Goal: Task Accomplishment & Management: Complete application form

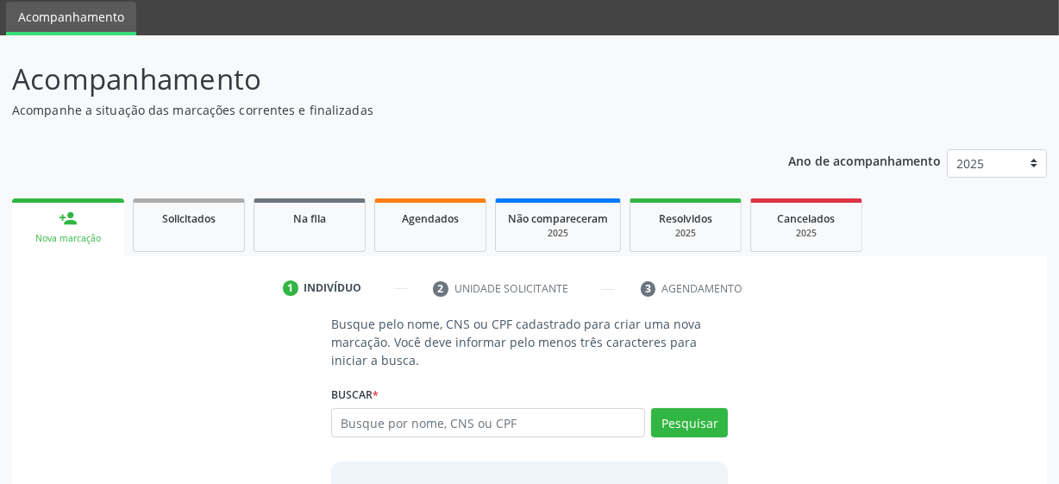
scroll to position [156, 0]
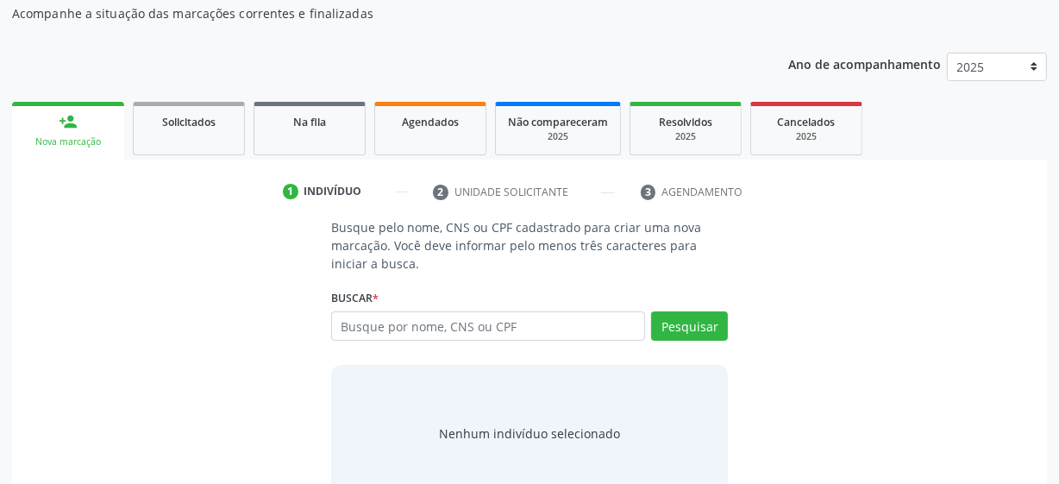
click at [431, 332] on input "text" at bounding box center [488, 325] width 314 height 29
type input "700007947961810"
click at [698, 340] on div "Pesquisar" at bounding box center [686, 331] width 83 height 41
click at [690, 329] on button "Pesquisar" at bounding box center [689, 325] width 77 height 29
type input "700007947961810"
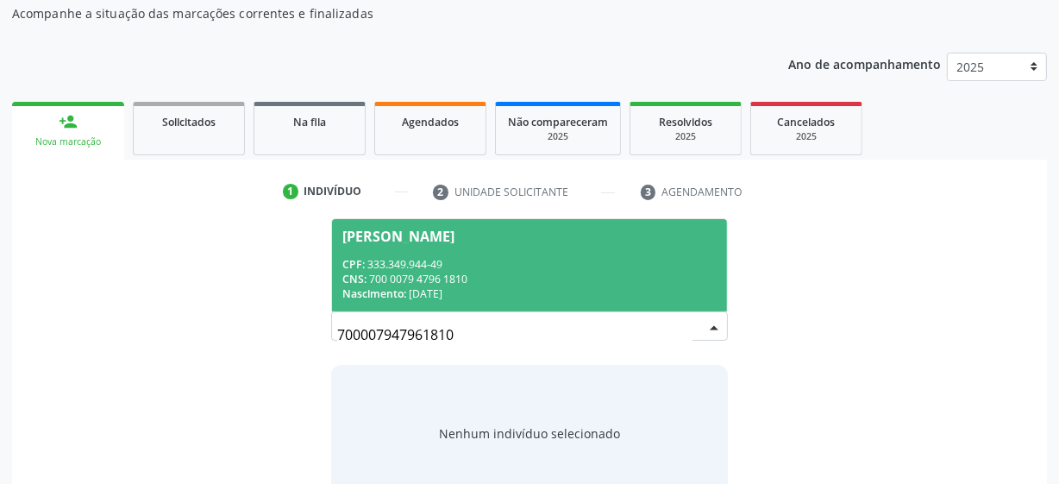
click at [426, 241] on div "[PERSON_NAME]" at bounding box center [398, 236] width 112 height 14
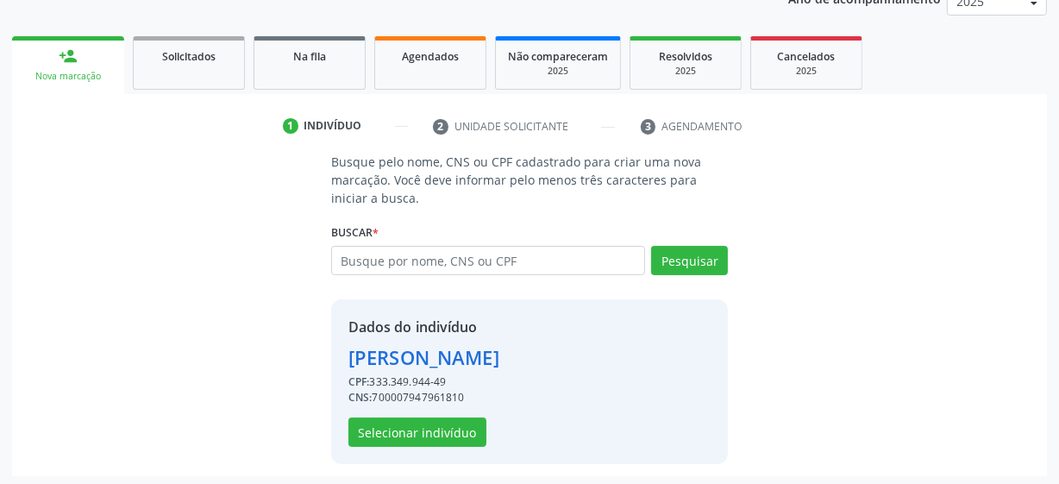
scroll to position [224, 0]
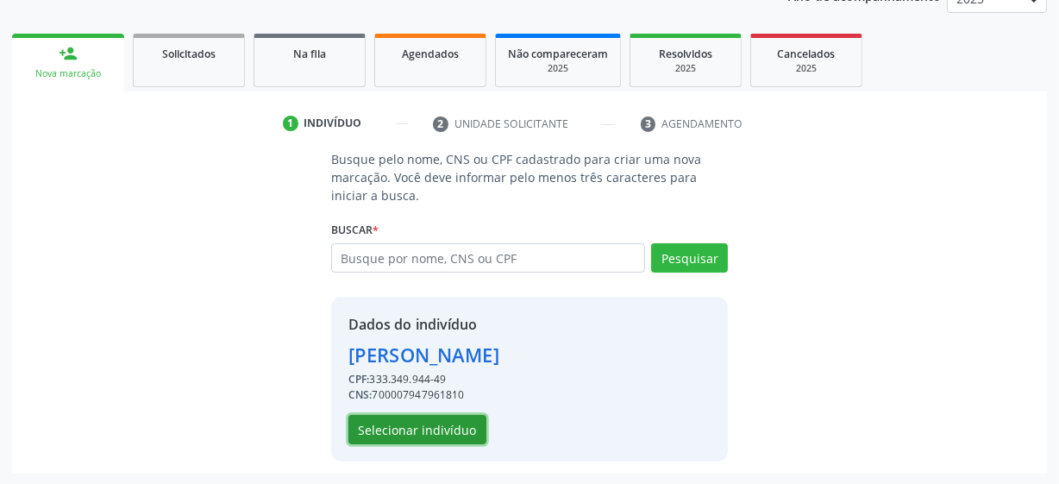
click at [463, 431] on button "Selecionar indivíduo" at bounding box center [417, 429] width 138 height 29
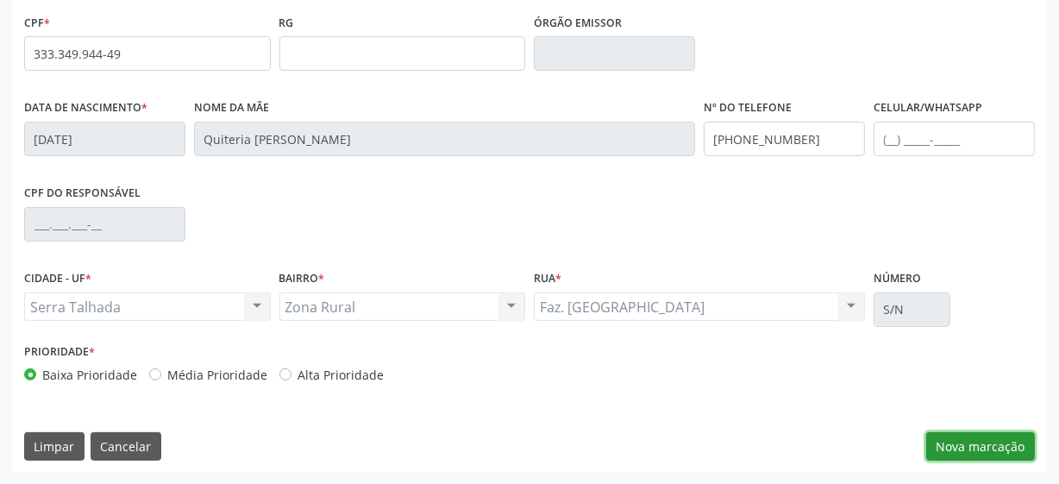
click at [943, 437] on button "Nova marcação" at bounding box center [980, 446] width 109 height 29
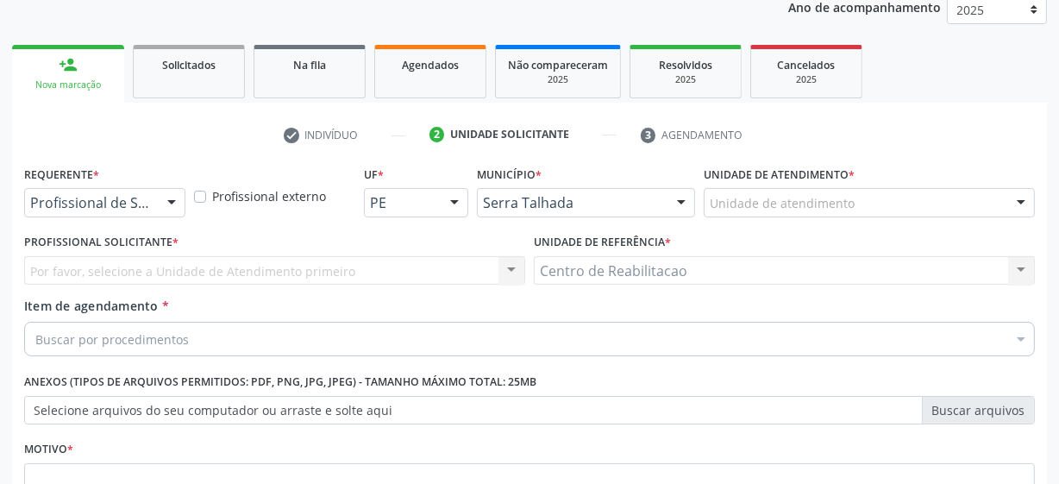
scroll to position [291, 0]
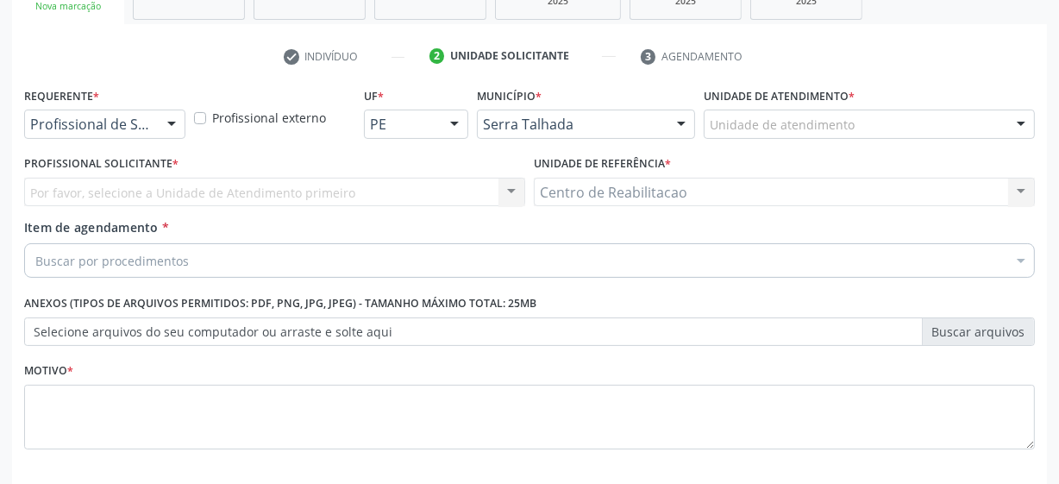
click at [147, 132] on div "Profissional de Saúde" at bounding box center [104, 123] width 161 height 29
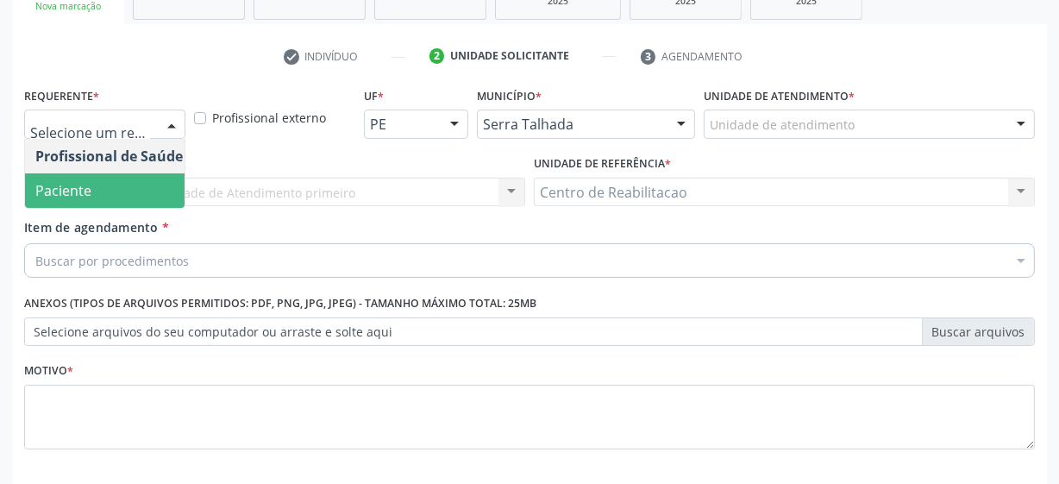
click at [106, 180] on span "Paciente" at bounding box center [109, 190] width 168 height 34
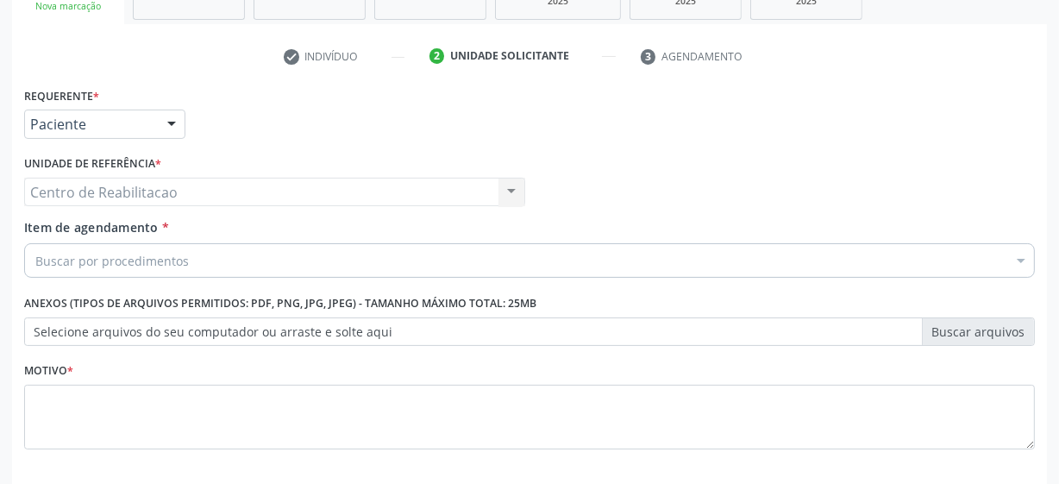
click at [161, 189] on div "Centro de Reabilitacao Centro de Reabilitacao Nenhum resultado encontrado para:…" at bounding box center [274, 192] width 501 height 29
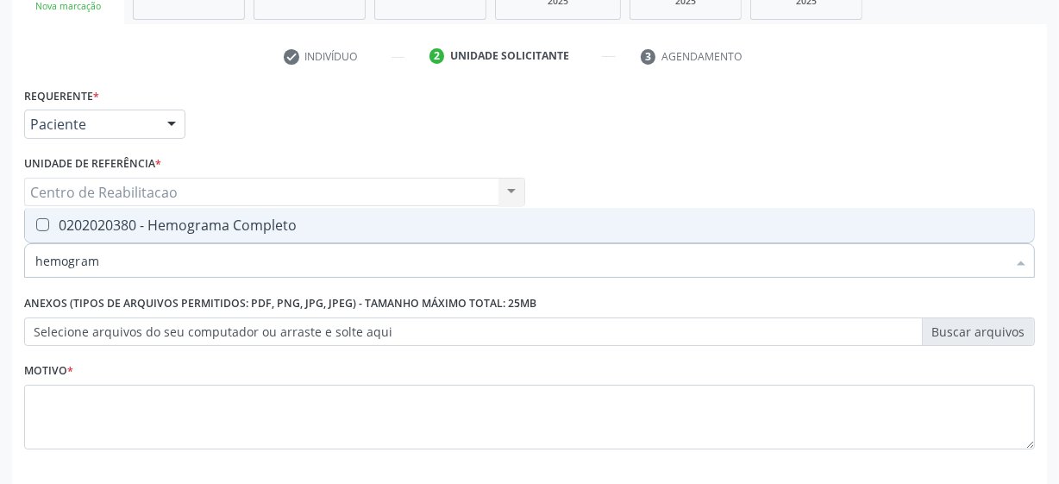
type input "hemograma"
click at [192, 228] on div "0202020380 - Hemograma Completo" at bounding box center [529, 225] width 988 height 14
checkbox Completo "true"
click at [118, 266] on input "hemograma" at bounding box center [520, 260] width 971 height 34
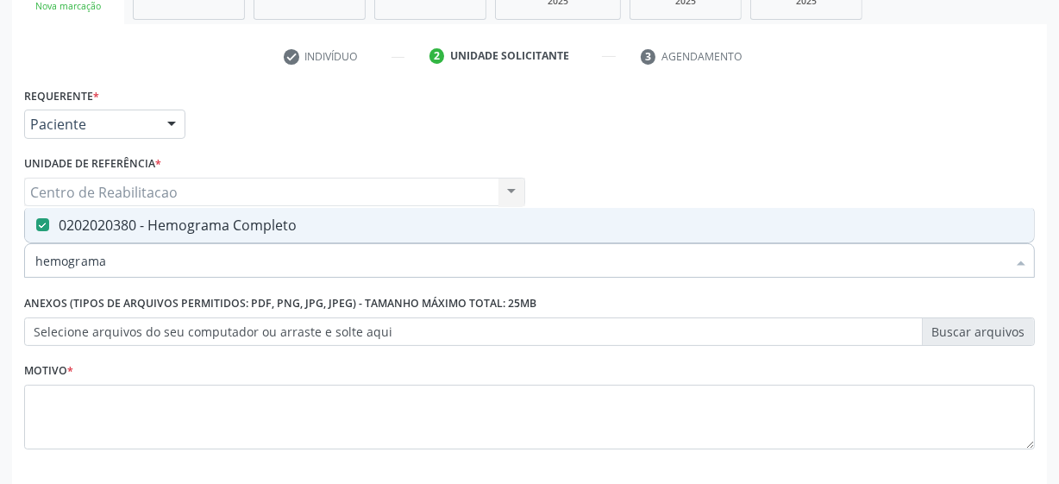
click at [118, 266] on input "hemograma" at bounding box center [520, 260] width 971 height 34
type input "ureia"
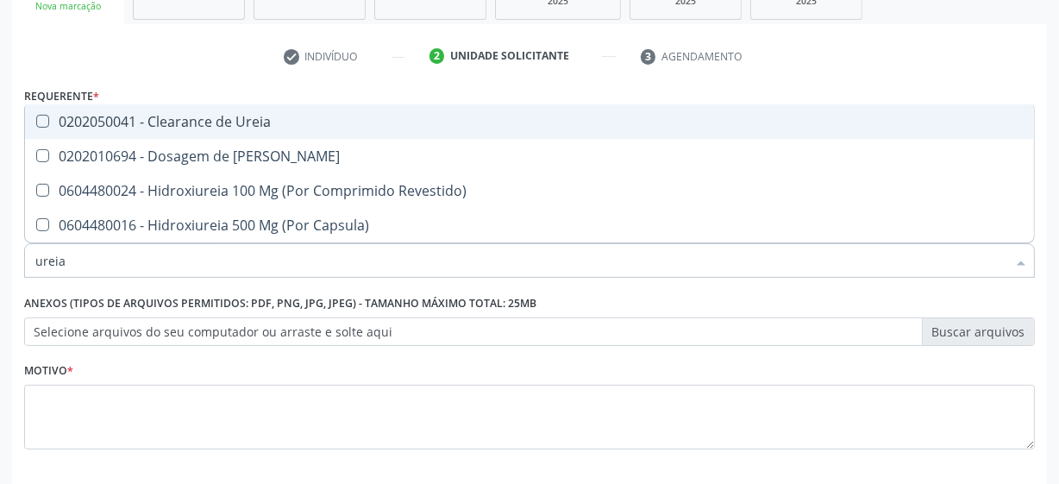
checkbox Ureia "false"
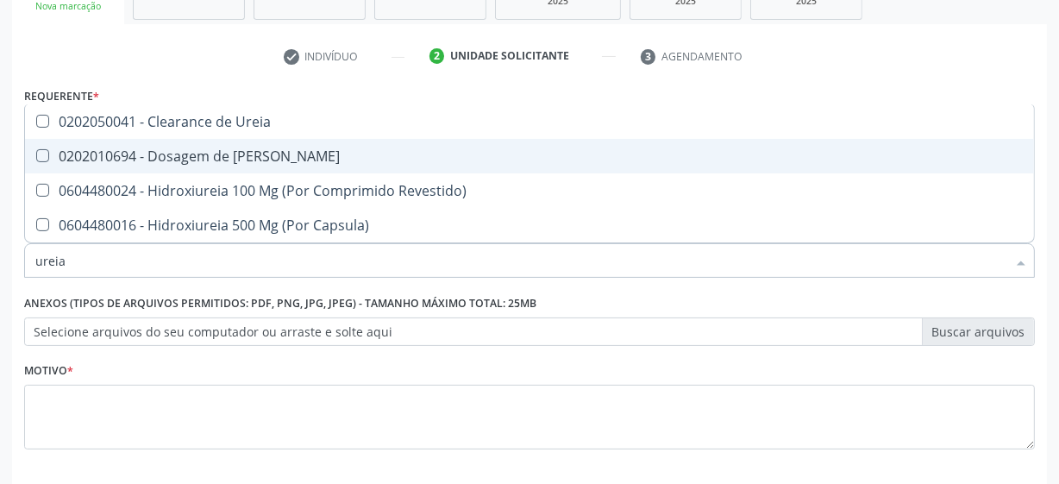
click at [253, 157] on div "0202010694 - Dosagem de [PERSON_NAME]" at bounding box center [529, 156] width 988 height 14
checkbox Ureia "true"
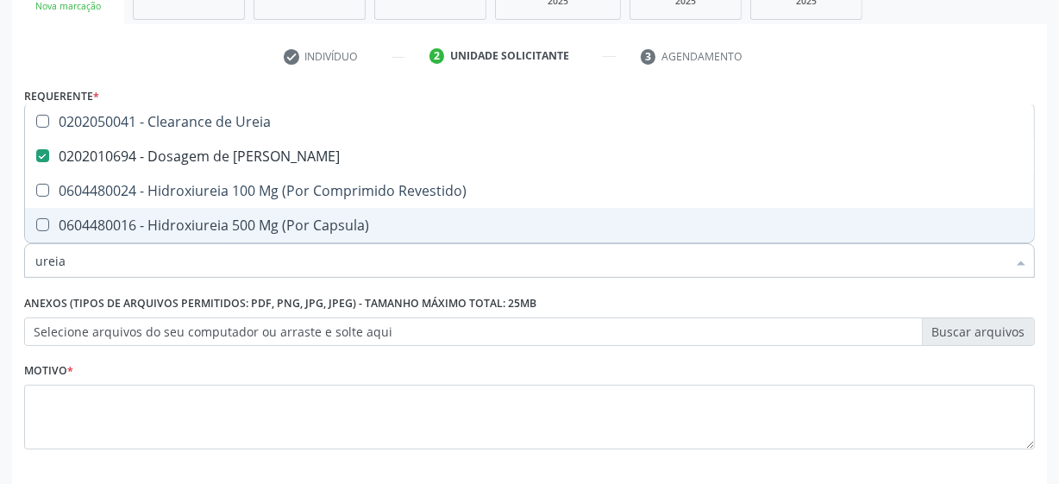
click at [163, 252] on input "ureia" at bounding box center [520, 260] width 971 height 34
type input "cr"
checkbox Ureia "false"
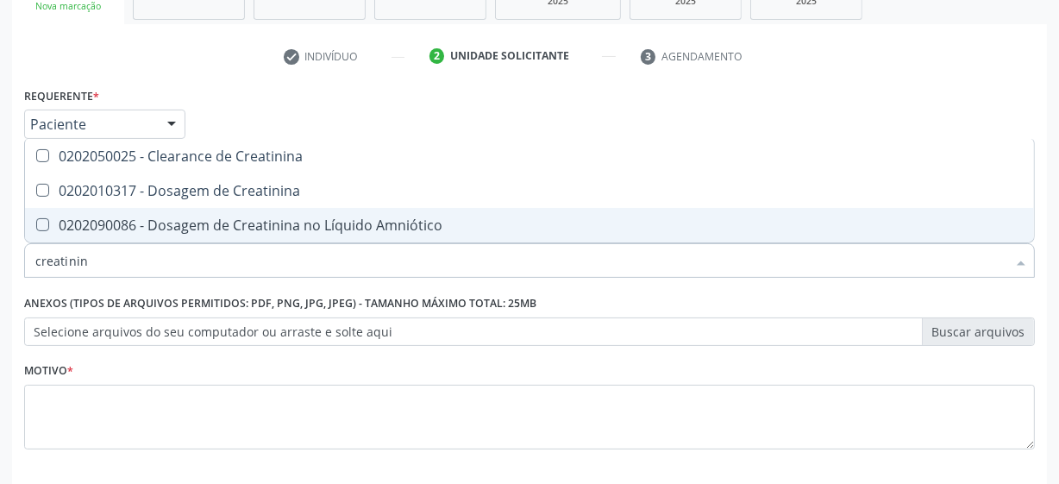
type input "creatinina"
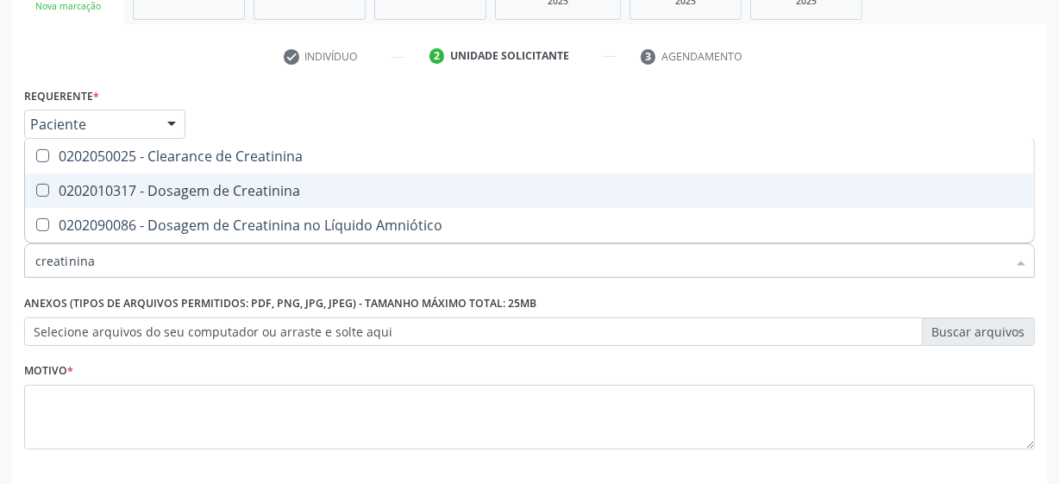
click at [278, 192] on div "0202010317 - Dosagem de Creatinina" at bounding box center [529, 191] width 988 height 14
checkbox Creatinina "true"
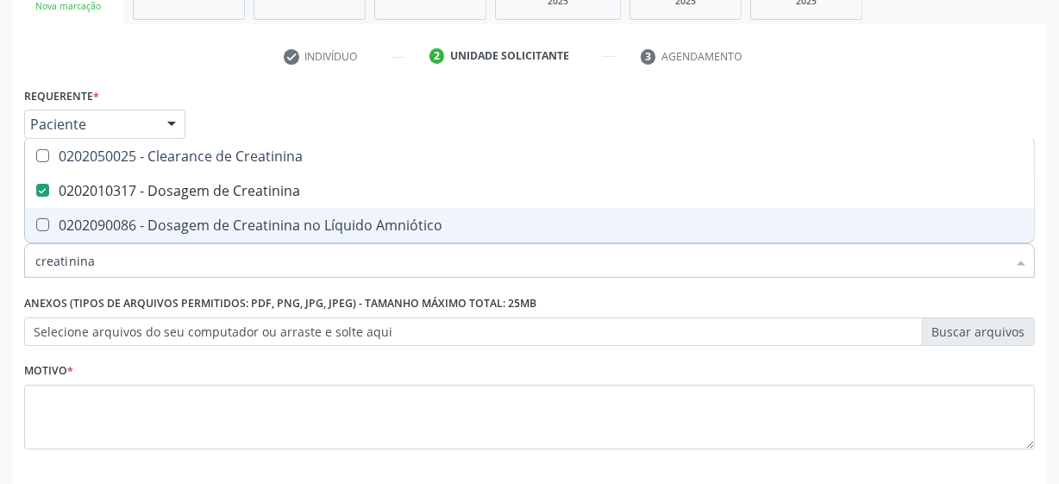
click at [218, 261] on input "creatinina" at bounding box center [520, 260] width 971 height 34
checkbox Creatinina "false"
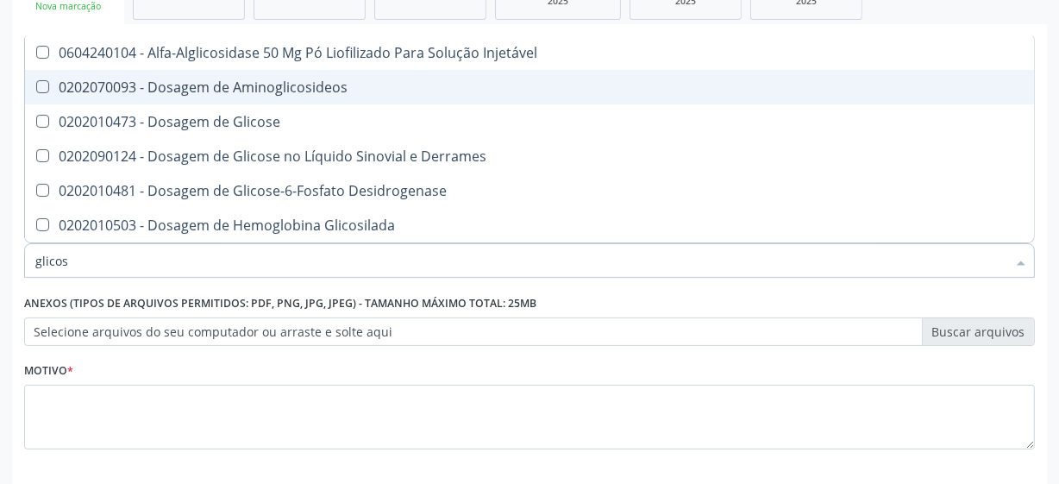
type input "glicose"
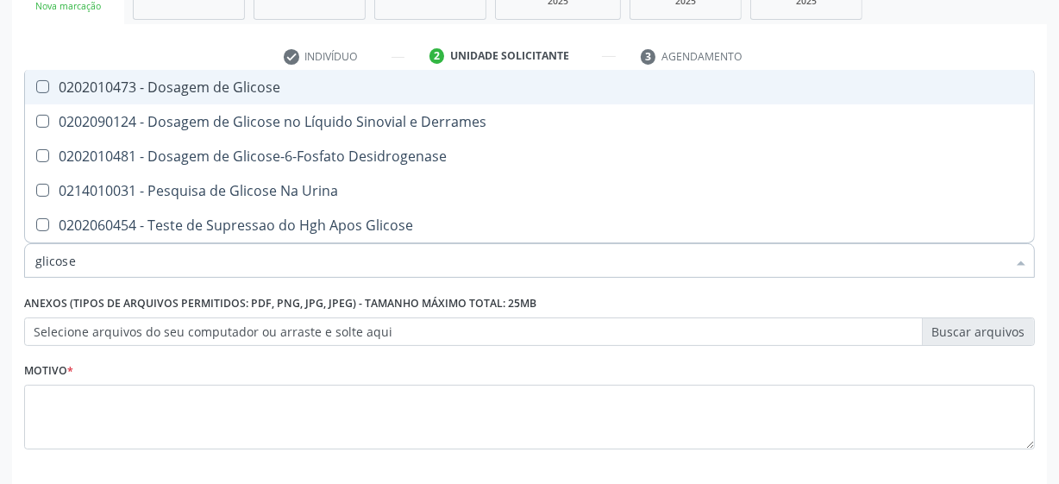
click at [206, 86] on div "0202010473 - Dosagem de Glicose" at bounding box center [529, 87] width 988 height 14
checkbox Glicose "true"
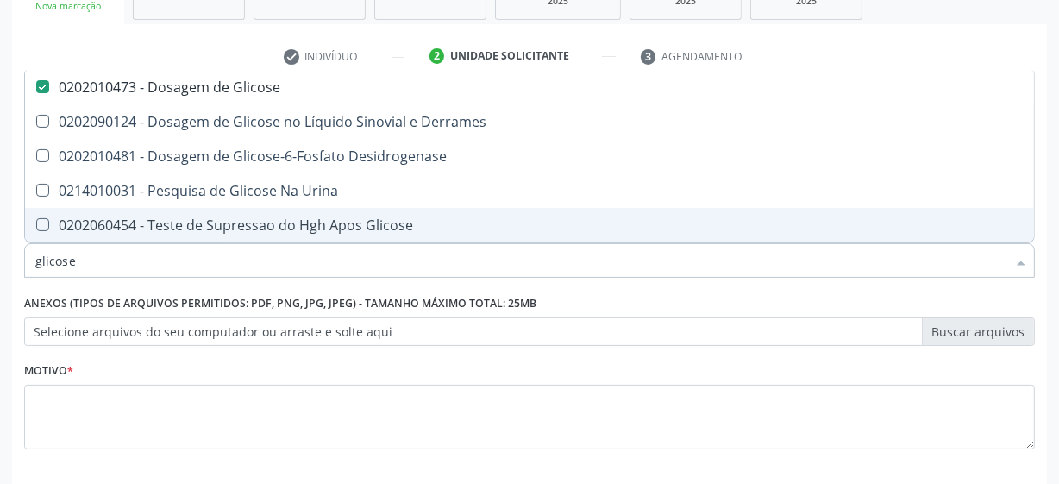
click at [168, 267] on input "glicose" at bounding box center [520, 260] width 971 height 34
type input "hem"
checkbox Glicose "false"
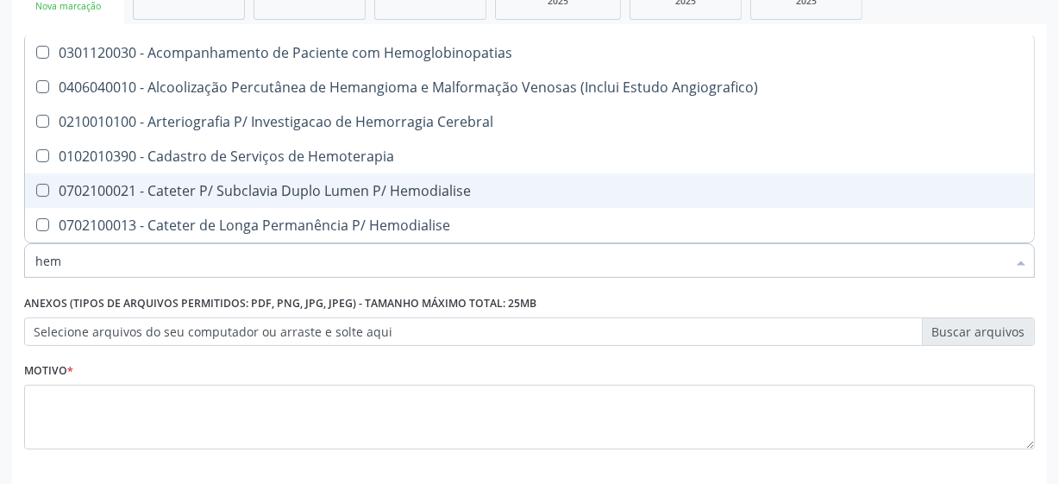
type input "hemo"
checkbox Retro-Retal "true"
checkbox Completo "false"
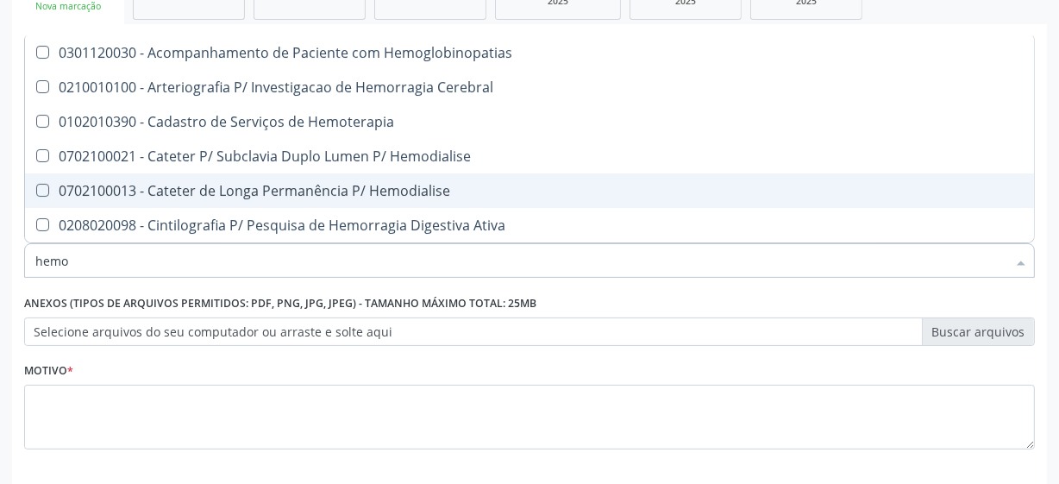
type input "hemog"
checkbox Carboxi-Hemoglobina "true"
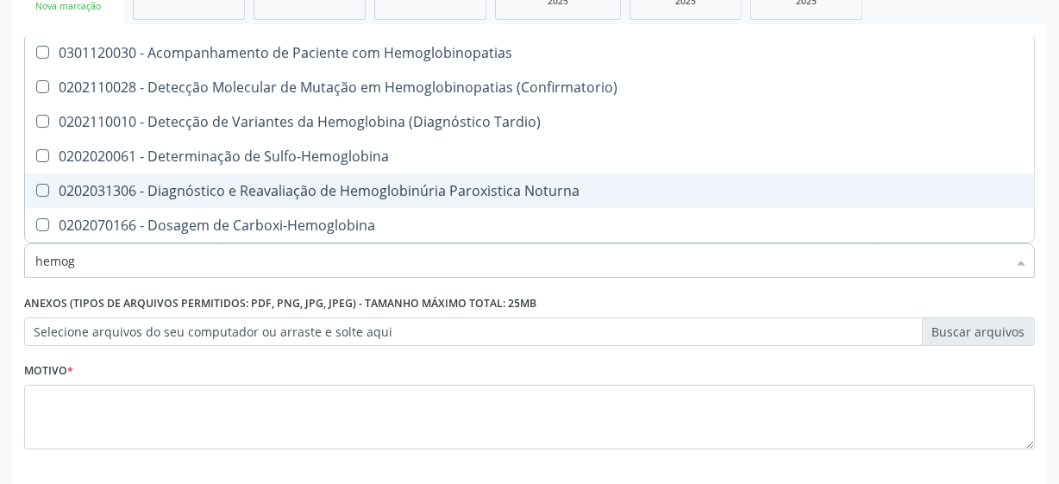
type input "hemogl"
checkbox Completo "false"
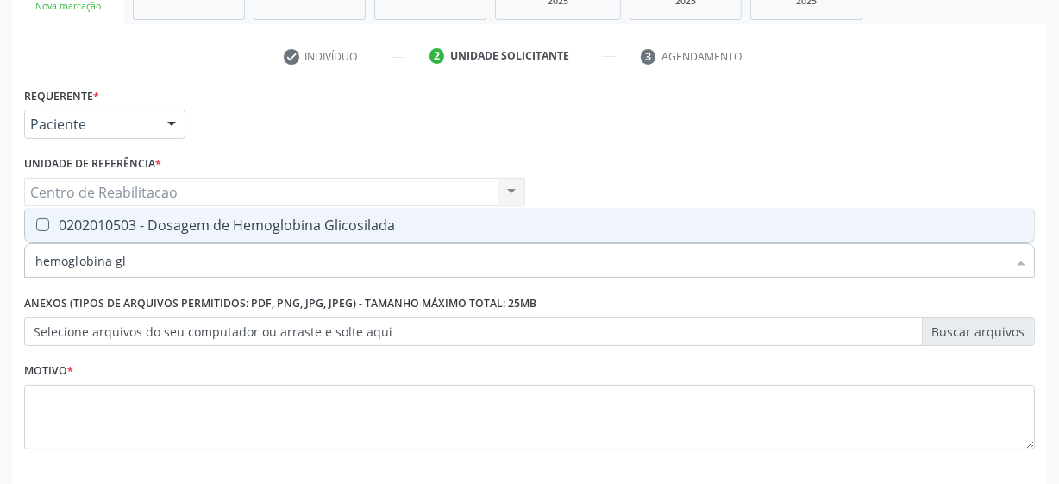
type input "hemoglobina gli"
click at [260, 232] on div "0202010503 - Dosagem de Hemoglobina Glicosilada" at bounding box center [529, 225] width 988 height 14
checkbox Glicosilada "true"
click at [224, 272] on input "hemoglobina gli" at bounding box center [520, 260] width 971 height 34
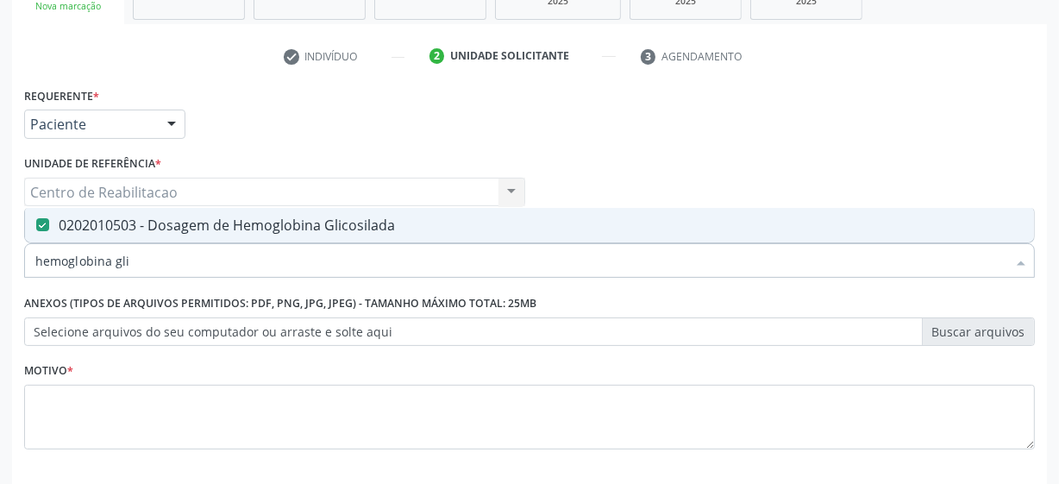
click at [224, 272] on input "hemoglobina gli" at bounding box center [520, 260] width 971 height 34
checkbox Glicosilada "false"
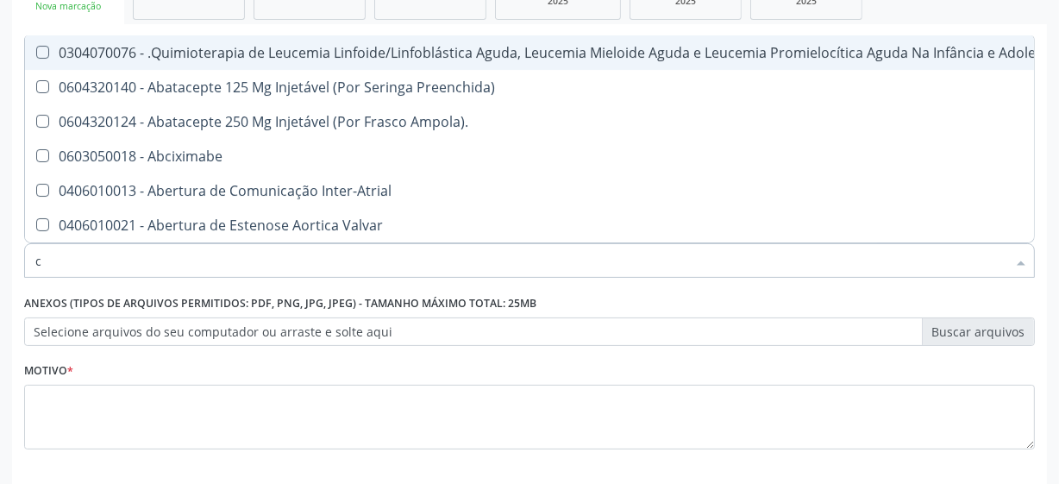
type input "co"
checkbox Tempo "true"
checkbox Indireta "true"
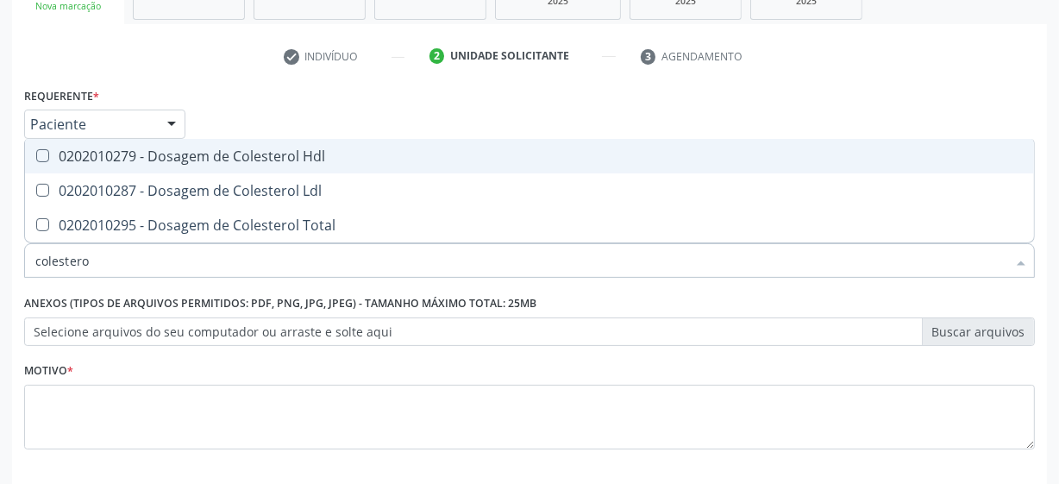
type input "colesterol"
click at [40, 156] on Hdl at bounding box center [42, 155] width 13 height 13
click at [36, 156] on Hdl "checkbox" at bounding box center [30, 155] width 11 height 11
checkbox Hdl "true"
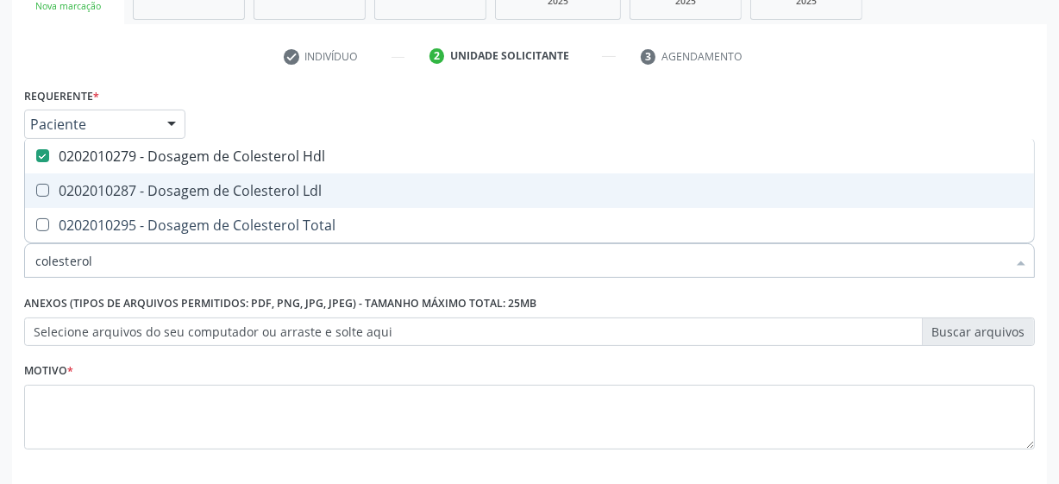
click at [44, 192] on Ldl at bounding box center [42, 190] width 13 height 13
click at [36, 192] on Ldl "checkbox" at bounding box center [30, 189] width 11 height 11
checkbox Ldl "true"
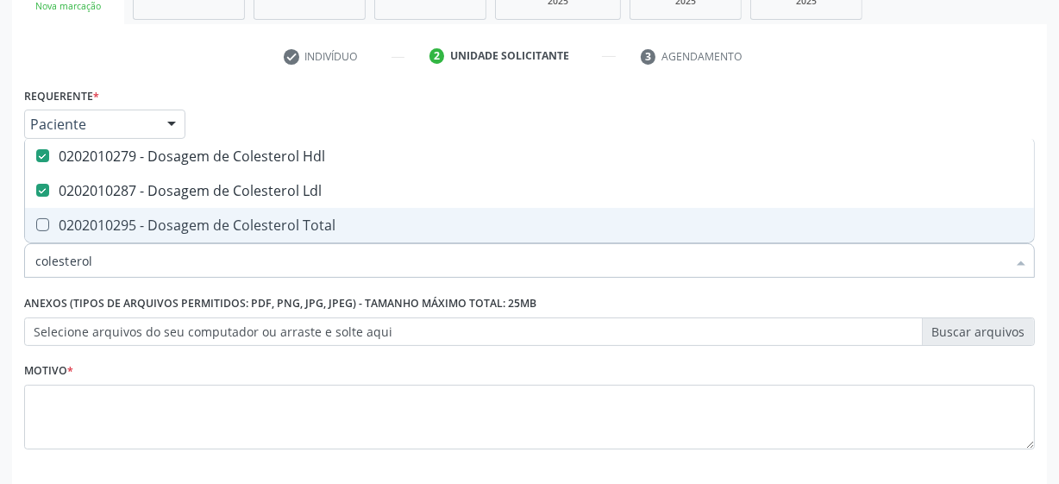
click at [42, 226] on Total at bounding box center [42, 224] width 13 height 13
click at [36, 226] on Total "checkbox" at bounding box center [30, 224] width 11 height 11
checkbox Total "true"
click at [142, 269] on input "colesterol" at bounding box center [520, 260] width 971 height 34
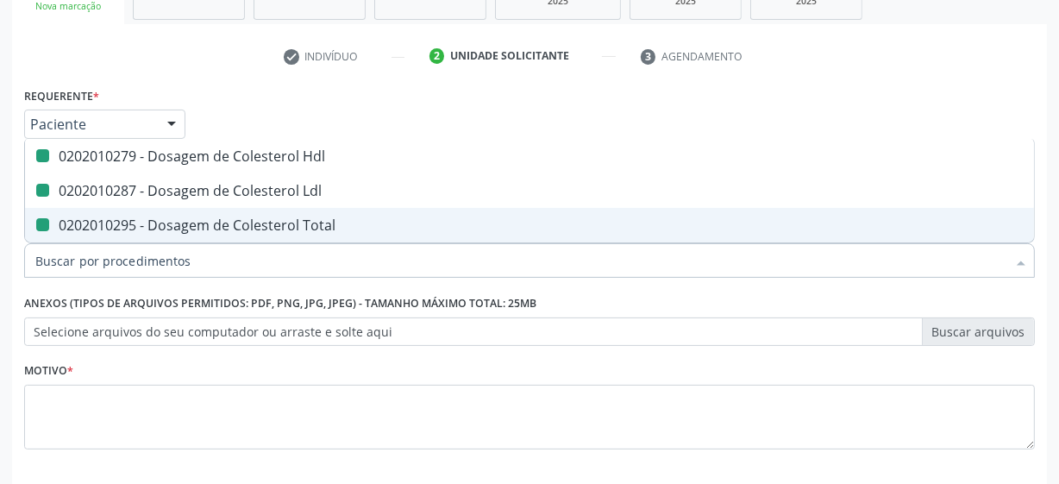
checkbox Hdl "false"
checkbox Ldl "false"
checkbox Total "false"
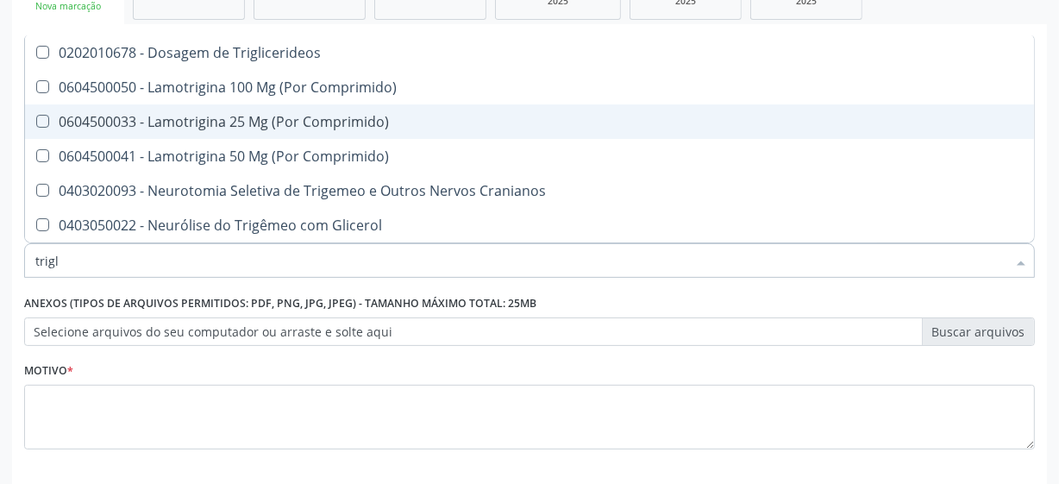
type input "trigli"
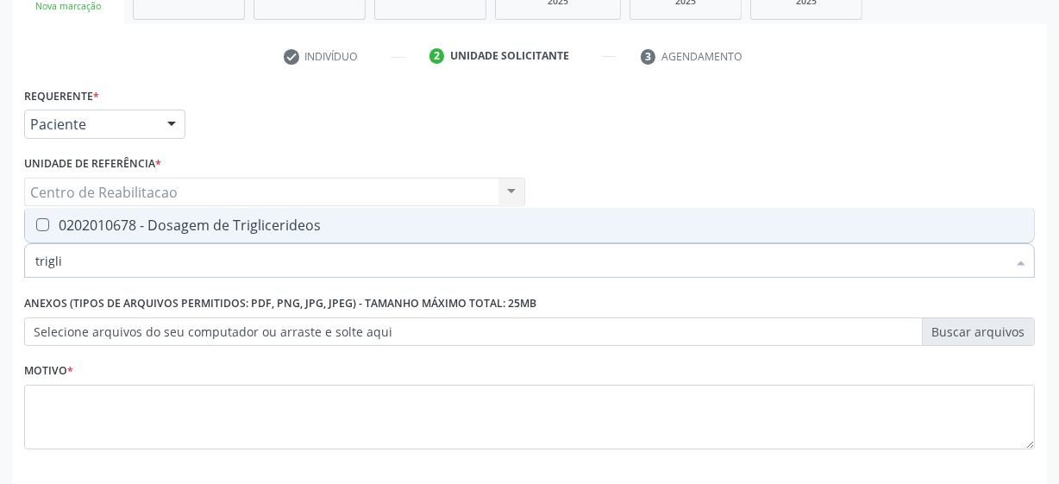
click at [42, 225] on Triglicerideos at bounding box center [42, 224] width 13 height 13
click at [36, 225] on Triglicerideos "checkbox" at bounding box center [30, 224] width 11 height 11
checkbox Triglicerideos "true"
click at [136, 256] on input "trigli" at bounding box center [520, 260] width 971 height 34
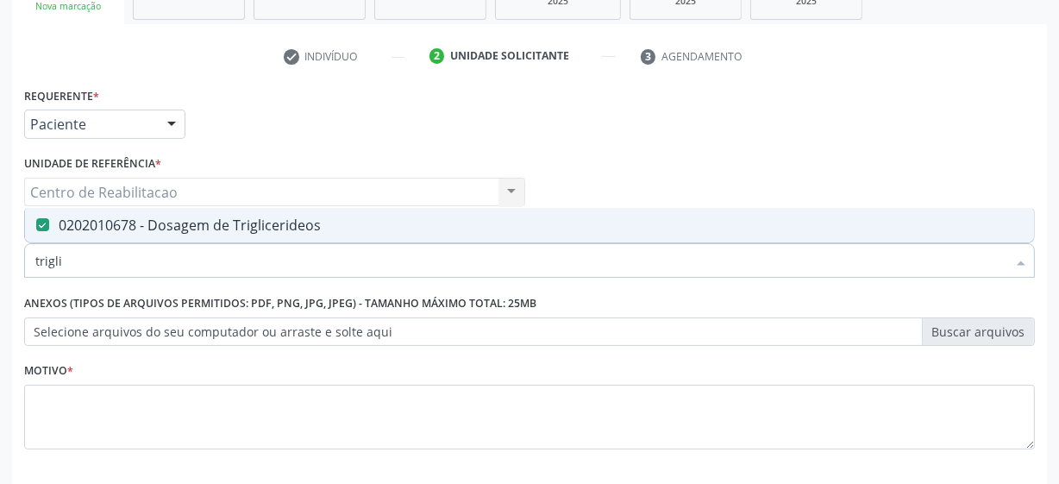
click at [136, 256] on input "trigli" at bounding box center [520, 260] width 971 height 34
type input "ps"
checkbox Triglicerideos "false"
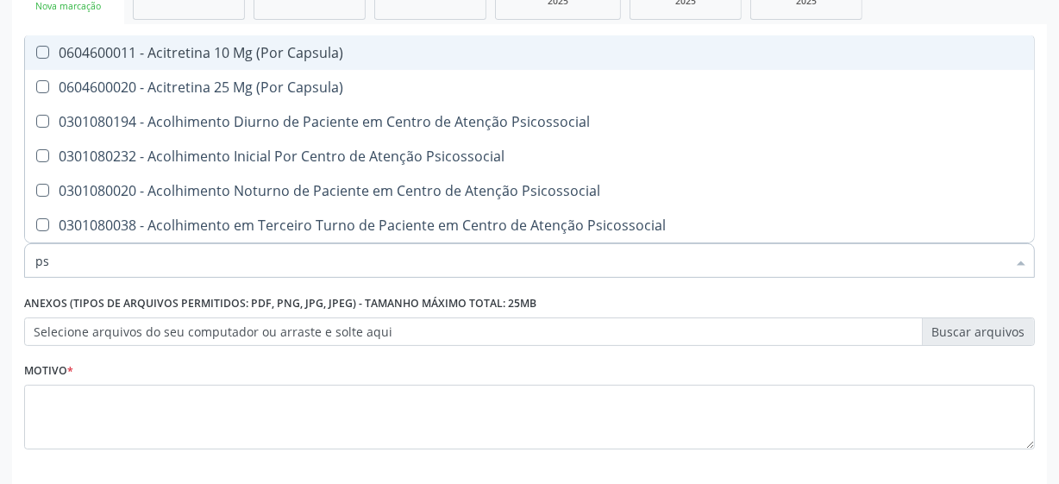
type input "psa"
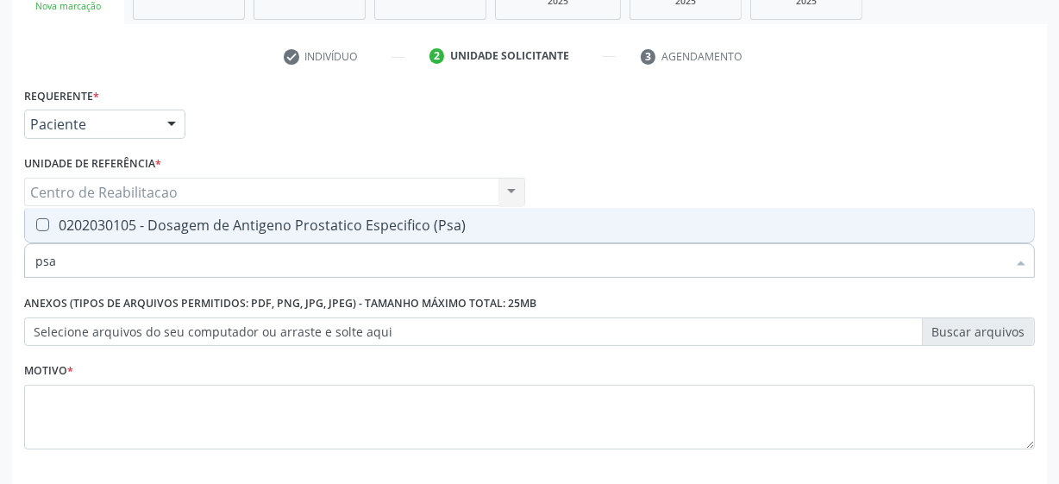
click at [43, 222] on \(Psa\) at bounding box center [42, 224] width 13 height 13
click at [36, 222] on \(Psa\) "checkbox" at bounding box center [30, 224] width 11 height 11
checkbox \(Psa\) "true"
click at [53, 268] on input "psa" at bounding box center [520, 260] width 971 height 34
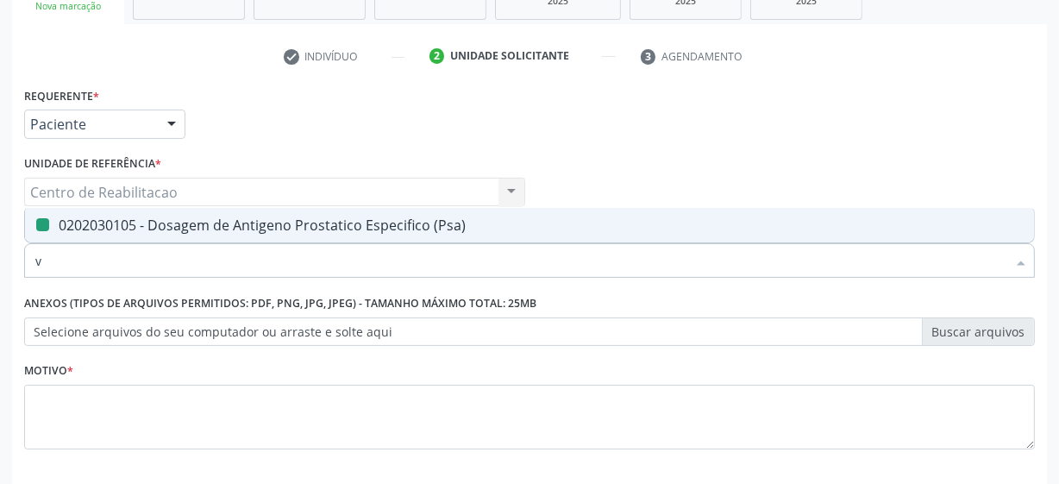
type input "vi"
checkbox \(Psa\) "false"
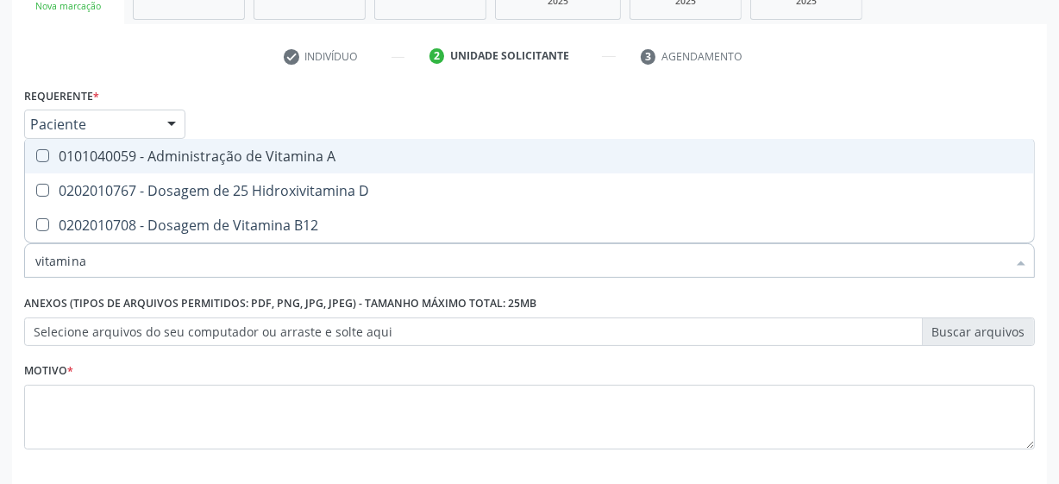
type input "vitamina d"
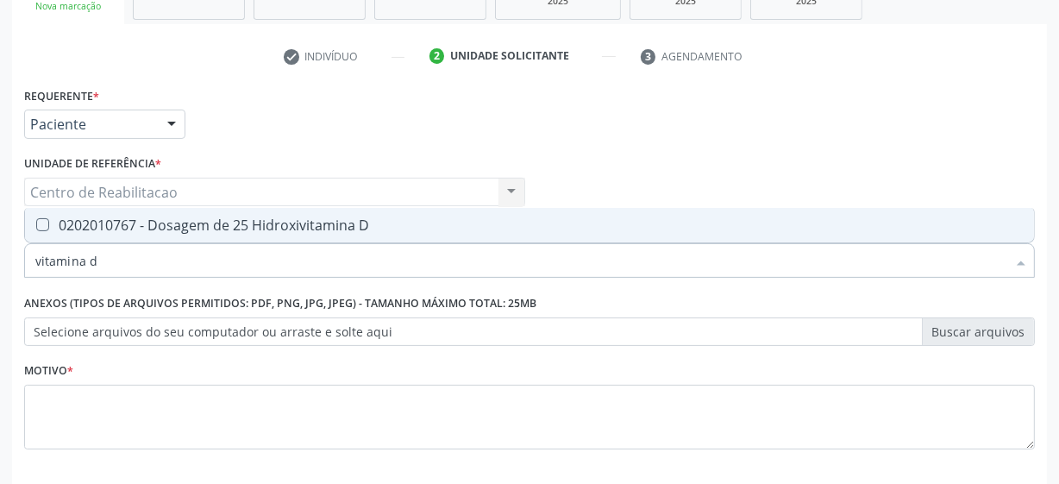
click at [40, 218] on D at bounding box center [42, 224] width 13 height 13
click at [36, 219] on D "checkbox" at bounding box center [30, 224] width 11 height 11
checkbox D "true"
click at [96, 261] on input "vitamina d" at bounding box center [520, 260] width 971 height 34
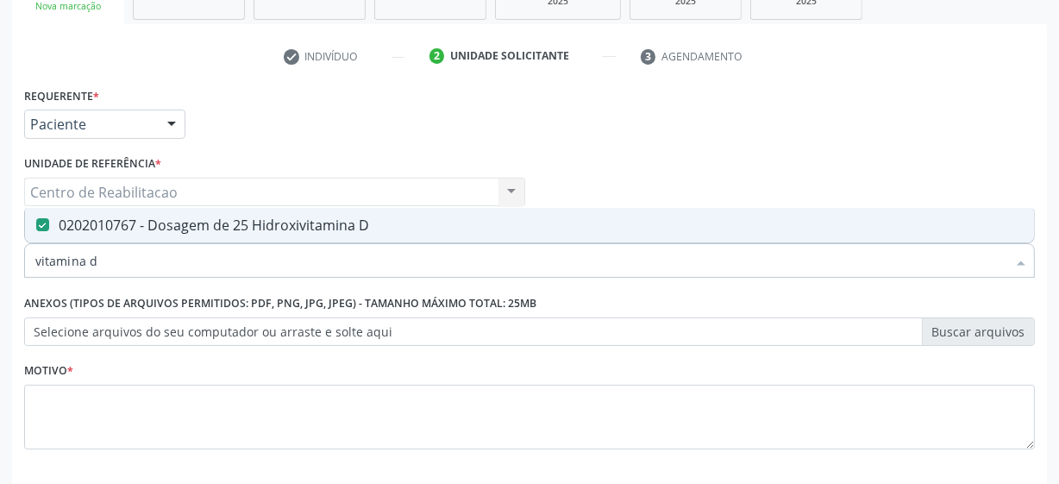
click at [96, 261] on input "vitamina d" at bounding box center [520, 260] width 971 height 34
type input "test"
checkbox D "false"
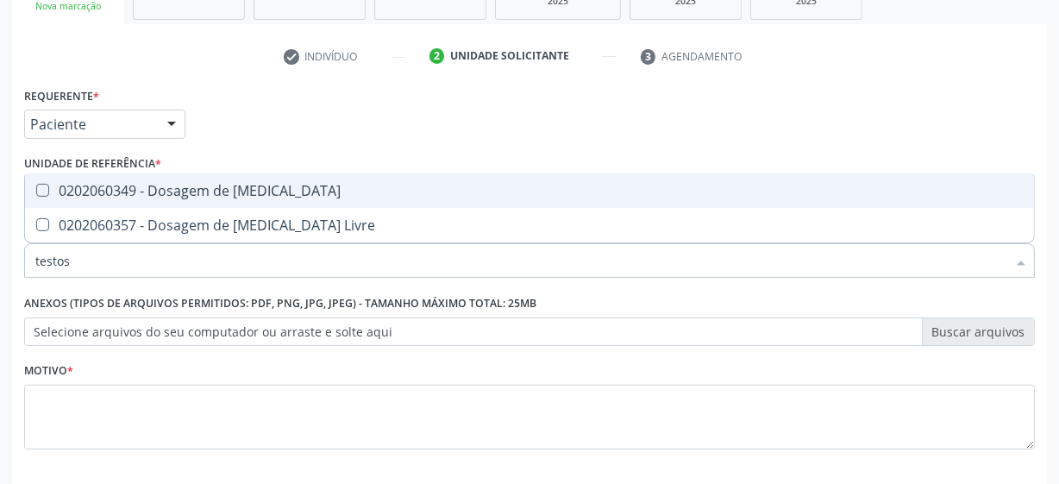
type input "testost"
click at [41, 189] on Testosterona at bounding box center [42, 190] width 13 height 13
click at [36, 189] on Testosterona "checkbox" at bounding box center [30, 189] width 11 height 11
checkbox Testosterona "true"
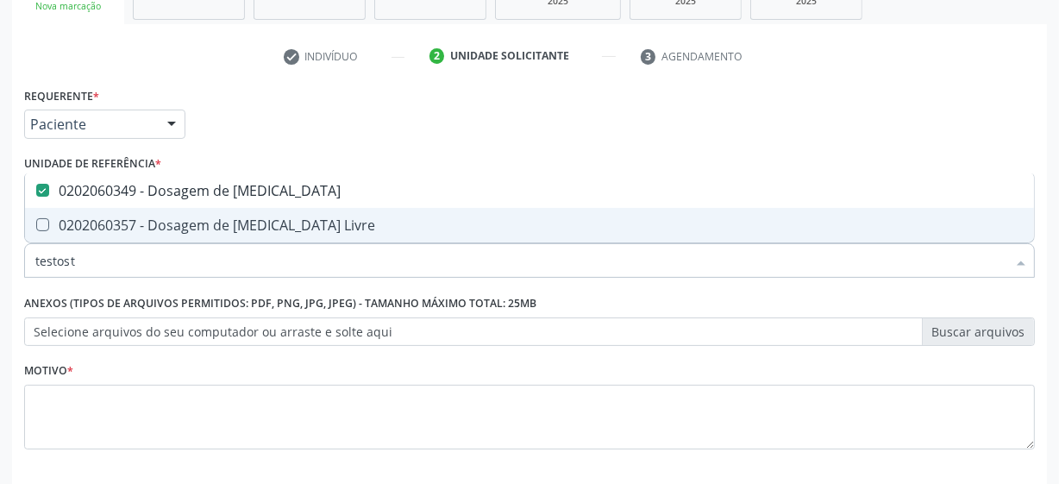
click at [100, 267] on input "testost" at bounding box center [520, 260] width 971 height 34
checkbox Testosterona "false"
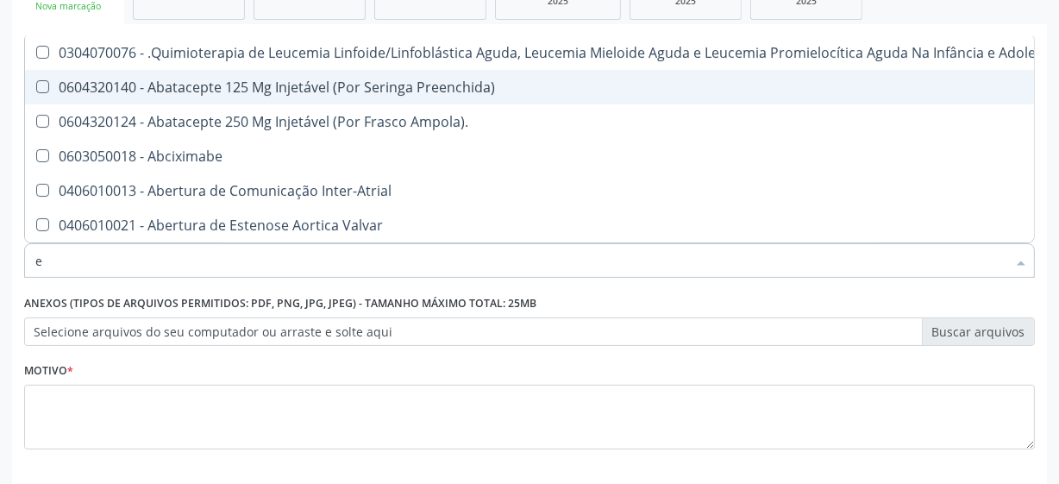
type input "es"
checkbox Esporotricose\ "true"
checkbox Brasileira\ "true"
checkbox Linfático\ "true"
checkbox Hanseníase "true"
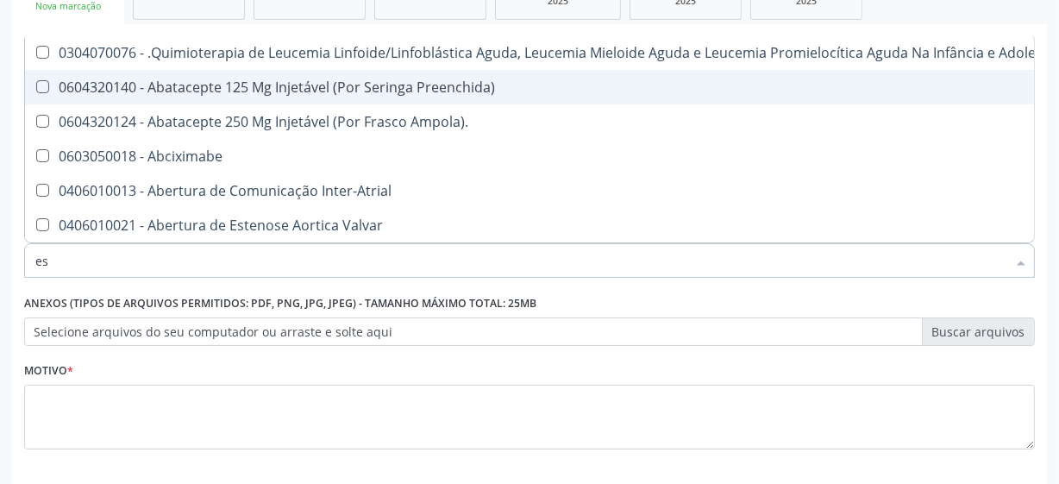
checkbox Anos "true"
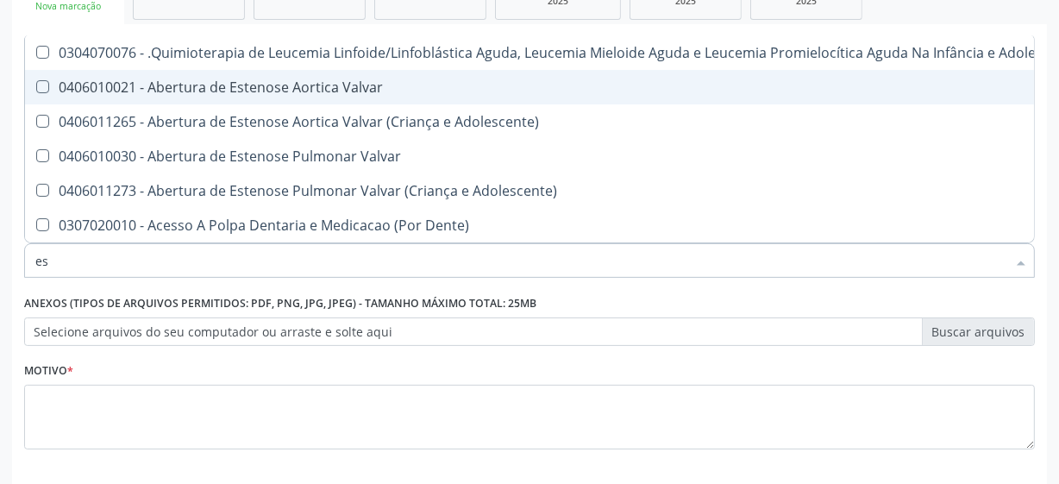
type input "est"
checkbox Articulacoes "true"
checkbox Niveis "true"
checkbox Níveis "true"
checkbox Coxofemoral "true"
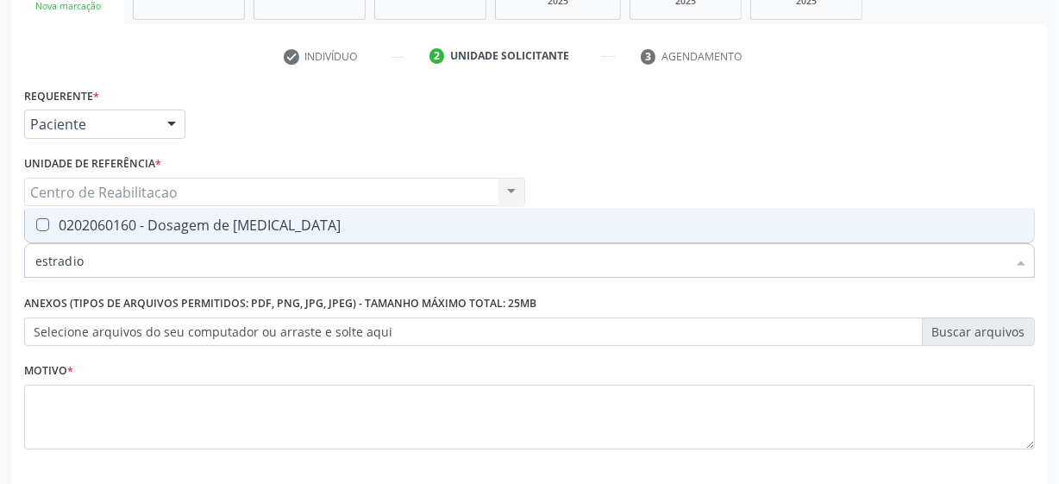
type input "[MEDICAL_DATA]"
click at [44, 224] on Estradiol at bounding box center [42, 224] width 13 height 13
click at [36, 224] on Estradiol "checkbox" at bounding box center [30, 224] width 11 height 11
checkbox Estradiol "true"
click at [106, 266] on input "[MEDICAL_DATA]" at bounding box center [520, 260] width 971 height 34
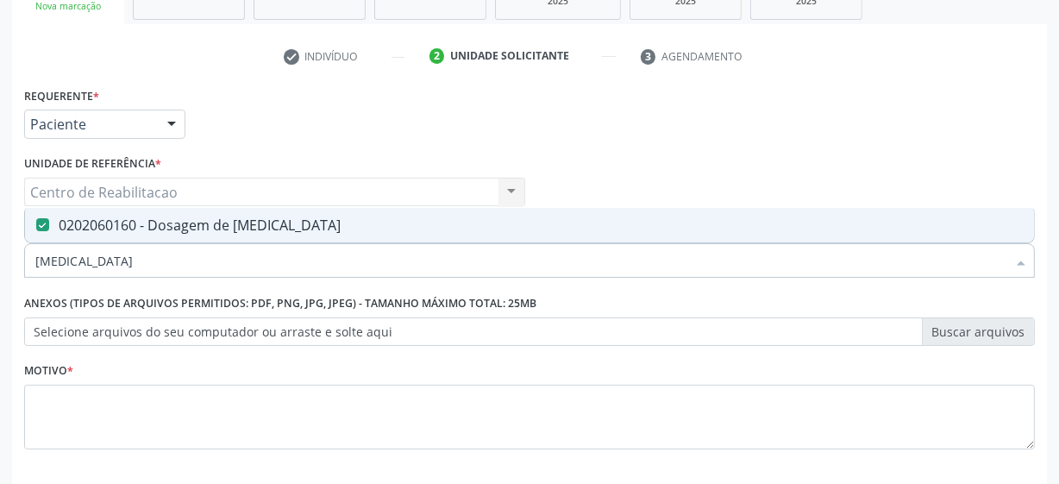
click at [106, 266] on input "[MEDICAL_DATA]" at bounding box center [520, 260] width 971 height 34
type input "lf"
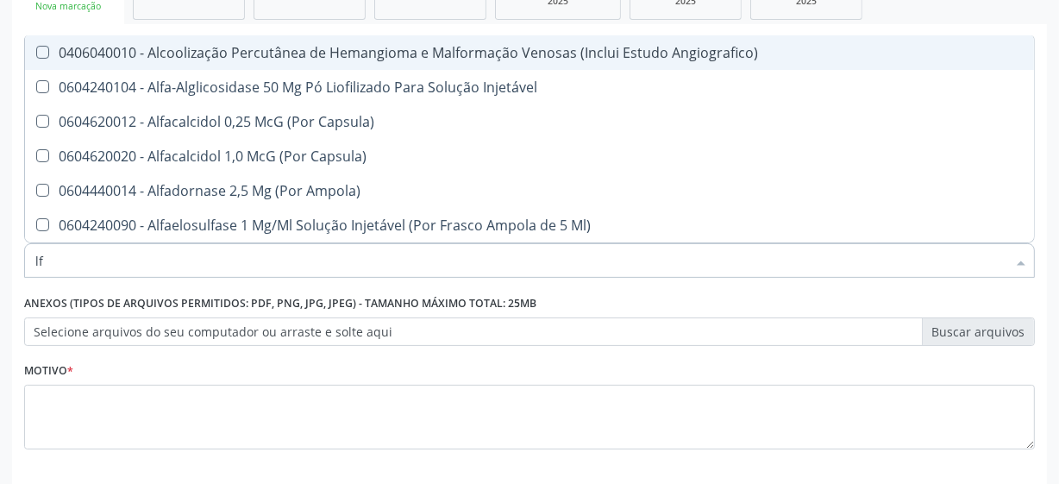
checkbox Angiografico\) "false"
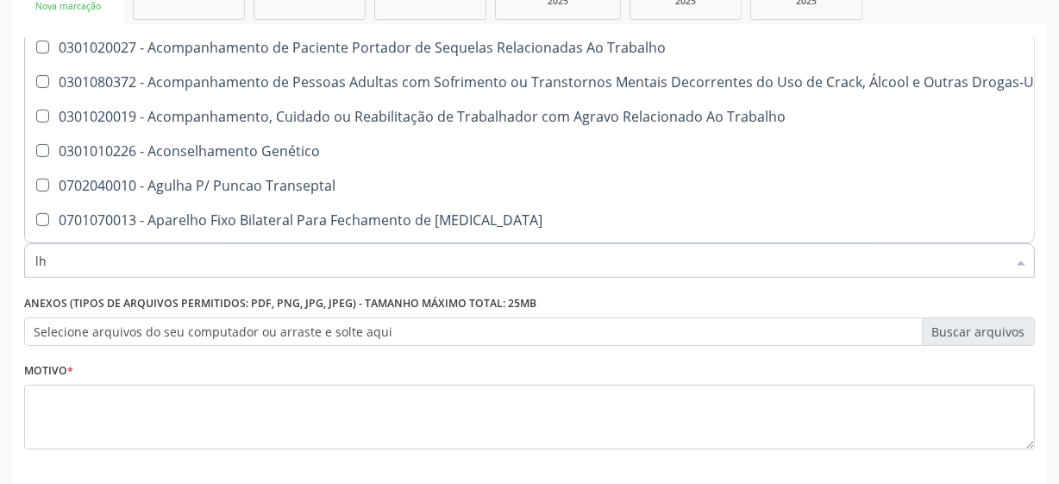
scroll to position [313, 0]
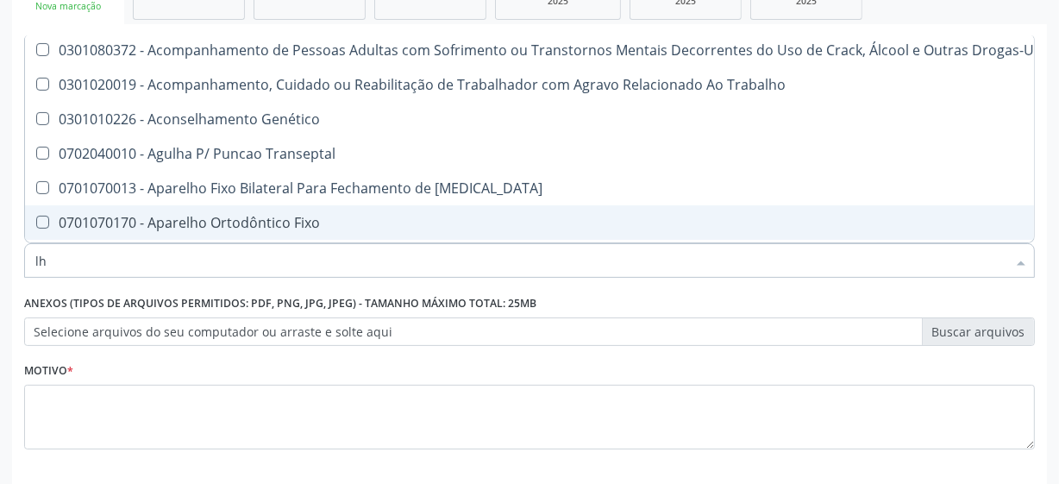
click at [95, 252] on input "lh" at bounding box center [520, 260] width 971 height 34
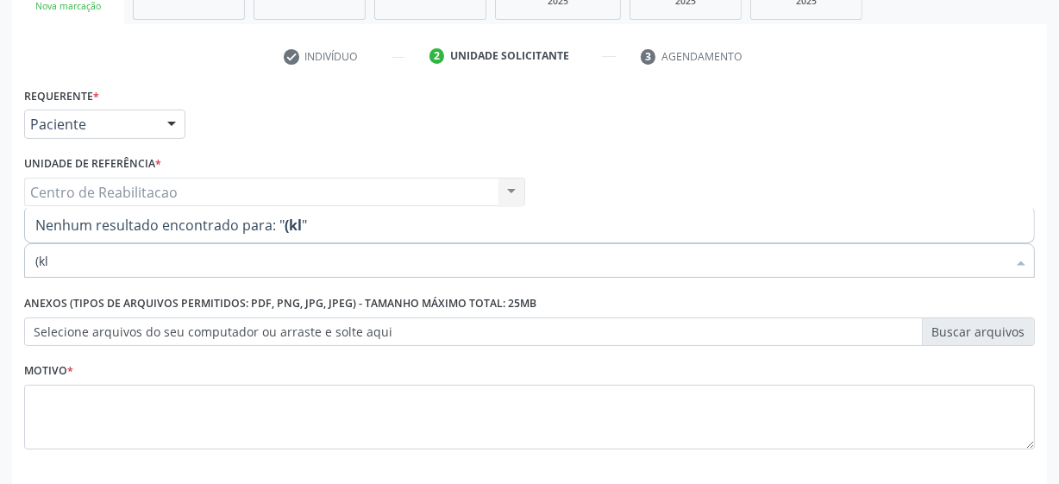
scroll to position [0, 0]
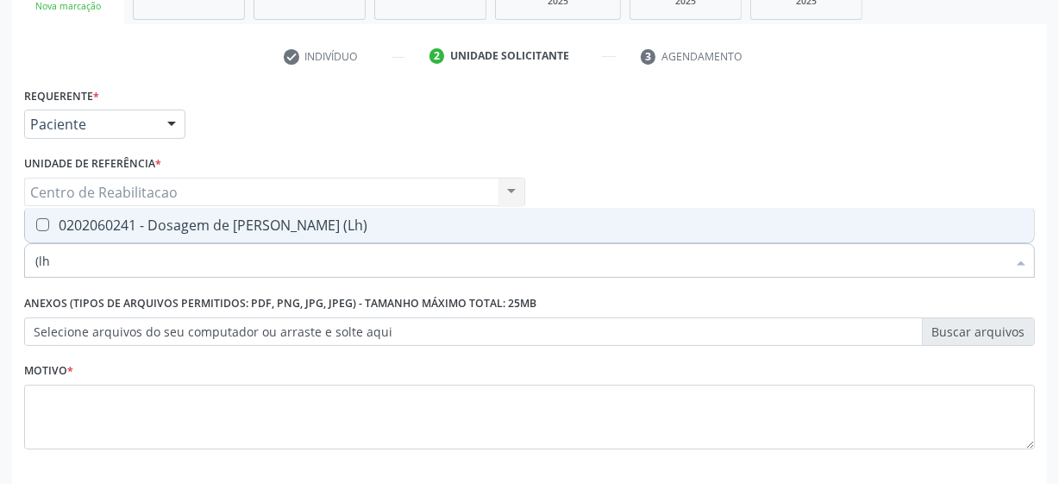
type input "(lh)"
click at [42, 228] on \(Lh\) at bounding box center [42, 224] width 13 height 13
click at [36, 228] on \(Lh\) "checkbox" at bounding box center [30, 224] width 11 height 11
checkbox \(Lh\) "true"
click at [146, 263] on input "(lh)" at bounding box center [520, 260] width 971 height 34
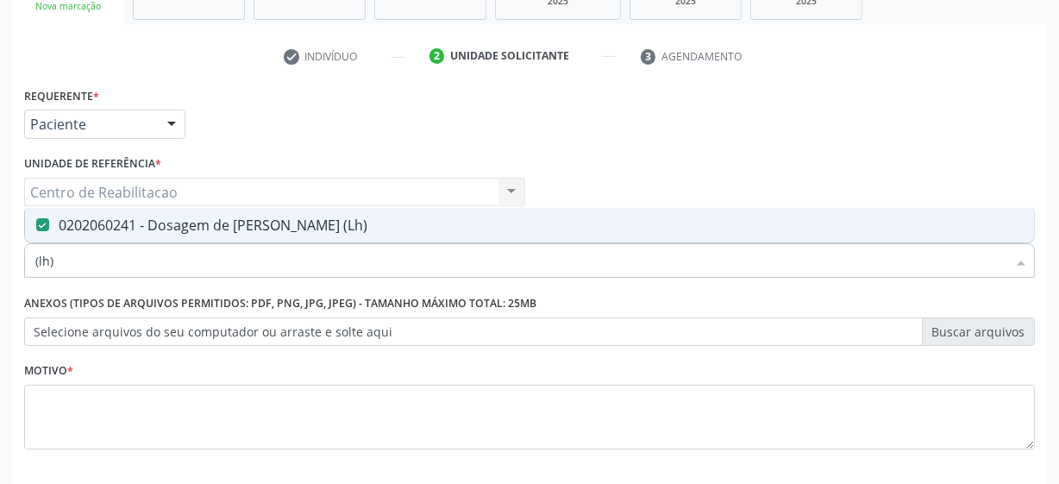
click at [146, 263] on input "(lh)" at bounding box center [520, 260] width 971 height 34
type input "fsh"
click at [47, 218] on \(Fsh\) at bounding box center [42, 224] width 13 height 13
click at [36, 219] on \(Fsh\) "checkbox" at bounding box center [30, 224] width 11 height 11
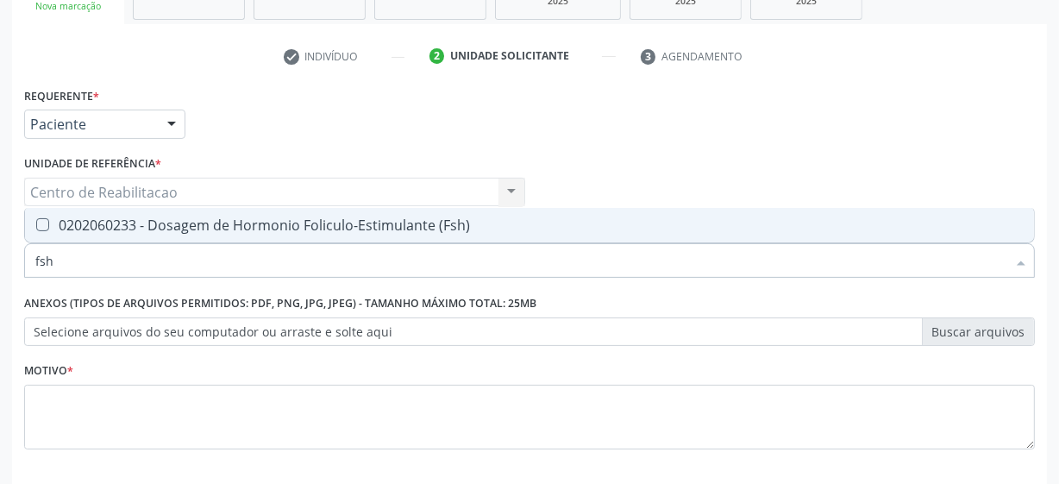
checkbox \(Fsh\) "true"
click at [91, 270] on input "fsh" at bounding box center [520, 260] width 971 height 34
type input "tgo"
click at [41, 228] on \(Tgo\) at bounding box center [42, 224] width 13 height 13
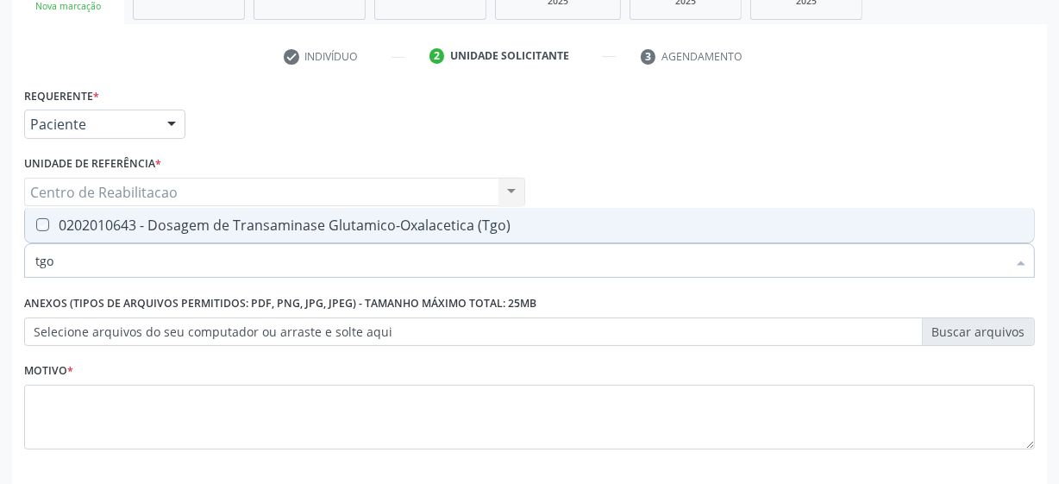
click at [36, 228] on \(Tgo\) "checkbox" at bounding box center [30, 224] width 11 height 11
checkbox \(Tgo\) "true"
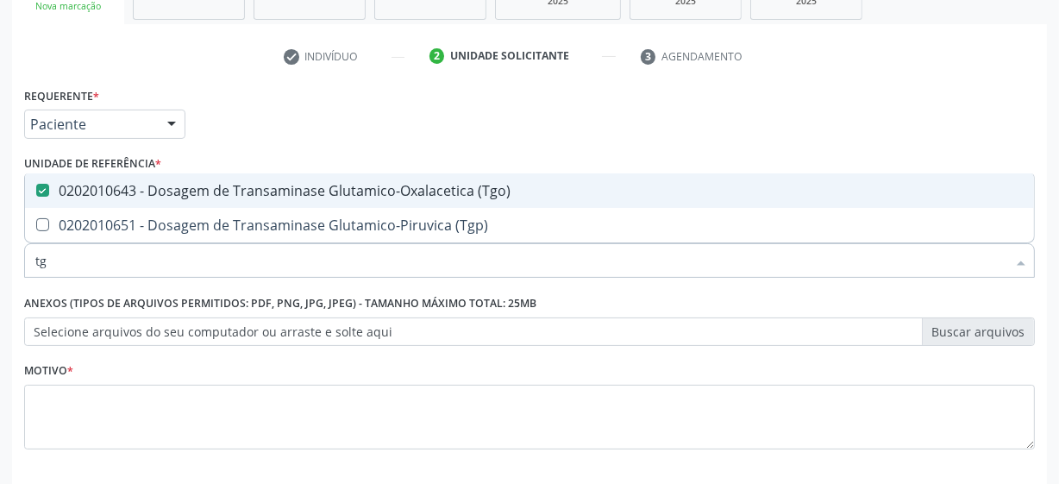
type input "tgp"
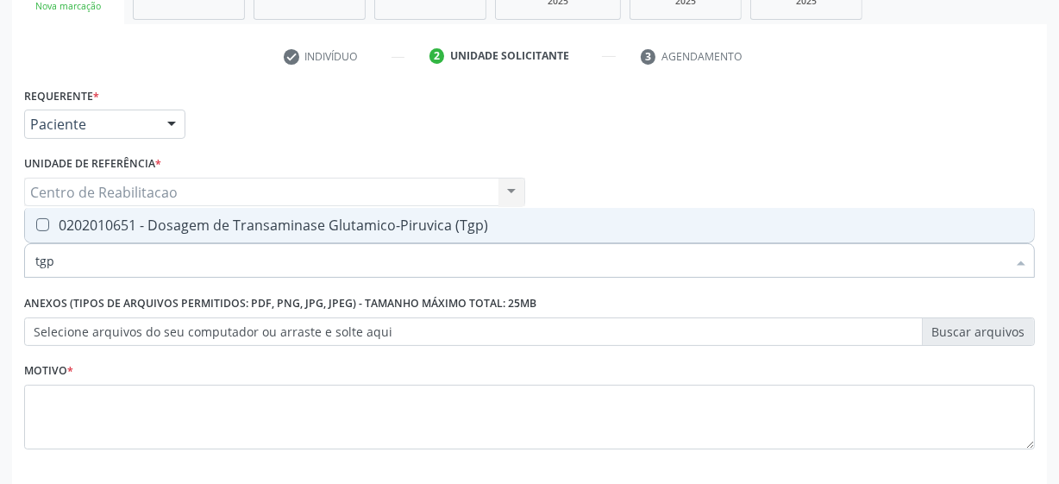
click at [43, 218] on \(Tgp\) at bounding box center [42, 224] width 13 height 13
click at [36, 219] on \(Tgp\) "checkbox" at bounding box center [30, 224] width 11 height 11
checkbox \(Tgp\) "true"
click at [59, 250] on input "tgp" at bounding box center [520, 260] width 971 height 34
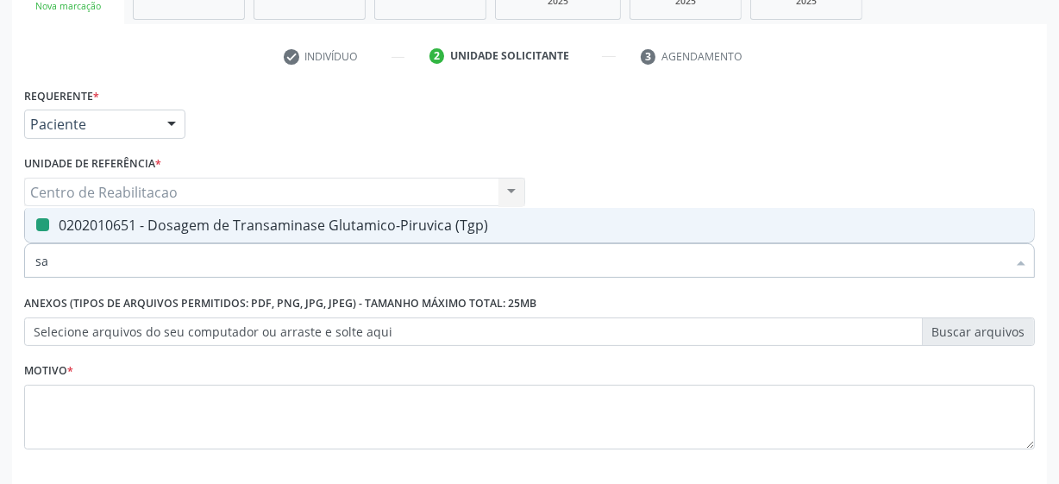
type input "san"
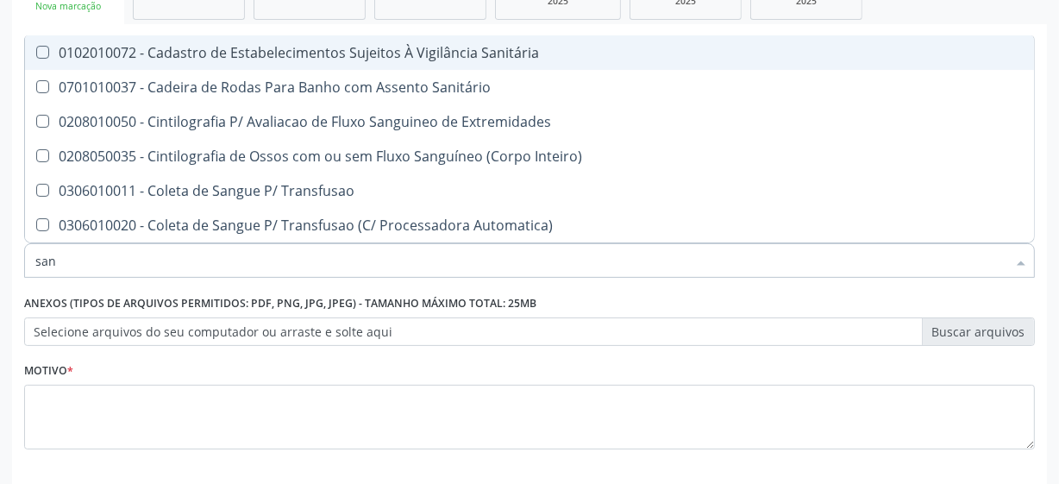
checkbox Sanitária "false"
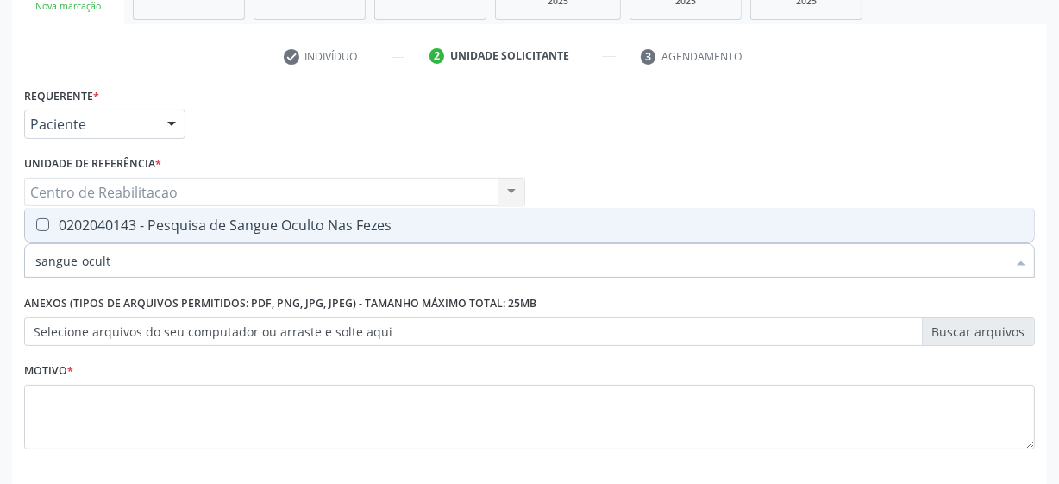
type input "sangue oculto"
click at [42, 224] on Fezes at bounding box center [42, 224] width 13 height 13
click at [36, 224] on Fezes "checkbox" at bounding box center [30, 224] width 11 height 11
checkbox Fezes "true"
click at [186, 262] on input "sangue oculto" at bounding box center [520, 260] width 971 height 34
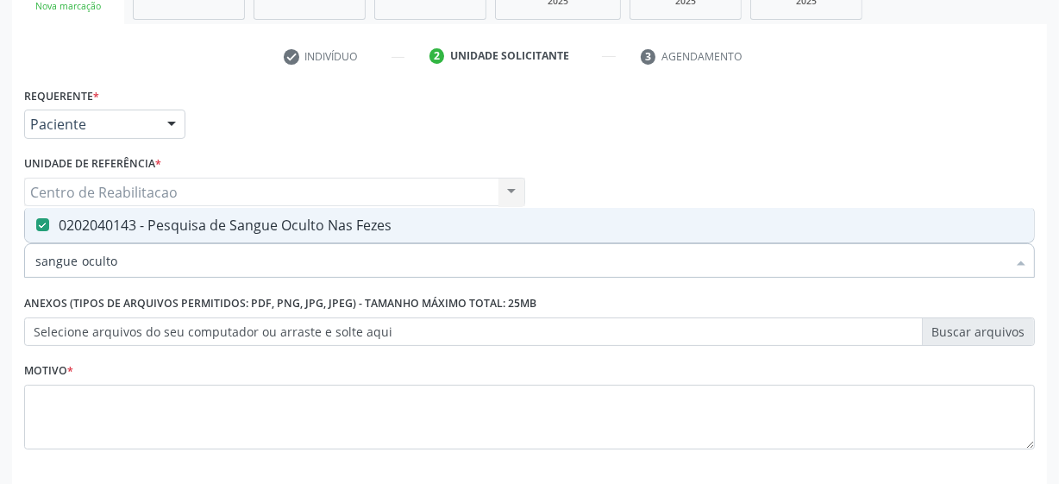
click at [186, 262] on input "sangue oculto" at bounding box center [520, 260] width 971 height 34
type input "urin"
checkbox Fezes "false"
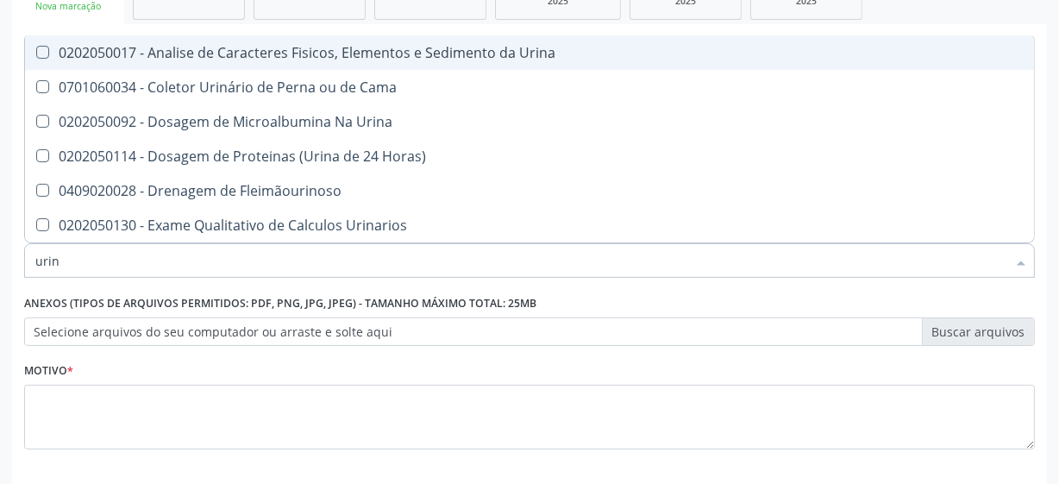
type input "urina"
click at [39, 51] on Urina at bounding box center [42, 52] width 13 height 13
click at [36, 51] on Urina "checkbox" at bounding box center [30, 52] width 11 height 11
checkbox Urina "true"
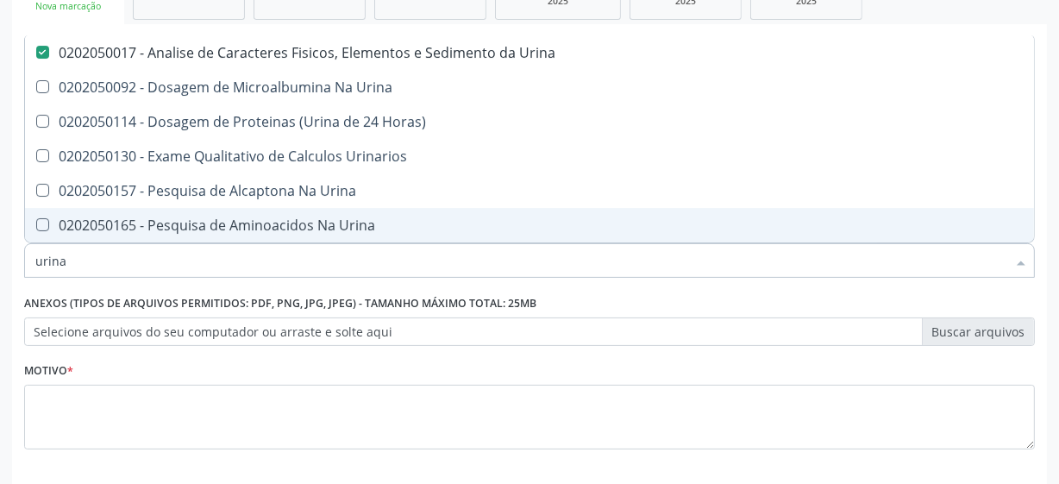
click at [78, 265] on input "urina" at bounding box center [520, 260] width 971 height 34
type input "mic"
checkbox Urina "false"
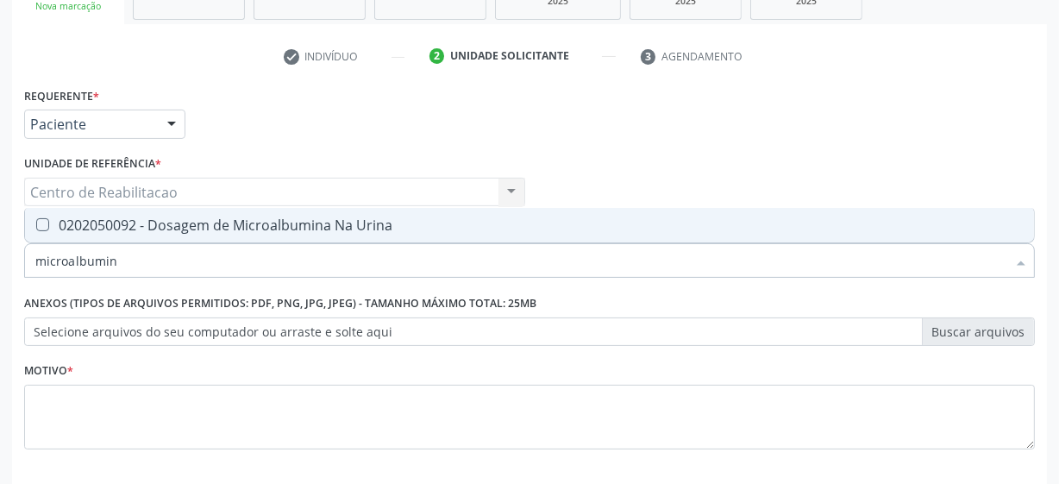
type input "microalbumina"
click at [43, 228] on Urina at bounding box center [42, 224] width 13 height 13
click at [36, 228] on Urina "checkbox" at bounding box center [30, 224] width 11 height 11
checkbox Urina "true"
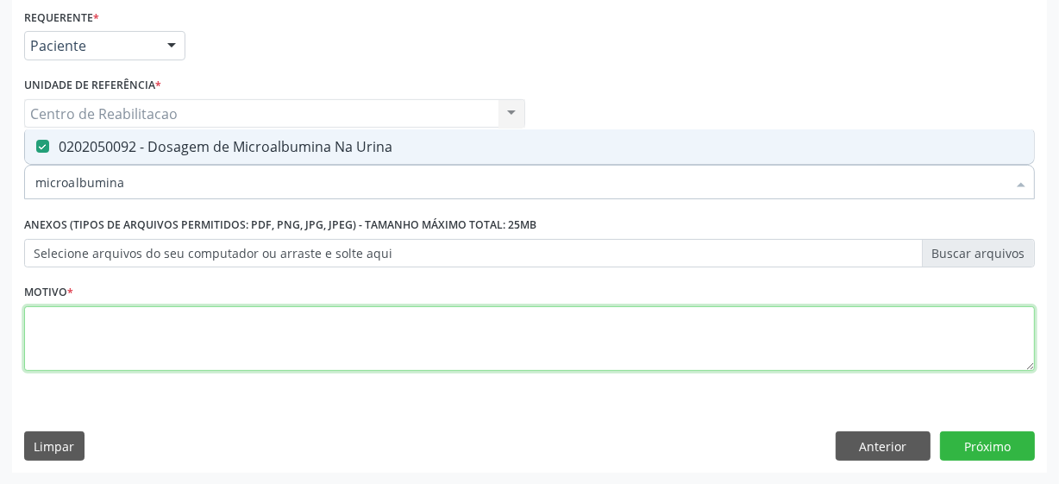
click at [228, 348] on textarea at bounding box center [529, 339] width 1010 height 66
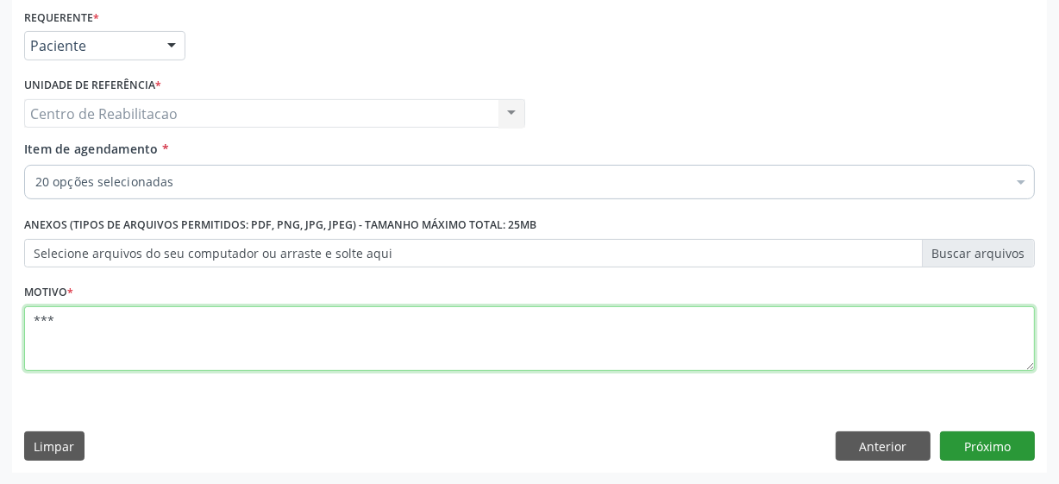
type textarea "***"
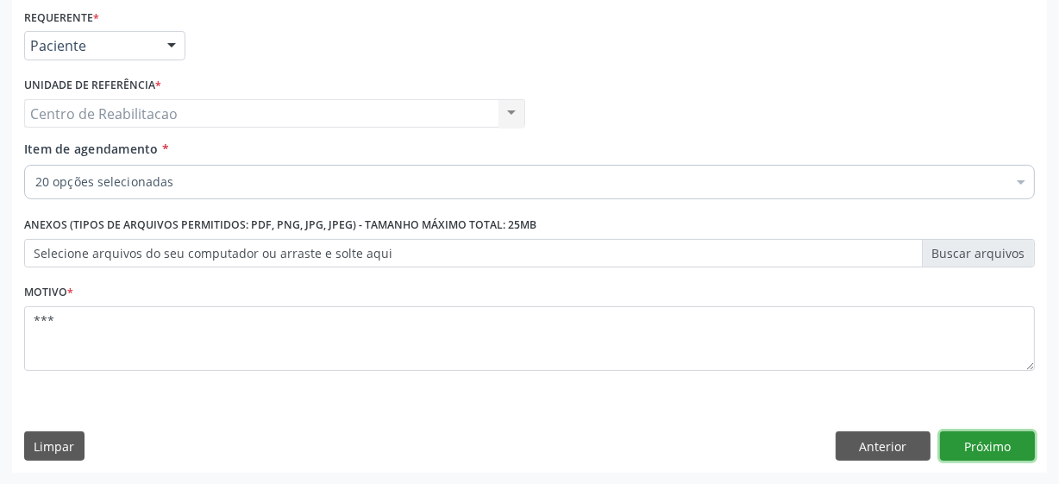
click at [1016, 448] on button "Próximo" at bounding box center [987, 445] width 95 height 29
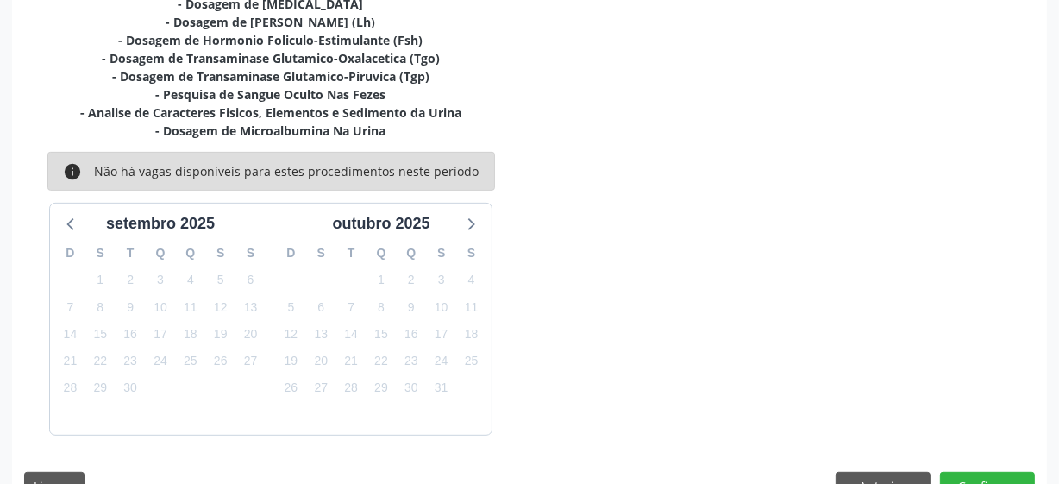
scroll to position [660, 0]
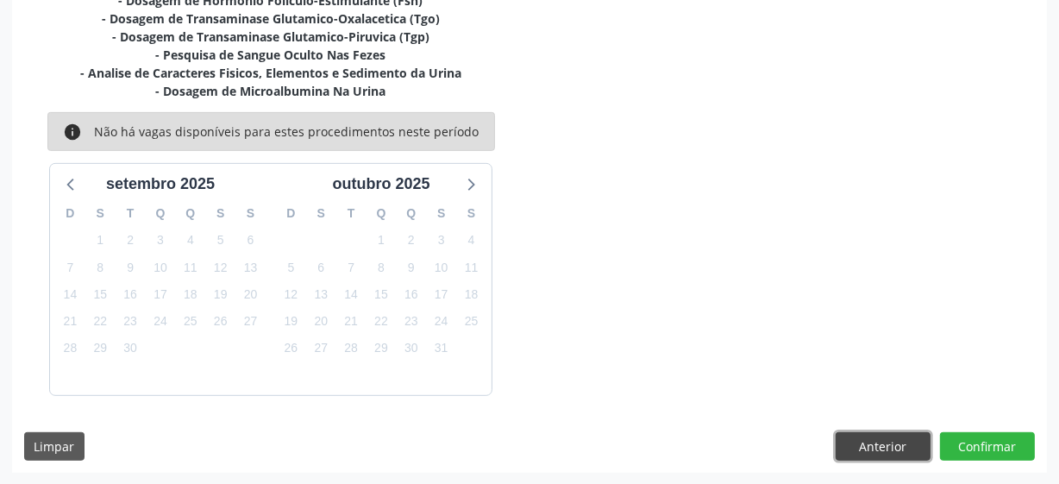
click at [863, 439] on button "Anterior" at bounding box center [882, 446] width 95 height 29
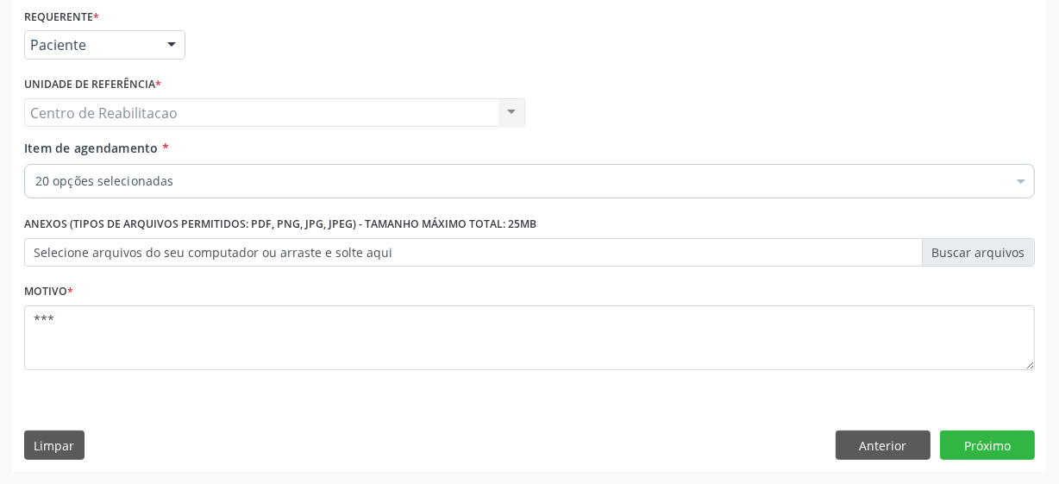
scroll to position [370, 0]
click at [1000, 439] on button "Próximo" at bounding box center [987, 445] width 95 height 29
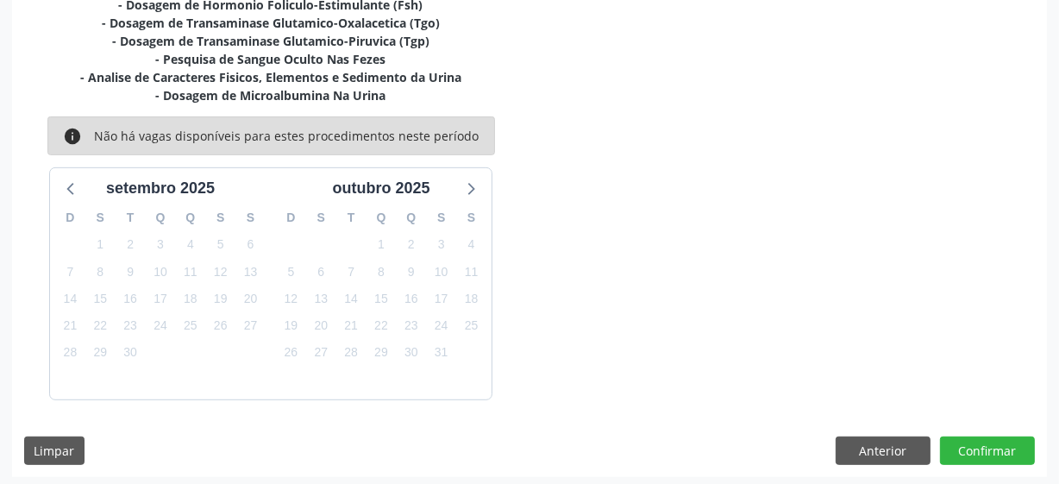
scroll to position [660, 0]
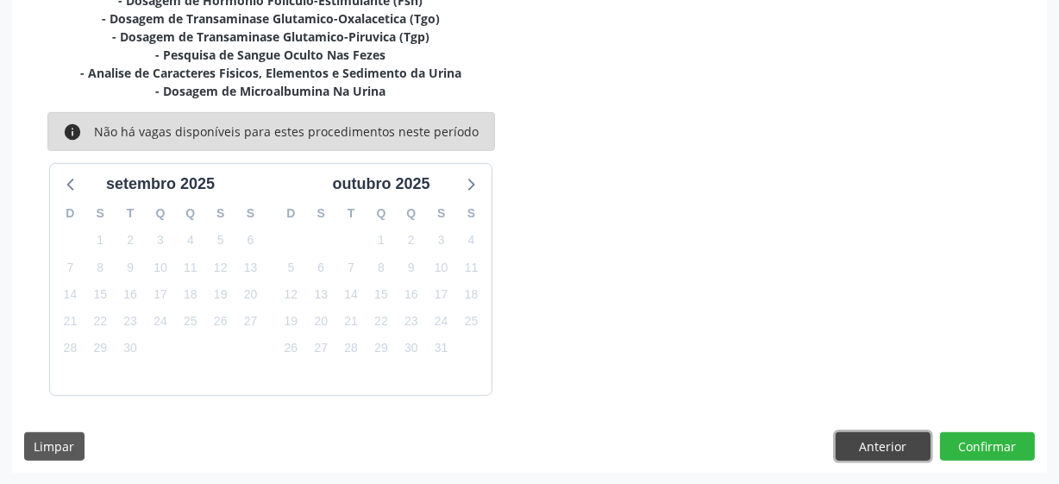
click at [847, 440] on button "Anterior" at bounding box center [882, 446] width 95 height 29
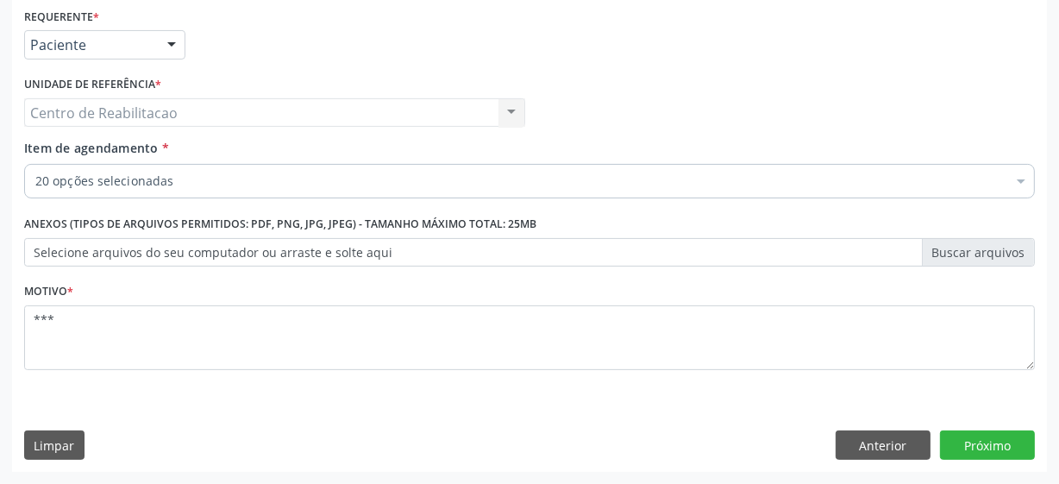
scroll to position [370, 0]
click at [995, 446] on button "Próximo" at bounding box center [987, 445] width 95 height 29
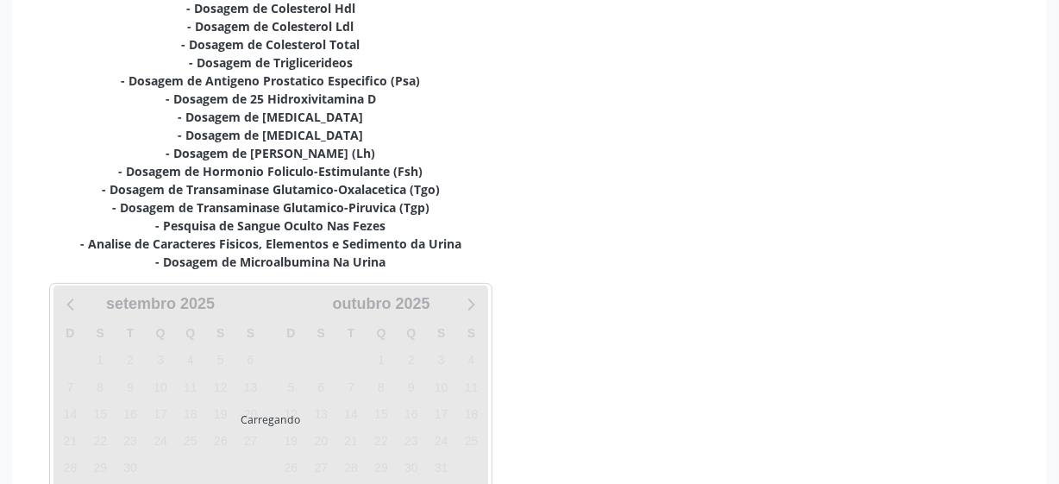
scroll to position [609, 0]
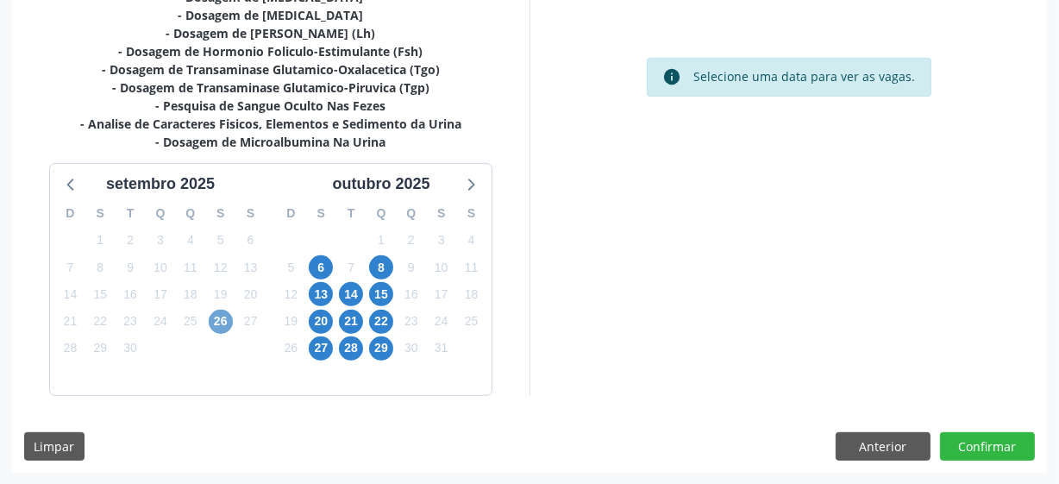
click at [219, 326] on span "26" at bounding box center [221, 321] width 24 height 24
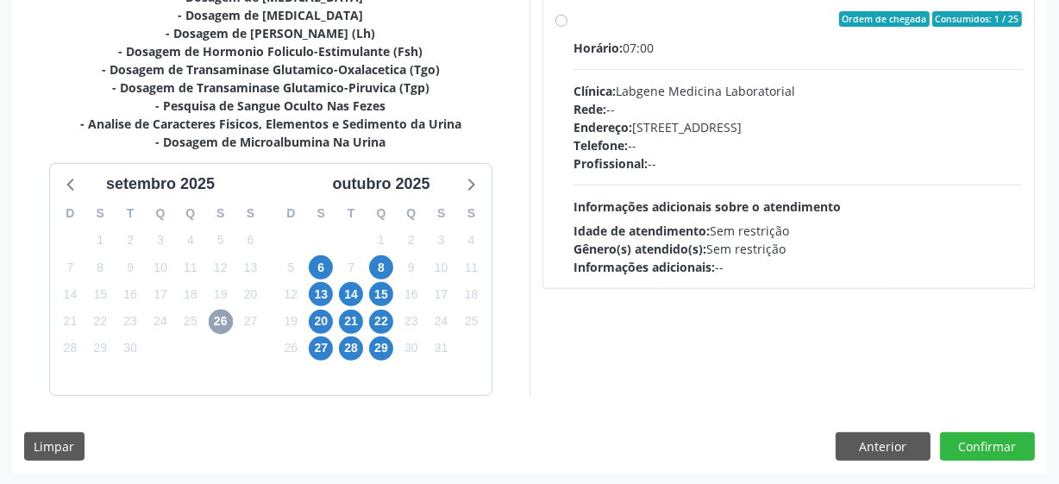
scroll to position [453, 0]
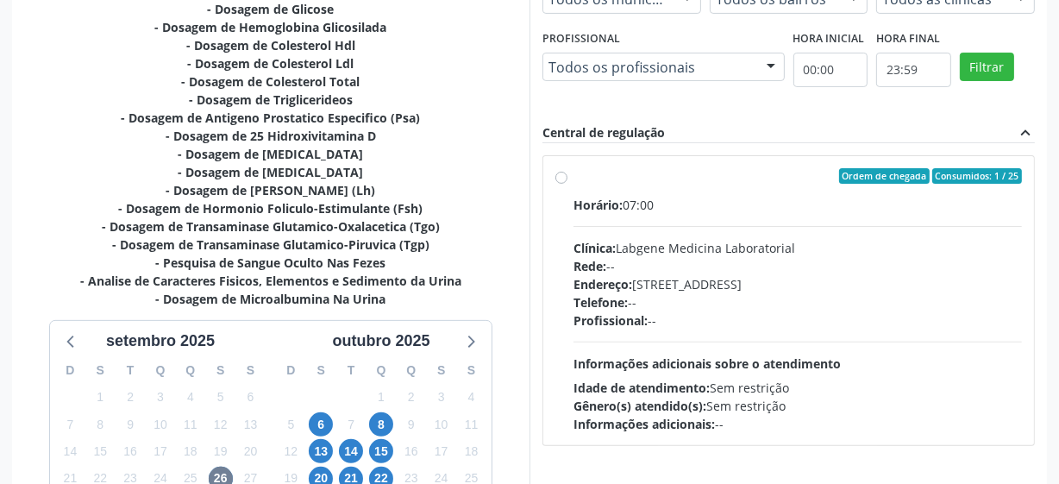
click at [553, 172] on div "Ordem de chegada Consumidos: 1 / 25 Horário: 07:00 Clínica: Labgene Medicina La…" at bounding box center [788, 300] width 491 height 289
radio input "true"
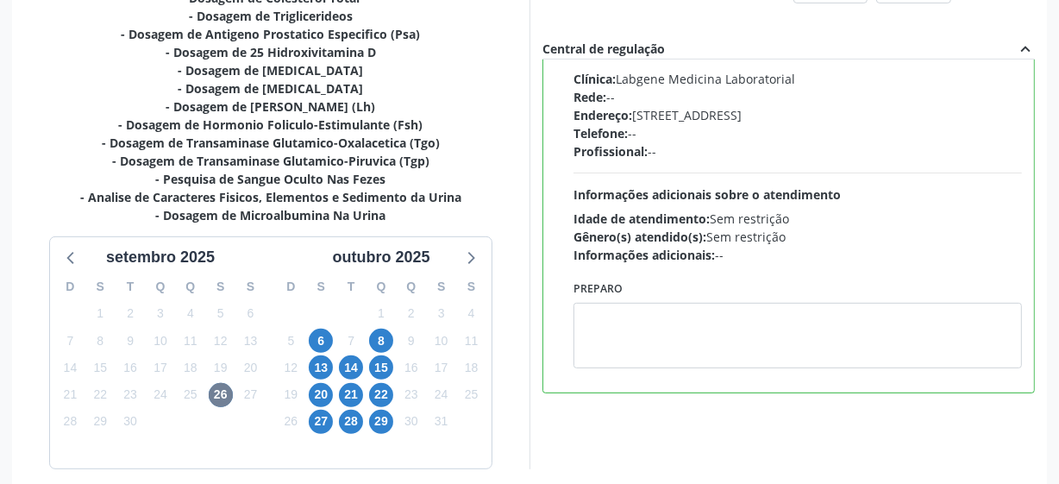
scroll to position [609, 0]
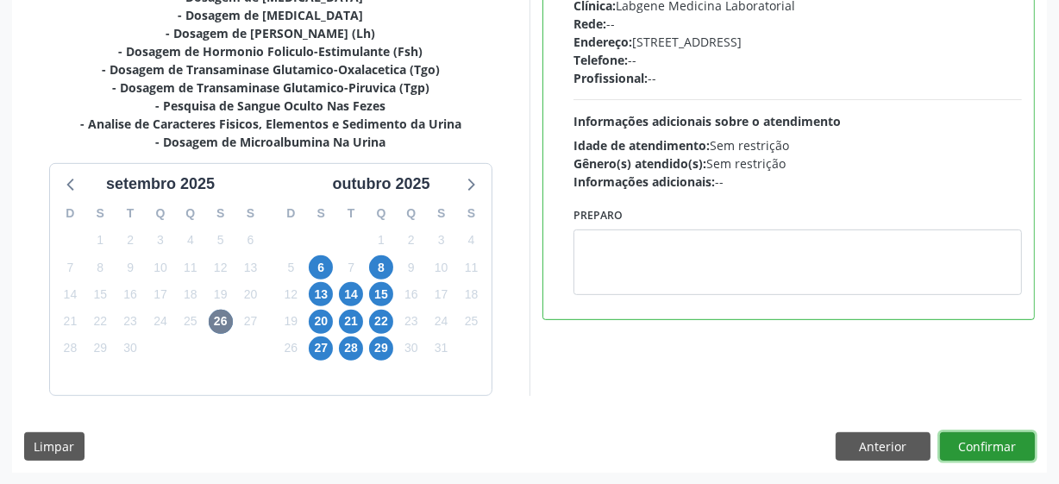
click at [954, 446] on button "Confirmar" at bounding box center [987, 446] width 95 height 29
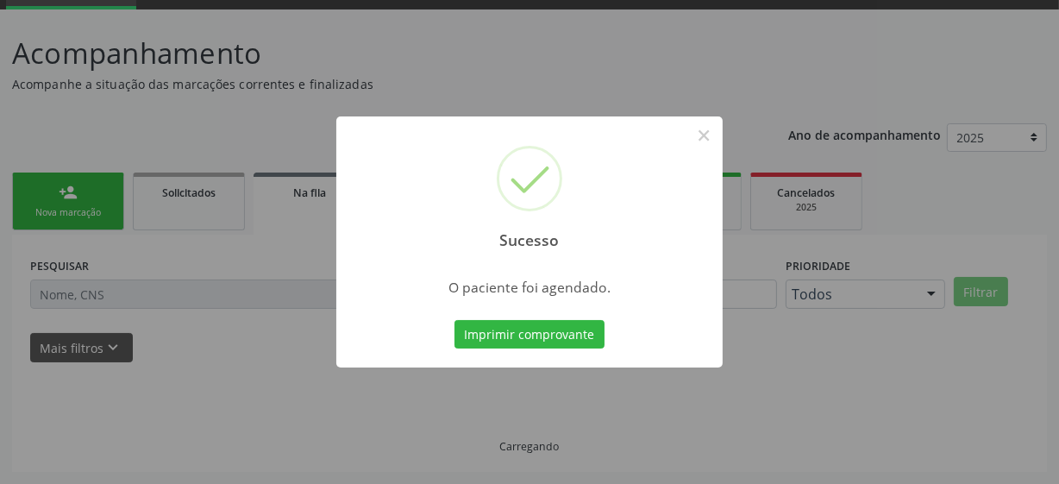
scroll to position [84, 0]
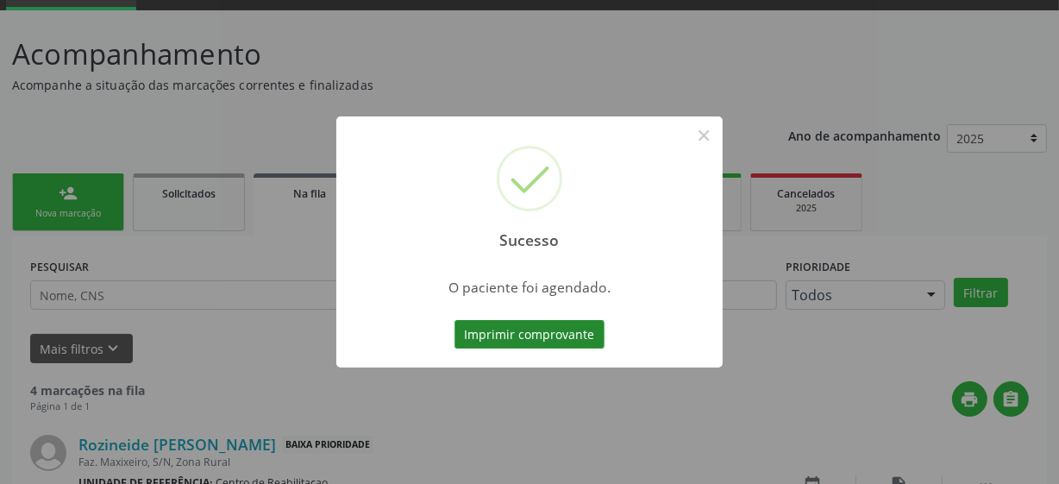
click at [551, 331] on button "Imprimir comprovante" at bounding box center [529, 334] width 150 height 29
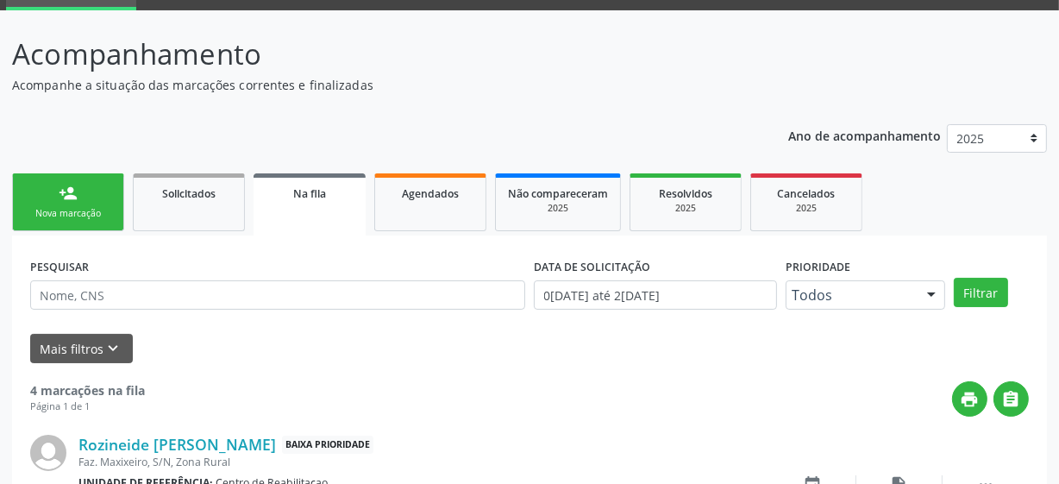
click at [66, 192] on div "person_add" at bounding box center [68, 193] width 19 height 19
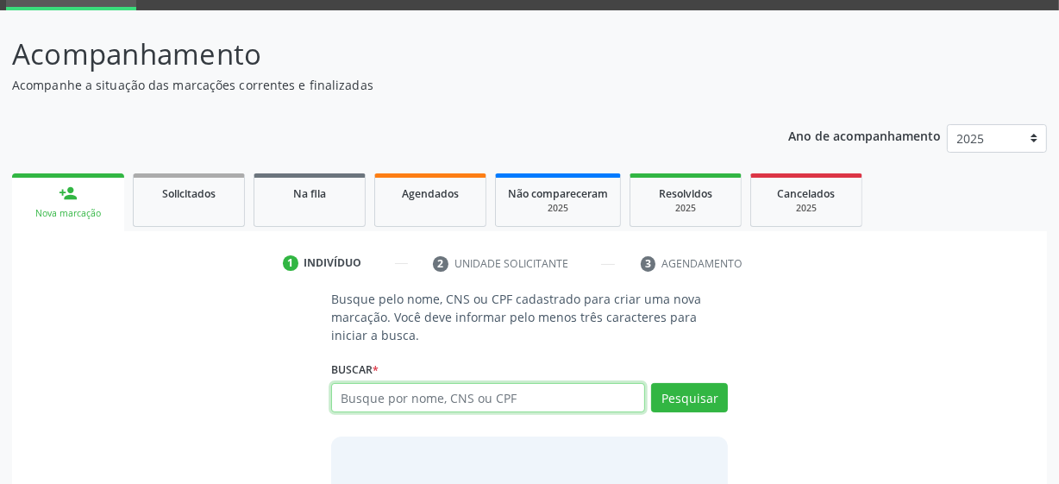
click at [491, 404] on input "text" at bounding box center [488, 397] width 314 height 29
type input "708707157952096"
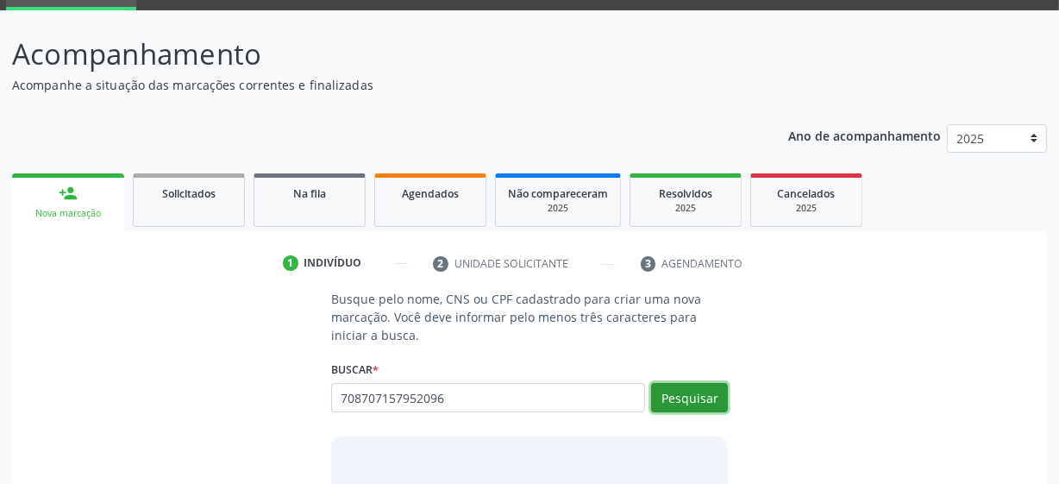
click at [715, 391] on button "Pesquisar" at bounding box center [689, 397] width 77 height 29
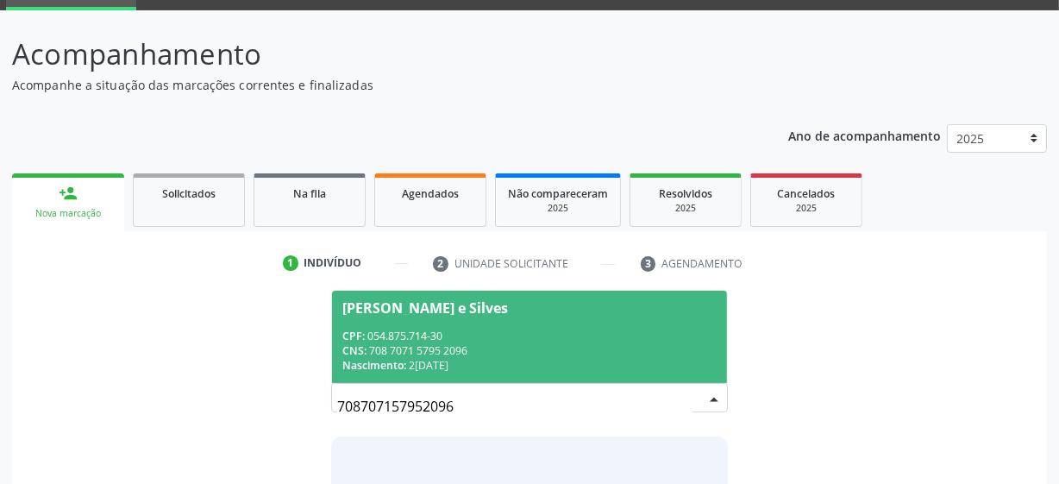
click at [431, 322] on span "[PERSON_NAME] e Silves CPF: 054.875.714-30 CNS: 708 7071 5795 2096 Nascimento: …" at bounding box center [529, 337] width 395 height 92
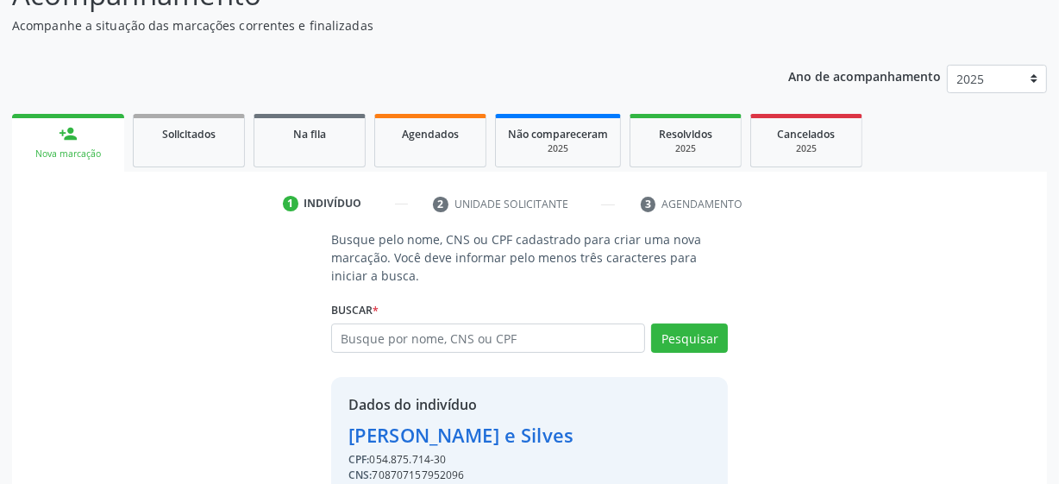
scroll to position [224, 0]
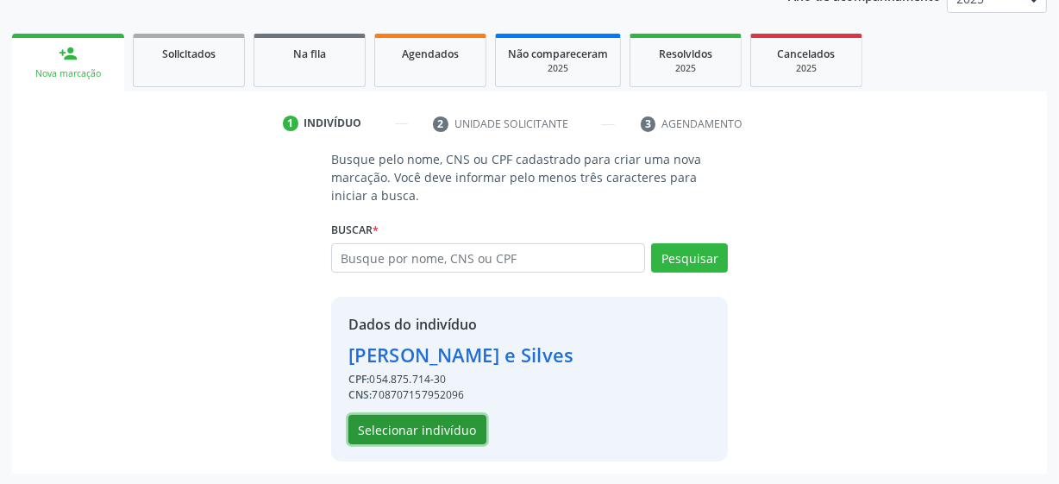
click at [434, 438] on button "Selecionar indivíduo" at bounding box center [417, 429] width 138 height 29
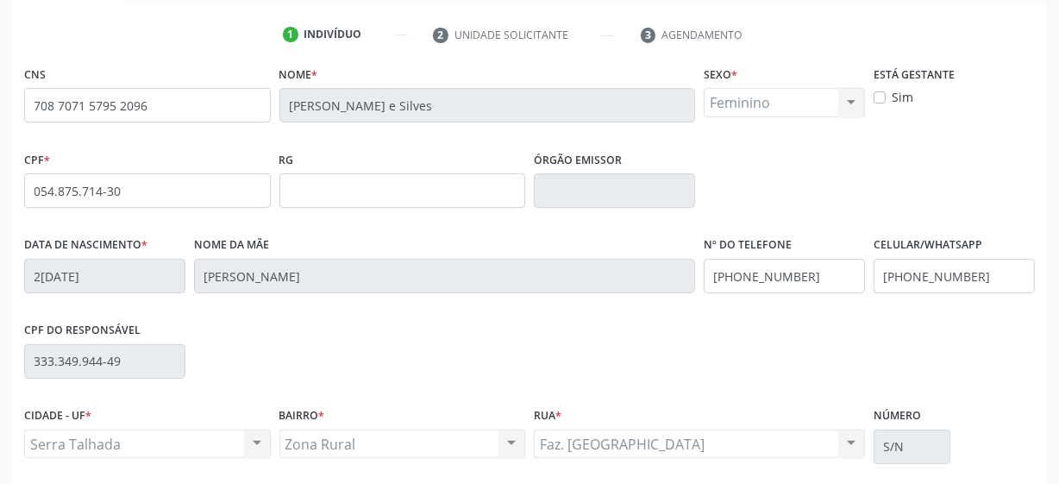
scroll to position [450, 0]
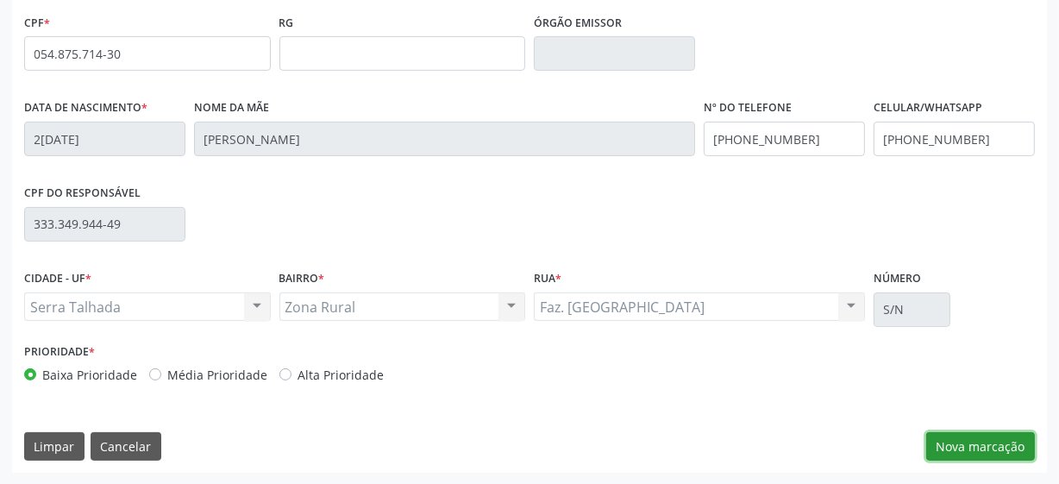
click at [965, 440] on button "Nova marcação" at bounding box center [980, 446] width 109 height 29
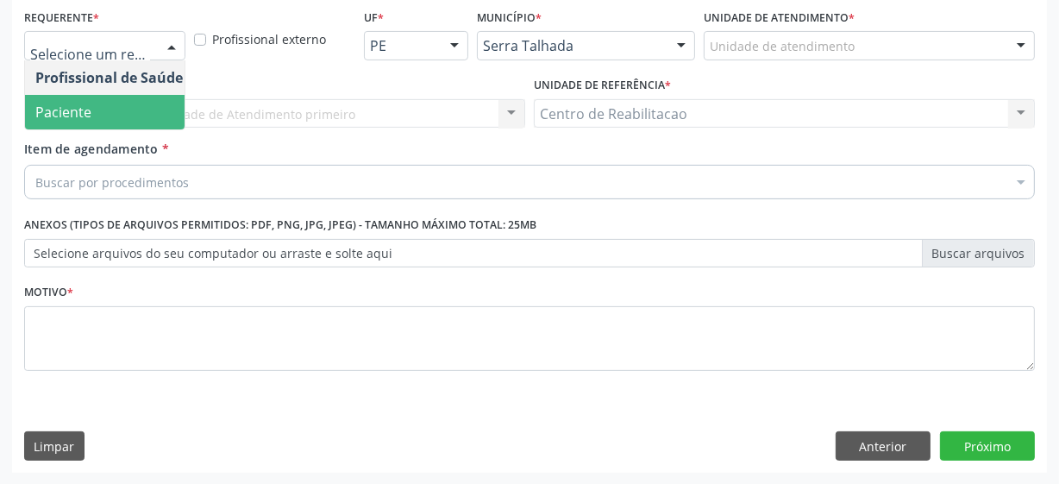
click at [114, 112] on span "Paciente" at bounding box center [109, 112] width 168 height 34
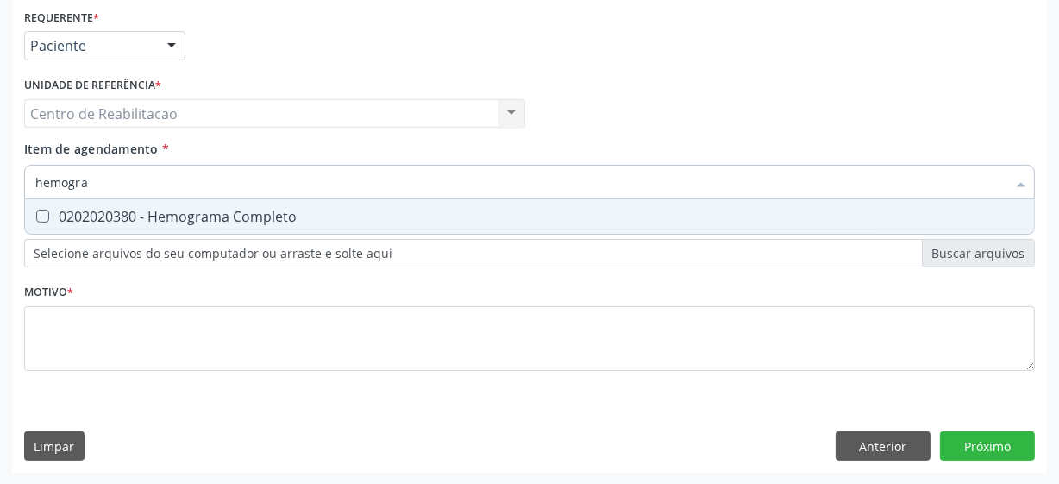
type input "hemogr"
click at [42, 212] on Completo at bounding box center [42, 215] width 13 height 13
click at [36, 212] on Completo "checkbox" at bounding box center [30, 215] width 11 height 11
checkbox Completo "true"
click at [104, 178] on input "hemogr" at bounding box center [520, 182] width 971 height 34
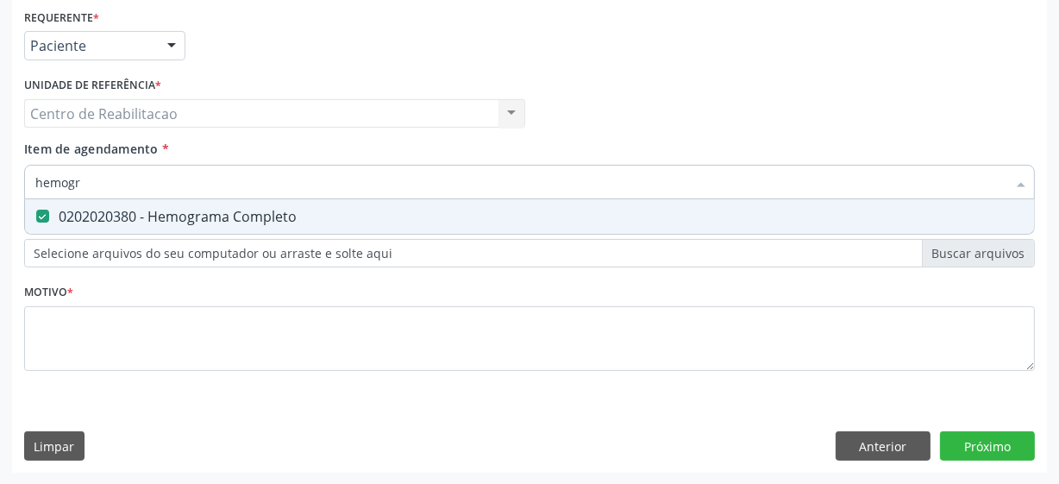
click at [104, 178] on input "hemogr" at bounding box center [520, 182] width 971 height 34
type input "fe"
checkbox Completo "false"
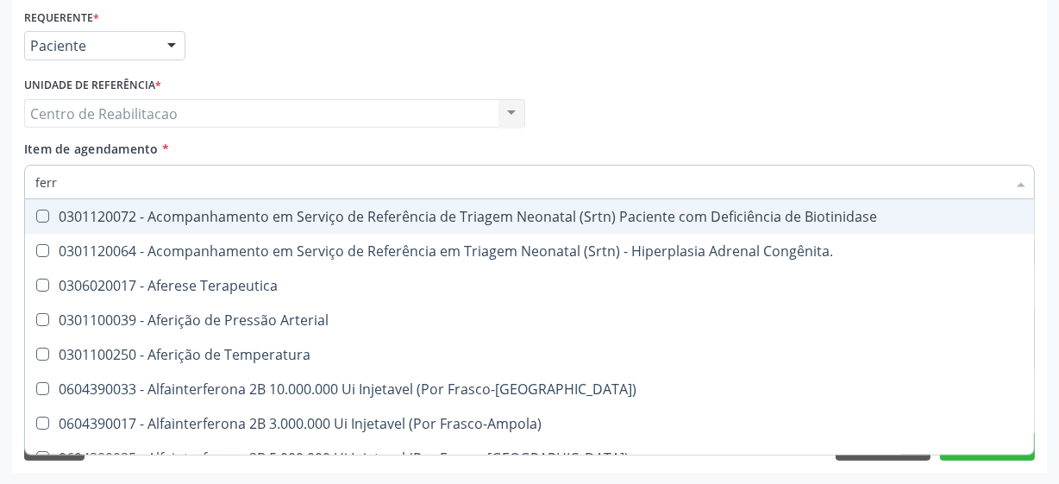
type input "ferro"
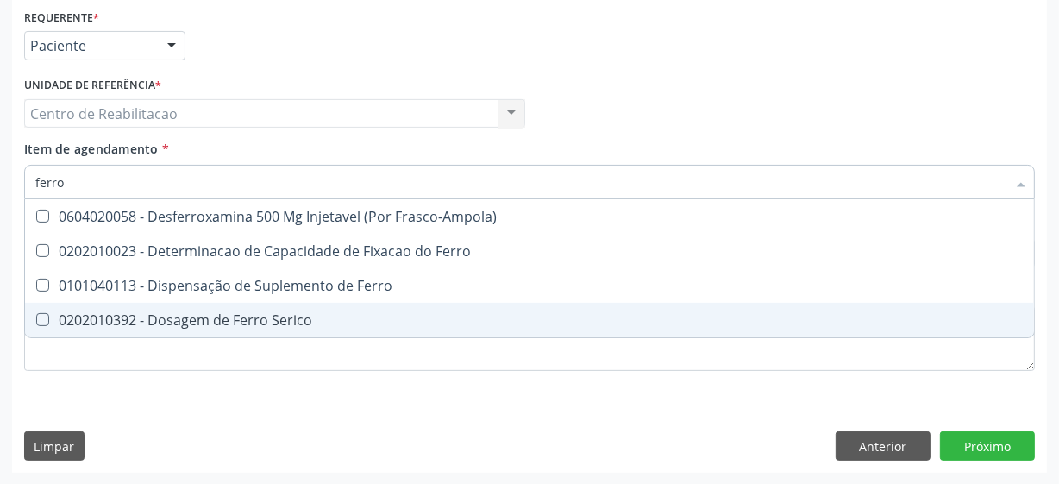
click at [46, 317] on Serico at bounding box center [42, 319] width 13 height 13
click at [36, 317] on Serico "checkbox" at bounding box center [30, 319] width 11 height 11
checkbox Serico "true"
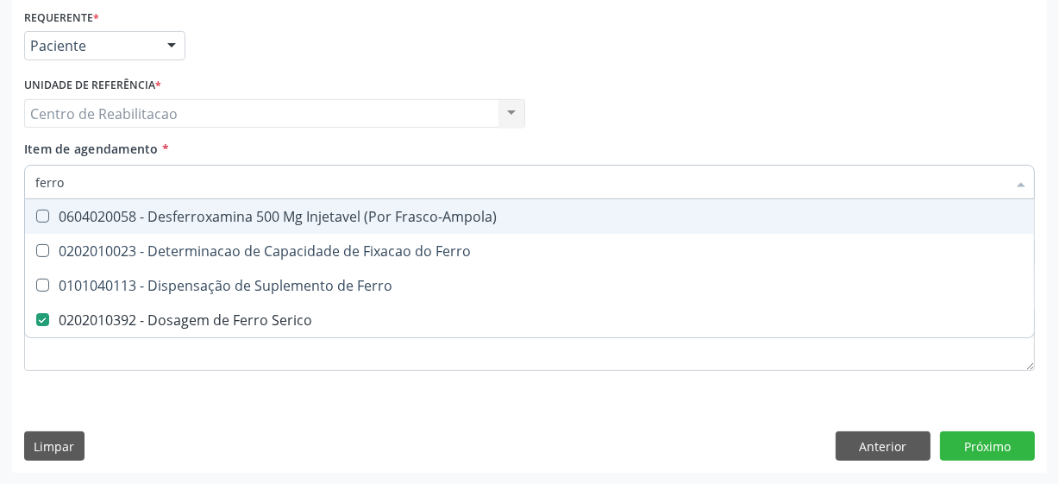
click at [94, 178] on input "ferro" at bounding box center [520, 182] width 971 height 34
type input "fer"
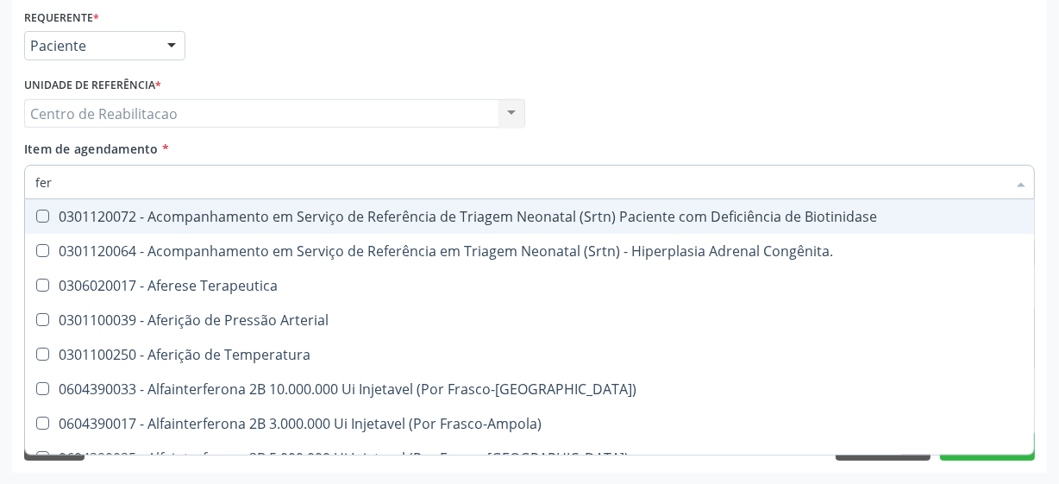
checkbox Arterial "false"
type input "ferr"
checkbox Temperatura "true"
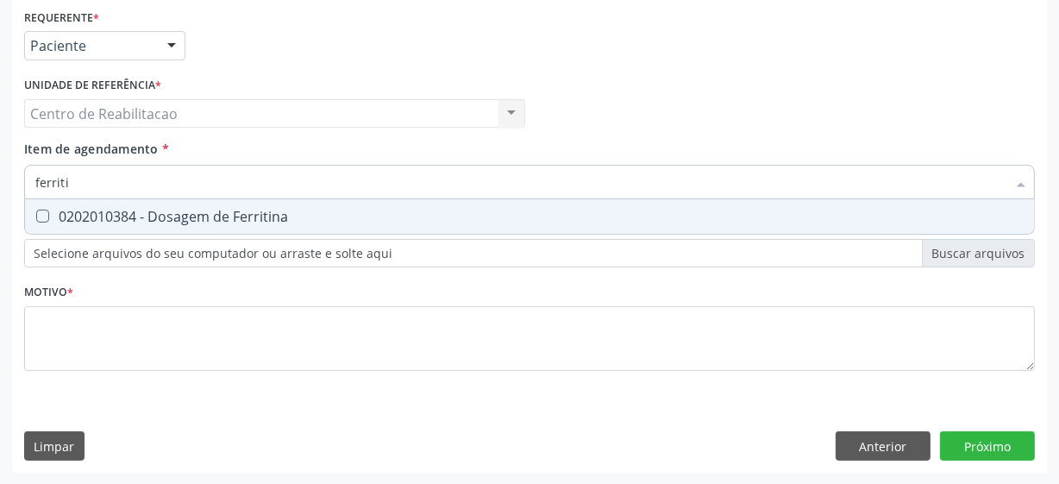
type input "ferritin"
click at [42, 215] on Ferritina at bounding box center [42, 215] width 13 height 13
click at [36, 215] on Ferritina "checkbox" at bounding box center [30, 215] width 11 height 11
checkbox Ferritina "true"
click at [91, 179] on input "ferritin" at bounding box center [520, 182] width 971 height 34
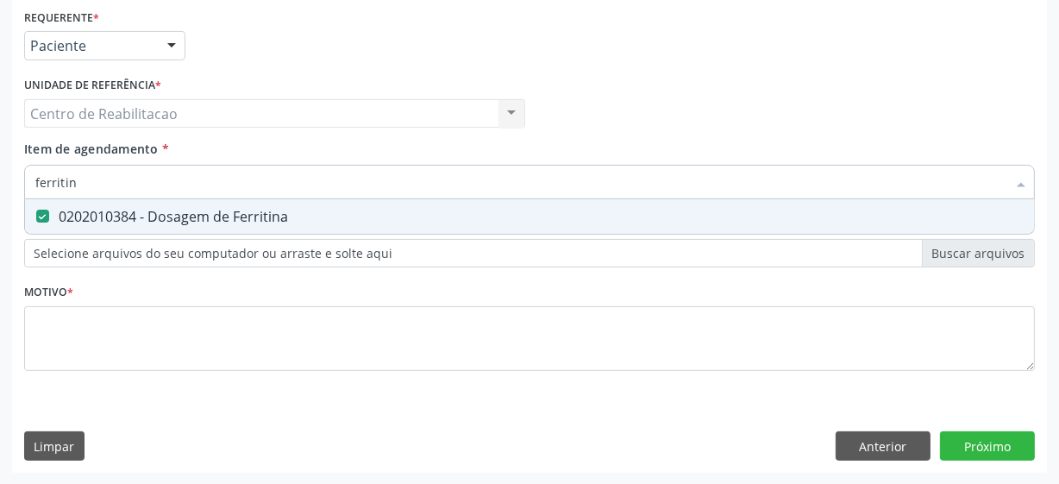
click at [91, 179] on input "ferritin" at bounding box center [520, 182] width 971 height 34
type input "ur"
checkbox Ferritina "false"
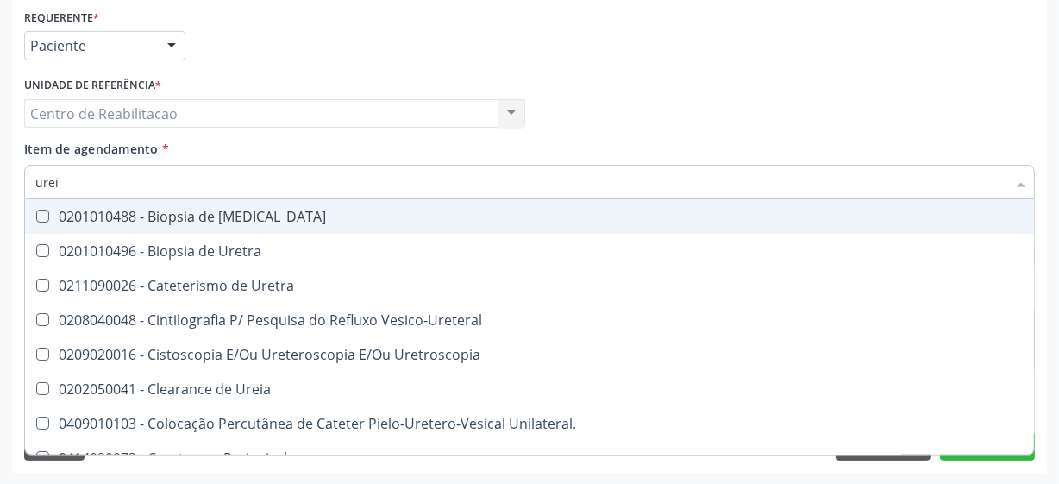
type input "ureia"
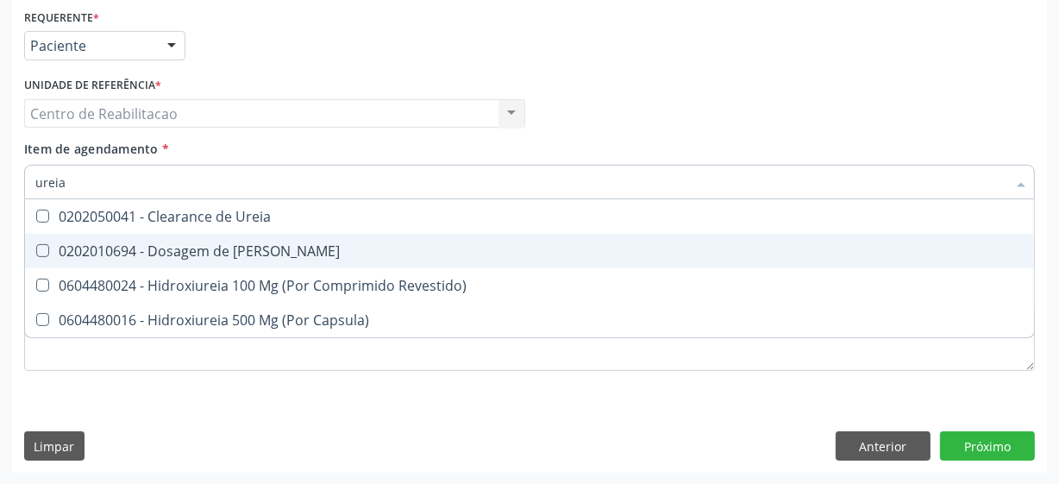
click at [53, 250] on div "0202010694 - Dosagem de [PERSON_NAME]" at bounding box center [529, 251] width 988 height 14
checkbox Ureia "true"
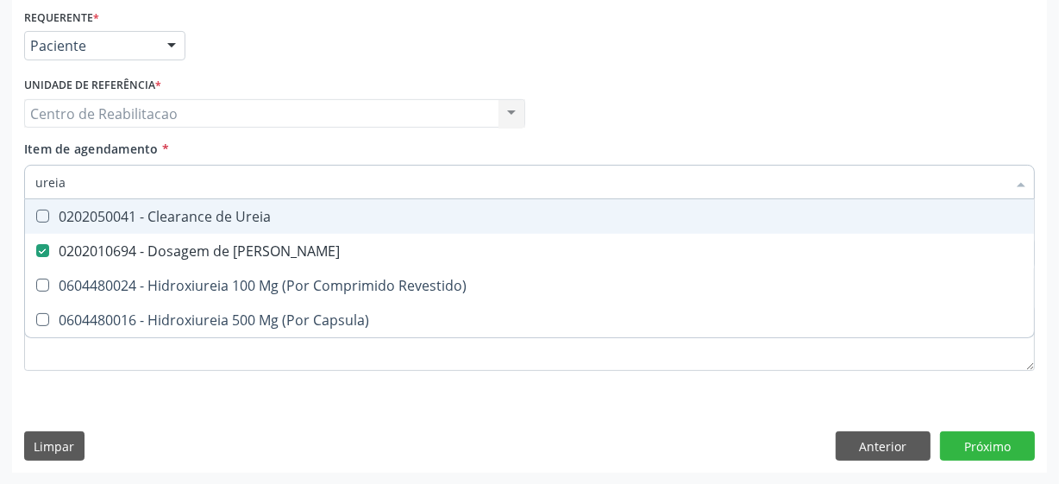
click at [87, 177] on input "ureia" at bounding box center [520, 182] width 971 height 34
type input "c"
checkbox Ureia "false"
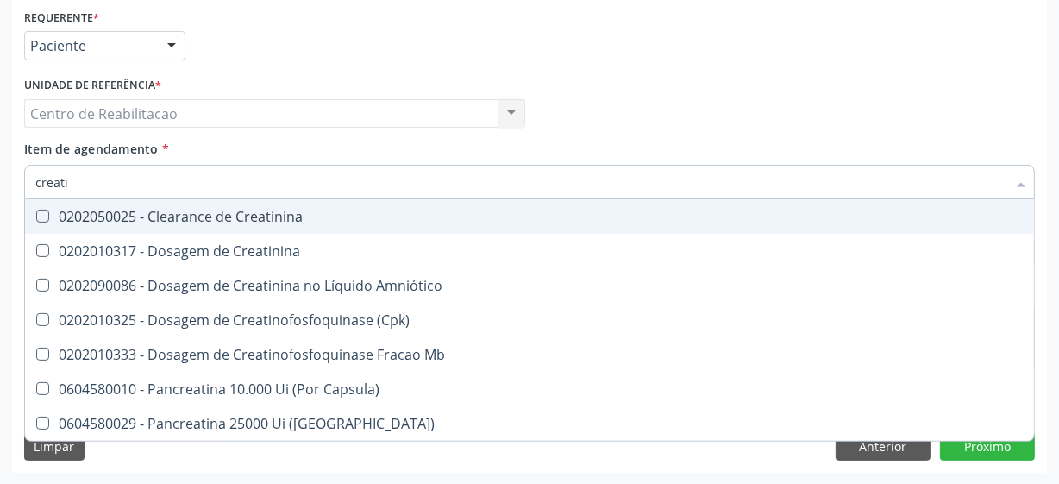
type input "creatin"
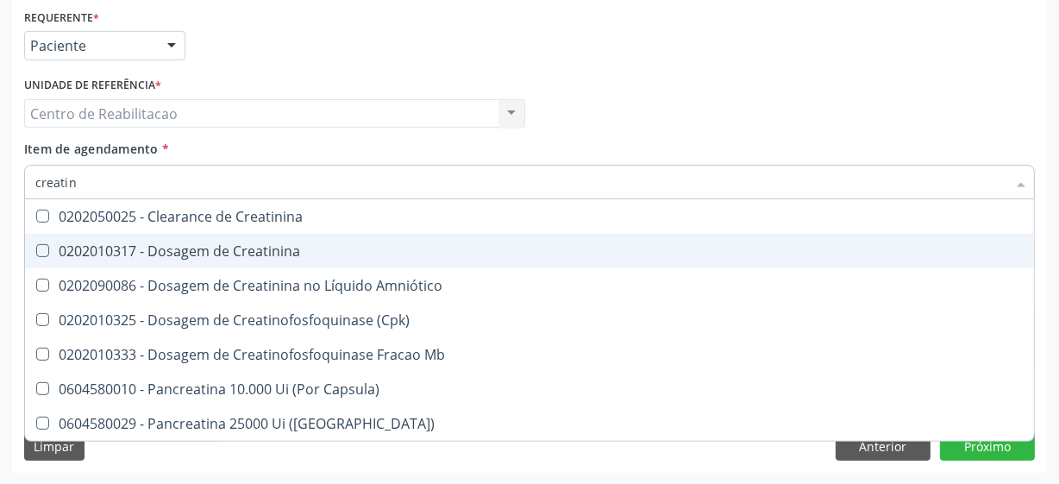
click at [46, 250] on Creatinina at bounding box center [42, 250] width 13 height 13
click at [36, 250] on Creatinina "checkbox" at bounding box center [30, 250] width 11 height 11
checkbox Creatinina "true"
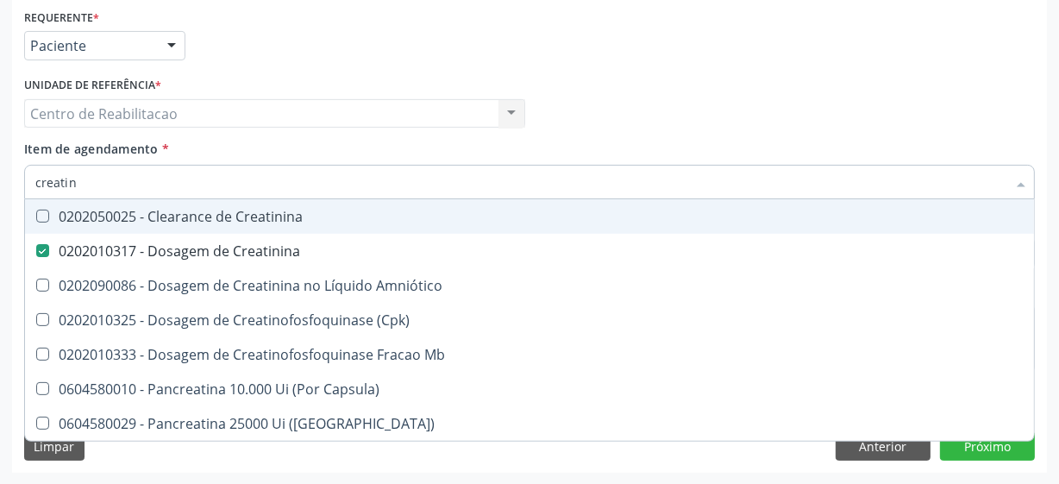
click at [116, 185] on input "creatin" at bounding box center [520, 182] width 971 height 34
checkbox Creatinina "false"
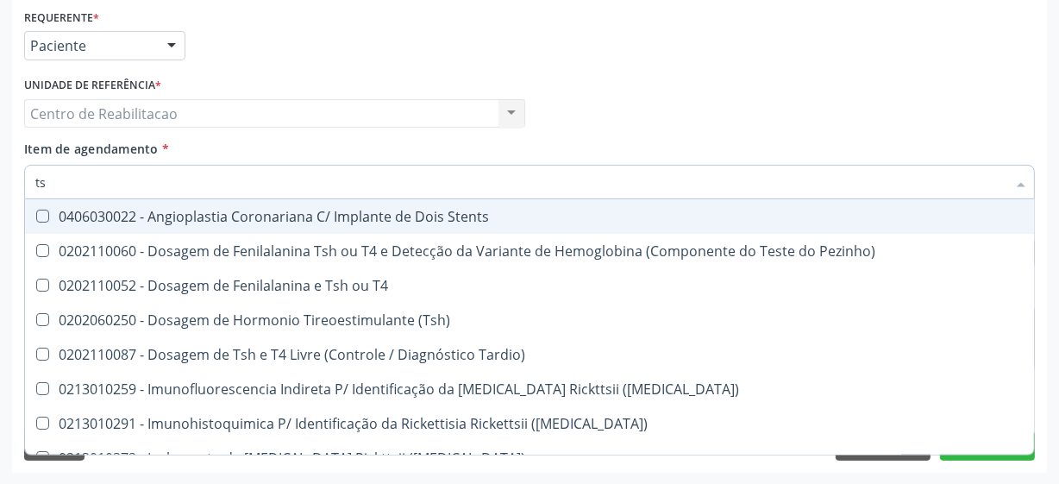
type input "tsh"
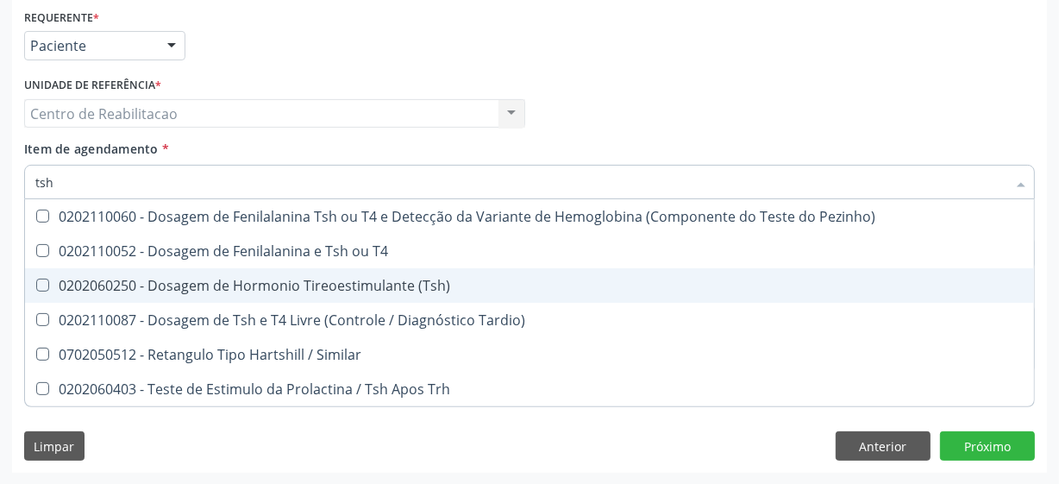
click at [40, 282] on \(Tsh\) at bounding box center [42, 284] width 13 height 13
click at [36, 282] on \(Tsh\) "checkbox" at bounding box center [30, 284] width 11 height 11
checkbox \(Tsh\) "true"
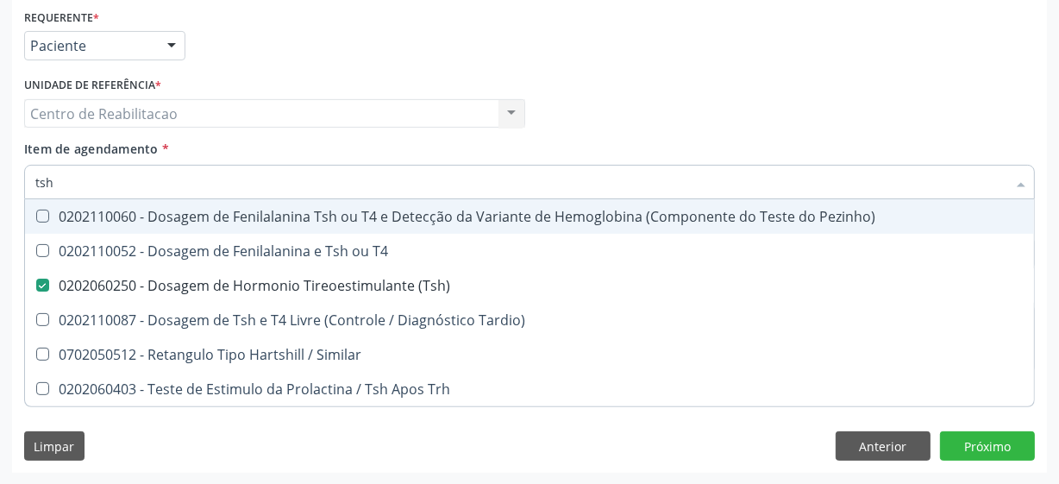
click at [61, 192] on input "tsh" at bounding box center [520, 182] width 971 height 34
type input "t"
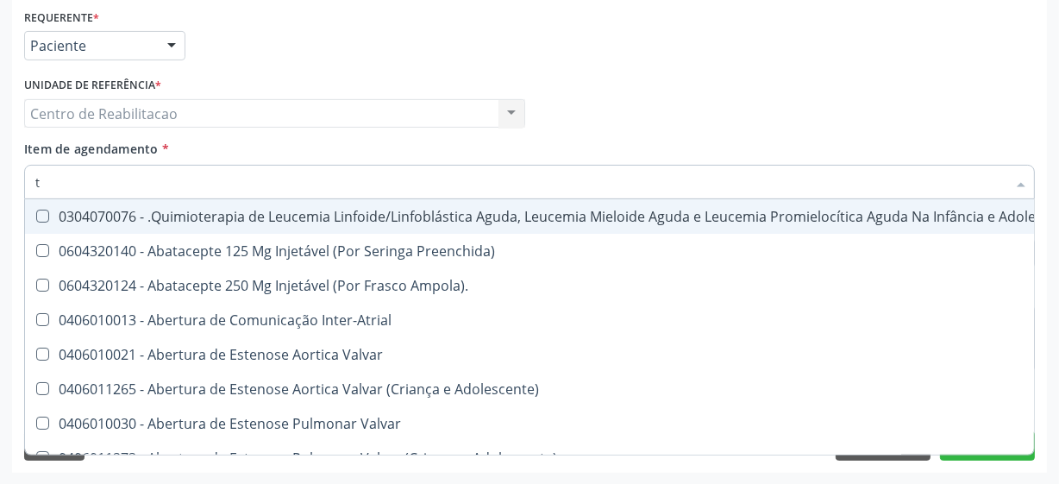
checkbox Ampola\)\ "false"
type input "t4"
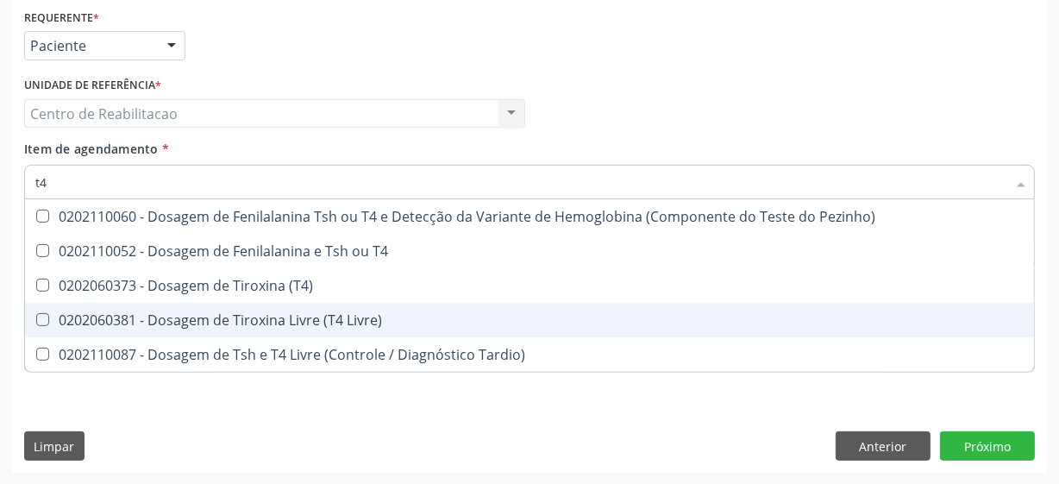
click at [47, 319] on Livre\) at bounding box center [42, 319] width 13 height 13
click at [36, 319] on Livre\) "checkbox" at bounding box center [30, 319] width 11 height 11
checkbox Livre\) "true"
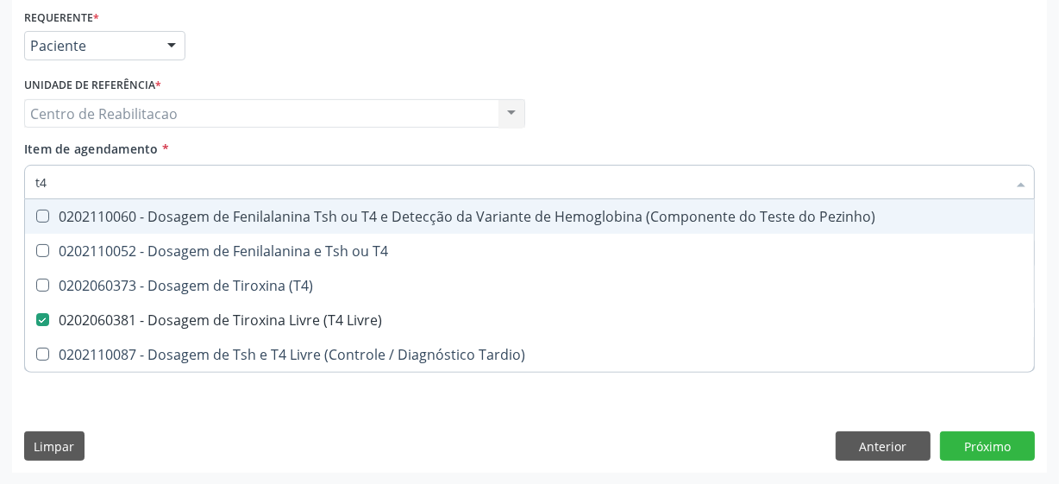
click at [113, 187] on input "t4" at bounding box center [520, 182] width 971 height 34
type input "gl"
checkbox Livre\) "false"
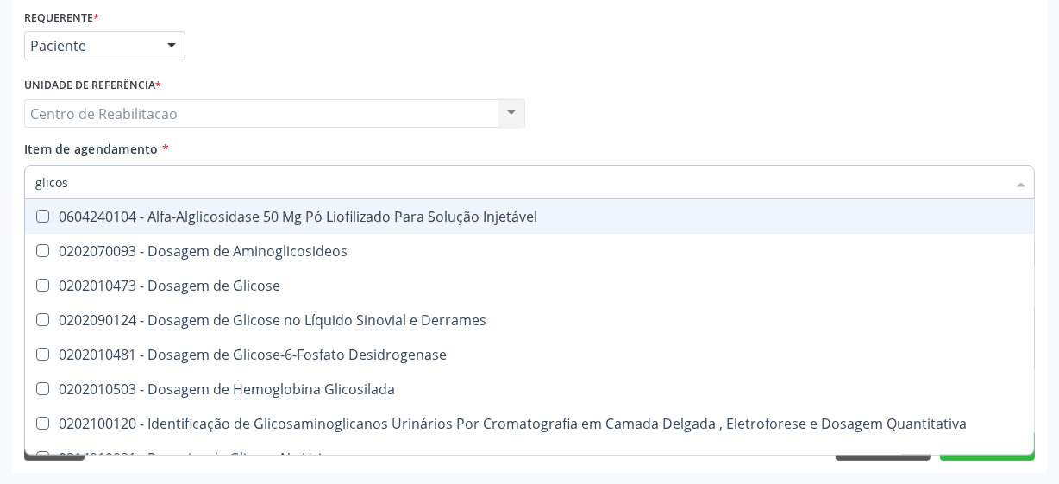
type input "glicose"
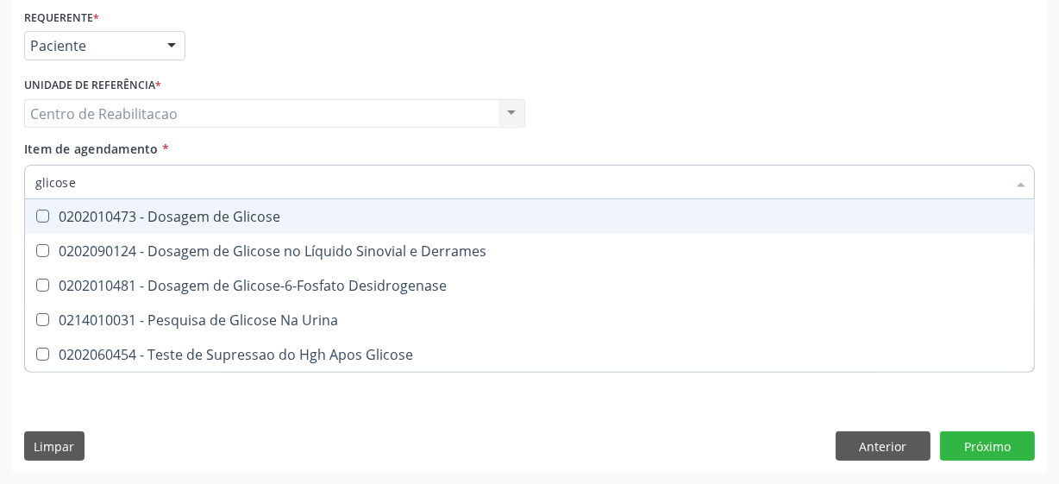
click at [41, 215] on Glicose at bounding box center [42, 215] width 13 height 13
click at [36, 215] on Glicose "checkbox" at bounding box center [30, 215] width 11 height 11
checkbox Glicose "true"
click at [129, 177] on input "glicose" at bounding box center [520, 182] width 971 height 34
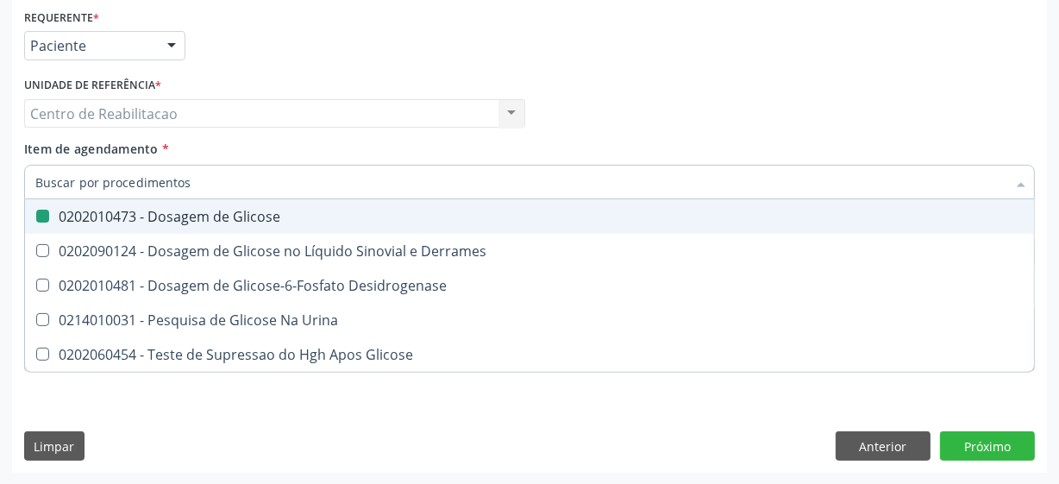
checkbox Glicose "false"
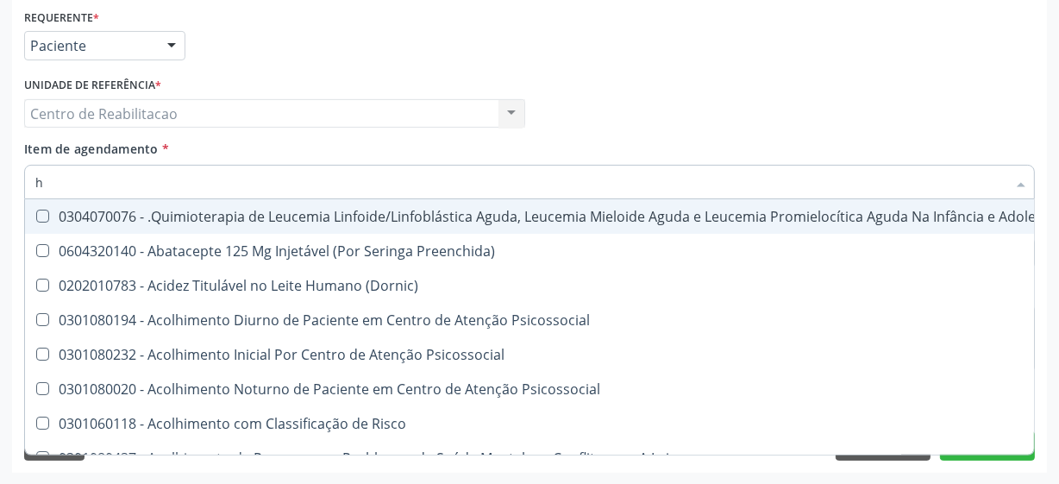
type input "he"
checkbox Removível "true"
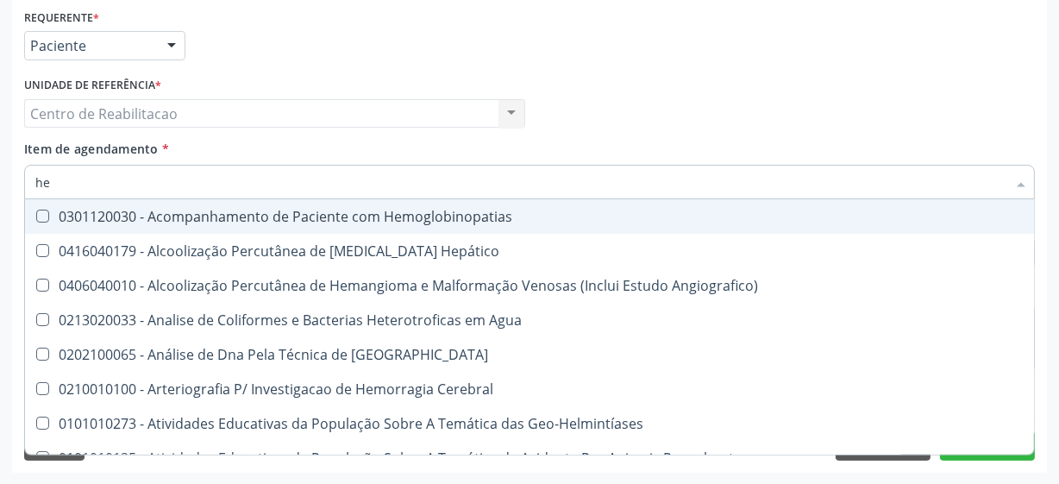
type input "hem"
checkbox II "true"
checkbox Completo "false"
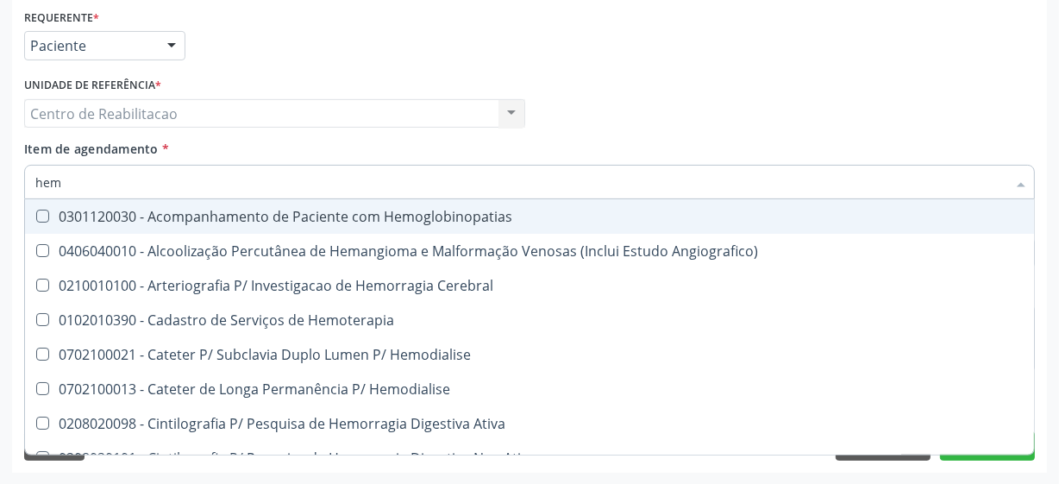
type input "hemo"
checkbox Retro-Retal "true"
checkbox Completo "false"
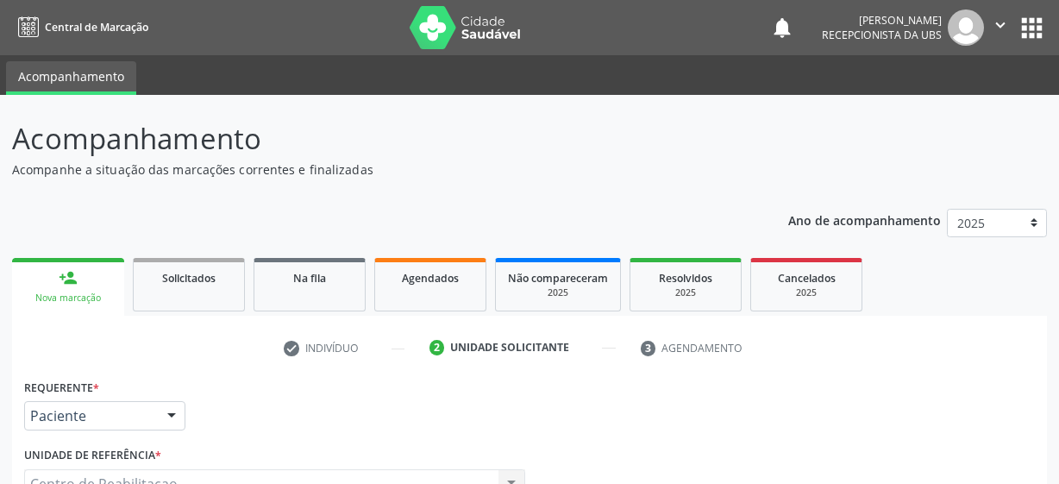
scroll to position [370, 0]
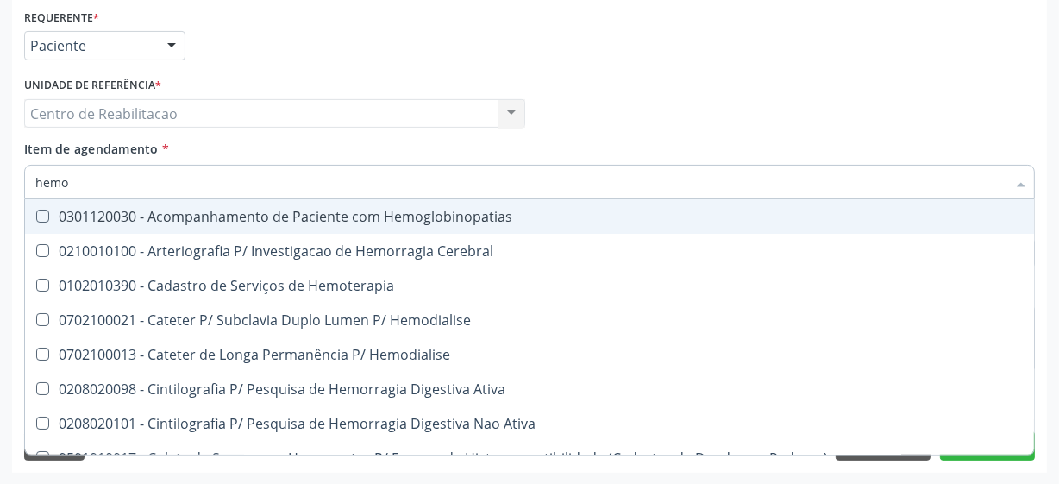
type input "hemog"
checkbox Carboxi-Hemoglobina "true"
type input "hemogl"
checkbox Carboxi-Hemoglobina "false"
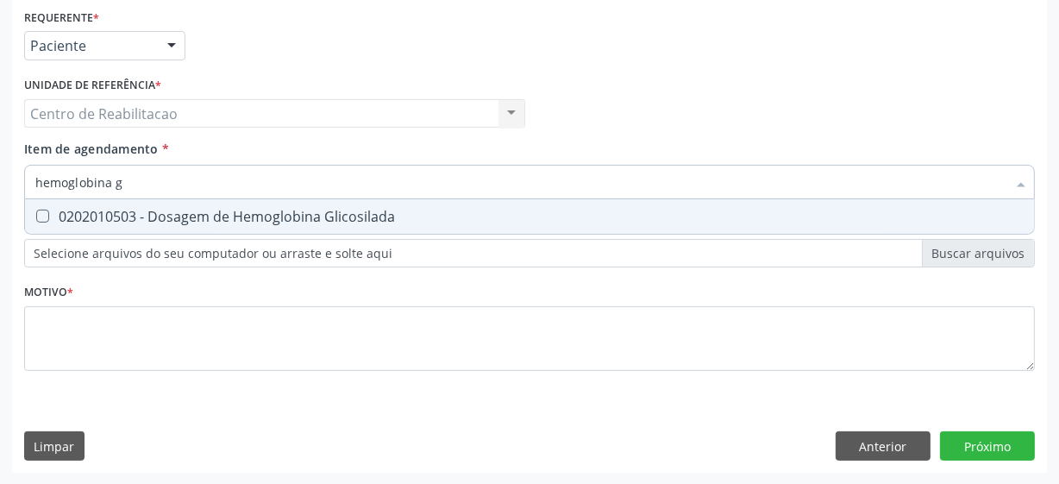
type input "hemoglobina gl"
click at [36, 218] on Glicosilada at bounding box center [42, 215] width 13 height 13
click at [36, 218] on Glicosilada "checkbox" at bounding box center [30, 215] width 11 height 11
checkbox Glicosilada "true"
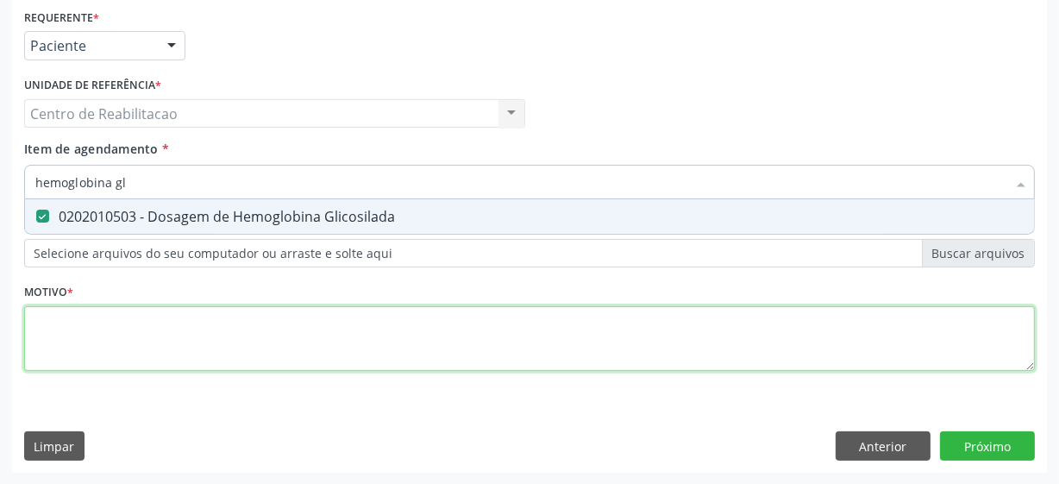
click at [110, 337] on div "Requerente * Paciente Profissional de Saúde Paciente Nenhum resultado encontrad…" at bounding box center [529, 199] width 1010 height 391
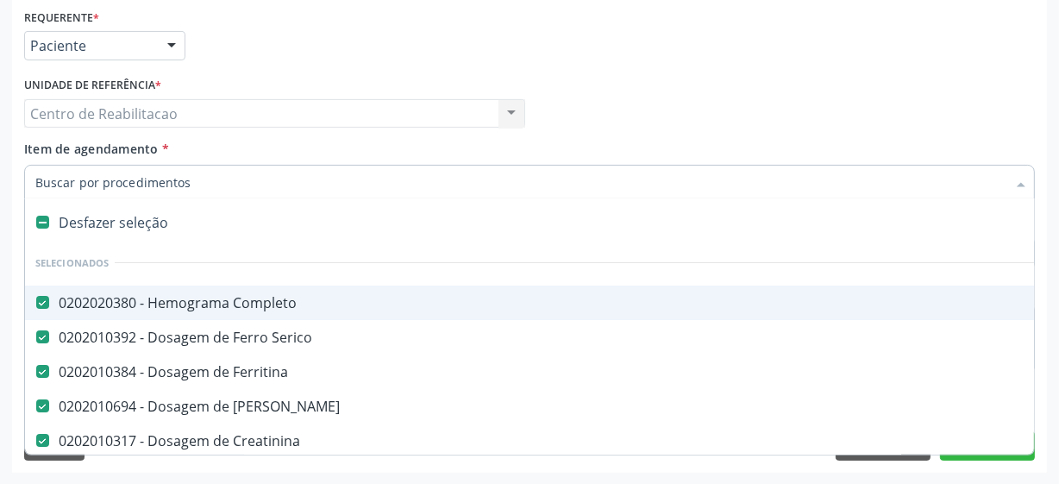
scroll to position [0, 0]
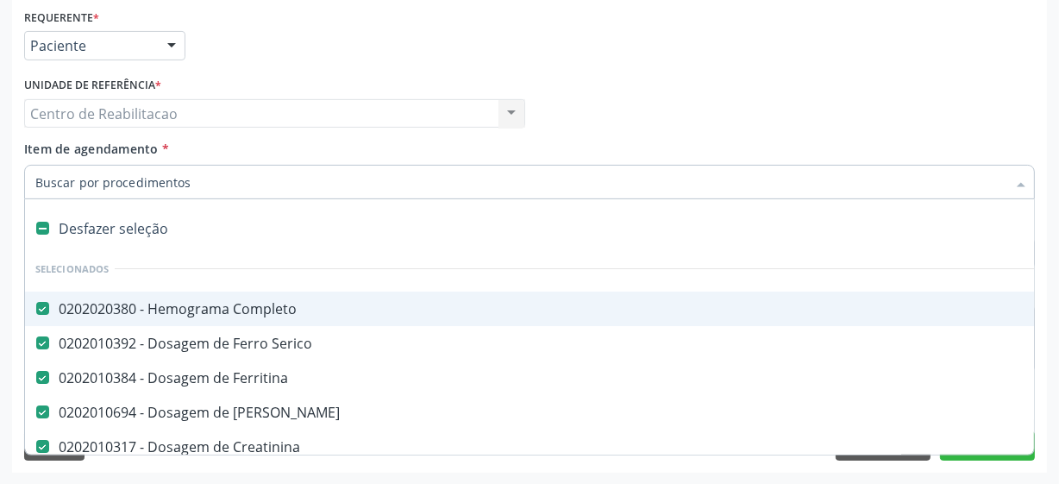
type input "c"
checkbox Livre\) "false"
checkbox Glicose "false"
checkbox Glicosilada "false"
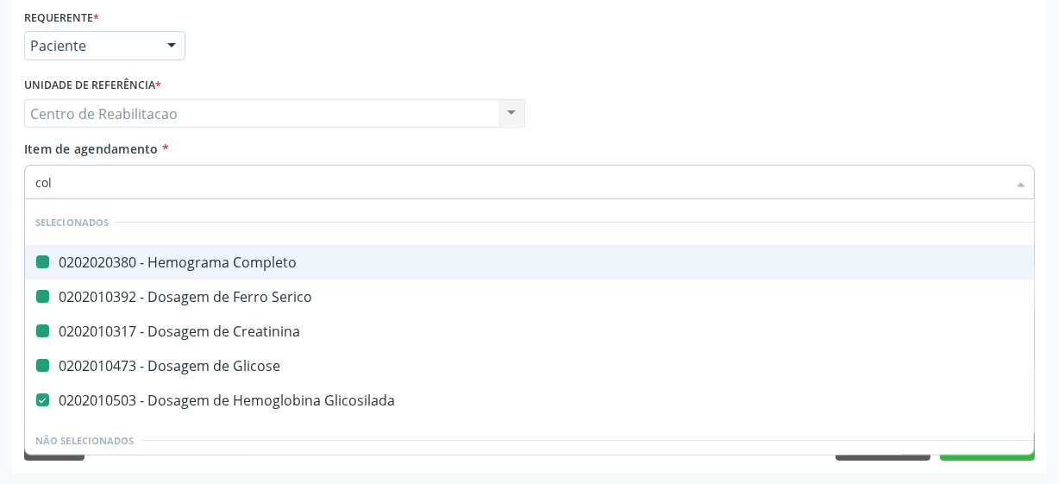
type input "cole"
checkbox Completo "false"
checkbox Serico "false"
checkbox Creatinina "false"
checkbox Glicose "false"
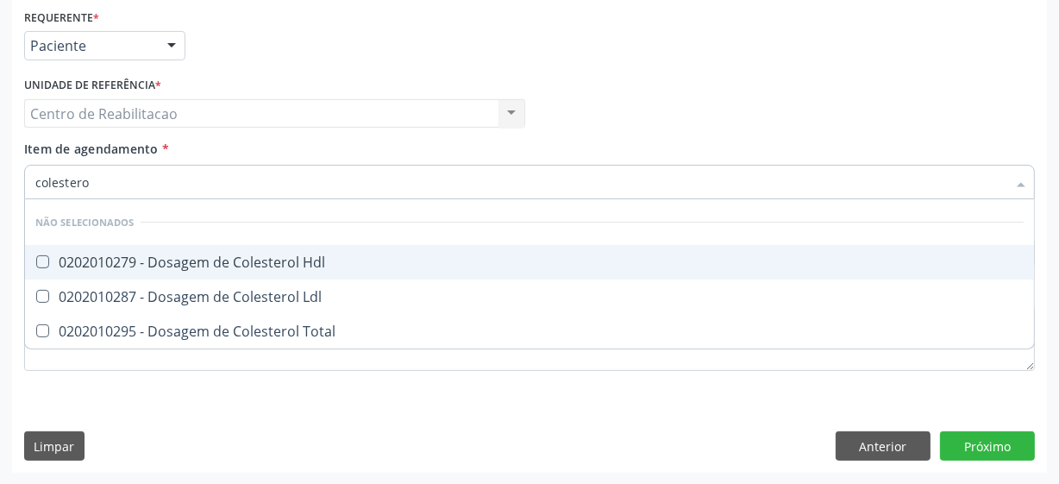
type input "colesterol"
click at [43, 260] on Hdl at bounding box center [42, 261] width 13 height 13
click at [36, 260] on Hdl "checkbox" at bounding box center [30, 261] width 11 height 11
checkbox Hdl "true"
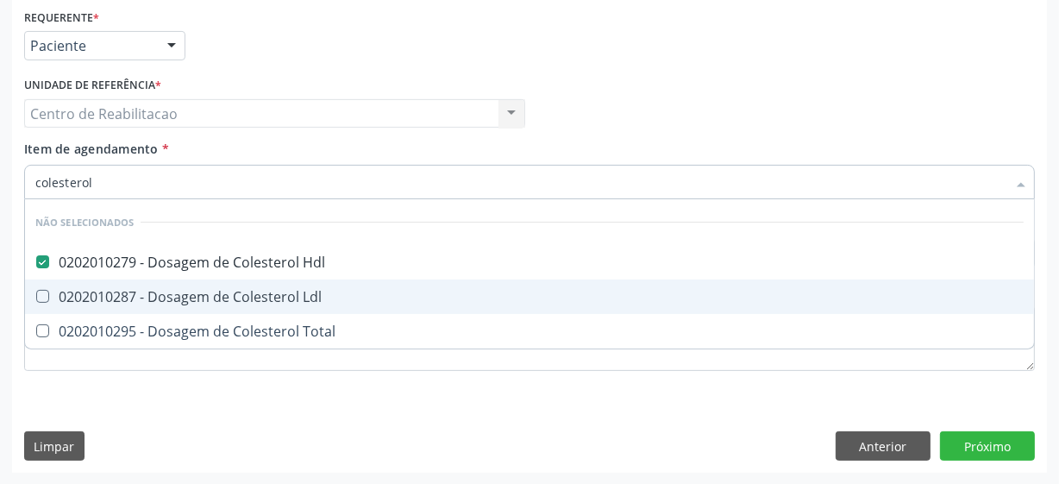
click at [43, 296] on Ldl at bounding box center [42, 296] width 13 height 13
click at [36, 296] on Ldl "checkbox" at bounding box center [30, 296] width 11 height 11
checkbox Ldl "true"
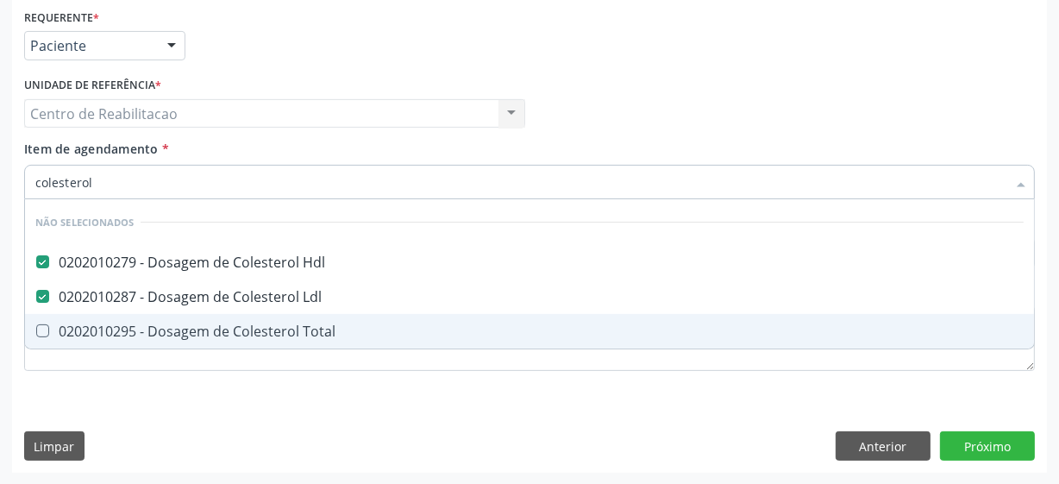
click at [47, 329] on Total at bounding box center [42, 330] width 13 height 13
click at [36, 329] on Total "checkbox" at bounding box center [30, 330] width 11 height 11
checkbox Total "true"
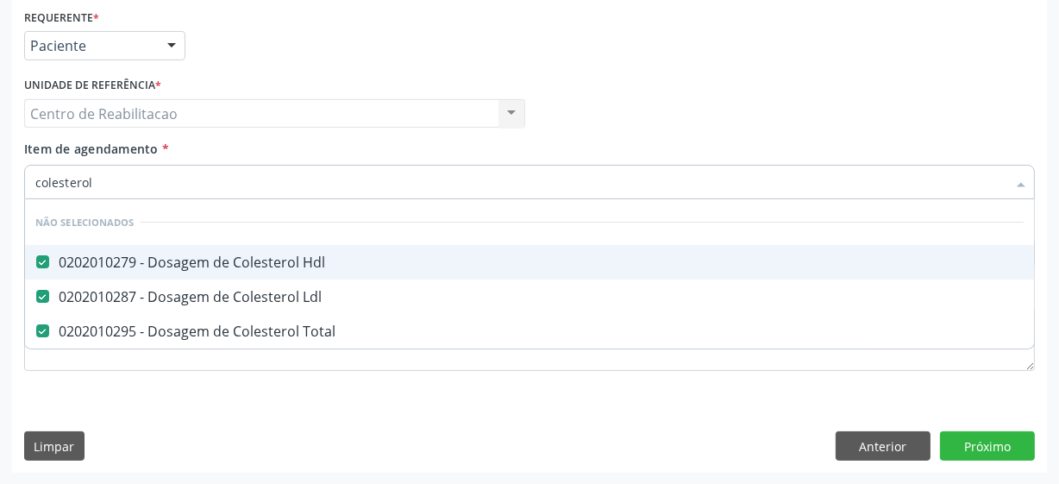
click at [91, 184] on input "colesterol" at bounding box center [520, 182] width 971 height 34
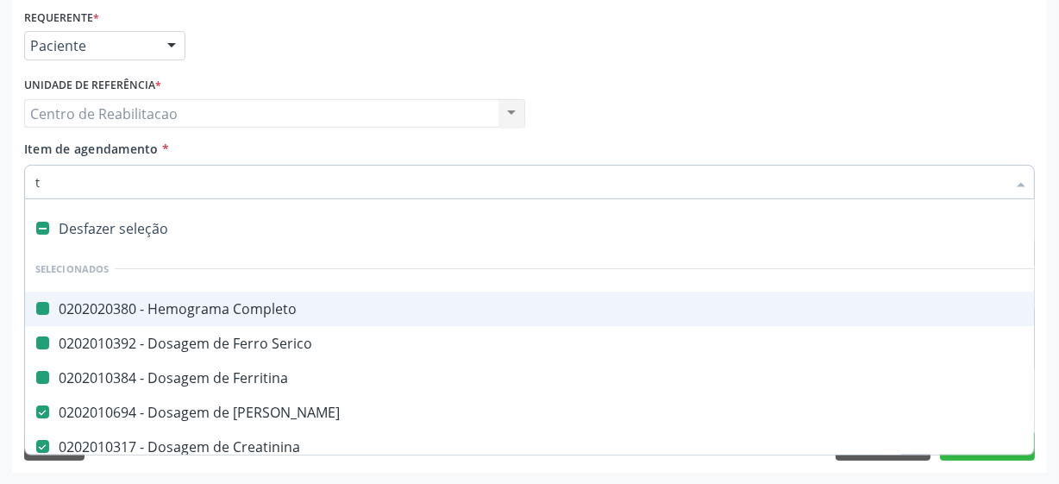
type input "tr"
checkbox Completo "false"
checkbox Serico "false"
checkbox Ferritina "false"
checkbox Ureia "false"
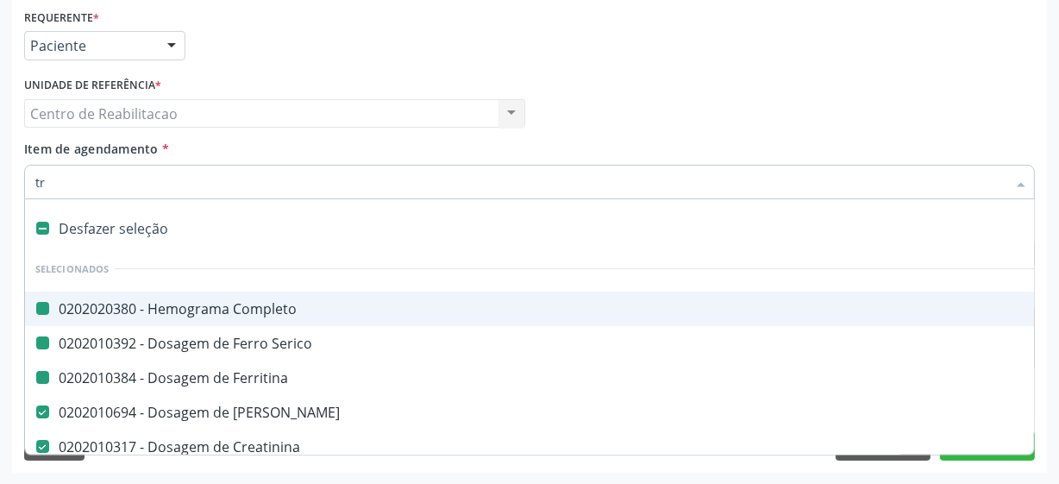
checkbox Creatinina "false"
checkbox Livre\) "false"
checkbox Glicose "false"
checkbox Glicosilada "false"
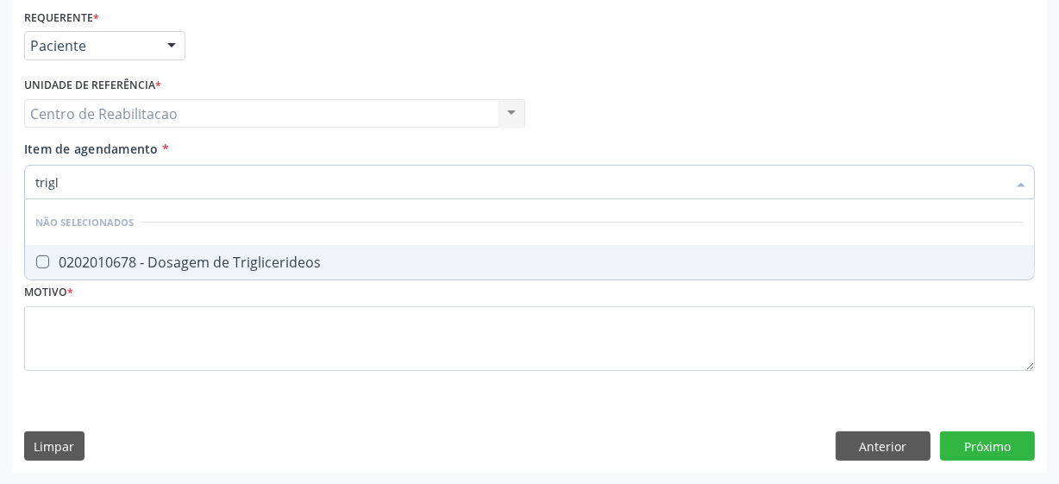
type input "trigli"
click at [39, 257] on Triglicerideos at bounding box center [42, 261] width 13 height 13
click at [36, 257] on Triglicerideos "checkbox" at bounding box center [30, 261] width 11 height 11
checkbox Triglicerideos "true"
click at [103, 182] on input "trigli" at bounding box center [520, 182] width 971 height 34
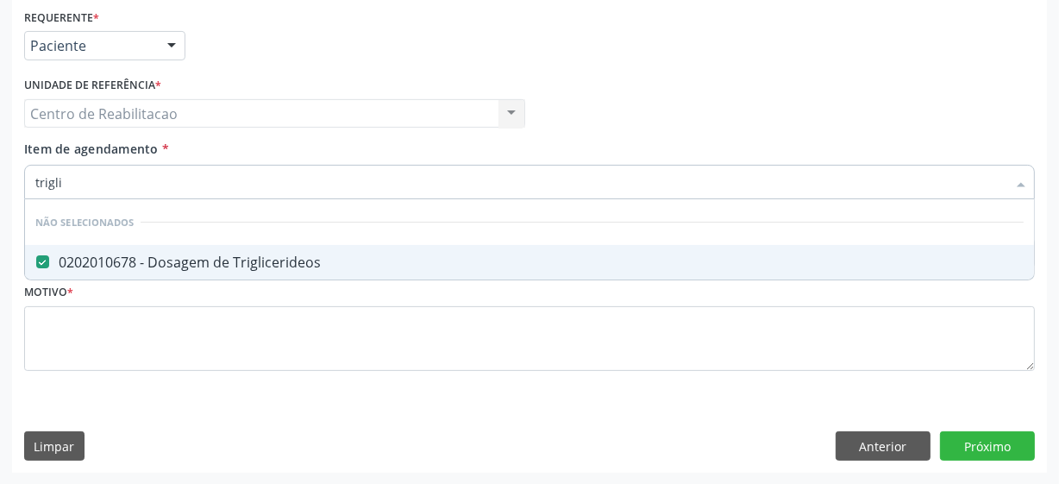
click at [103, 182] on input "trigli" at bounding box center [520, 182] width 971 height 34
type input "vi"
checkbox Triglicerideos "false"
type input "vitamina b12"
click at [41, 266] on B12 at bounding box center [42, 261] width 13 height 13
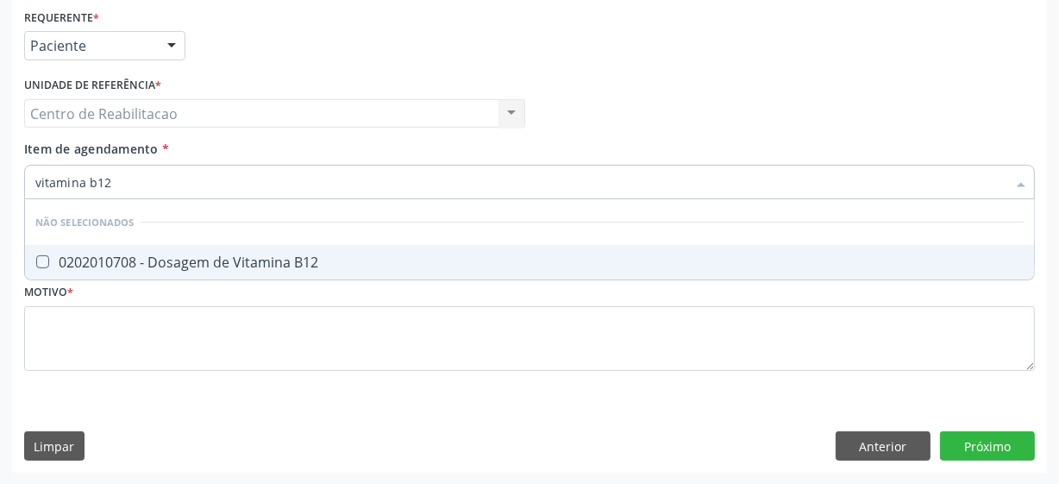
click at [36, 266] on B12 "checkbox" at bounding box center [30, 261] width 11 height 11
checkbox B12 "true"
click at [103, 187] on input "vitamina b12" at bounding box center [520, 182] width 971 height 34
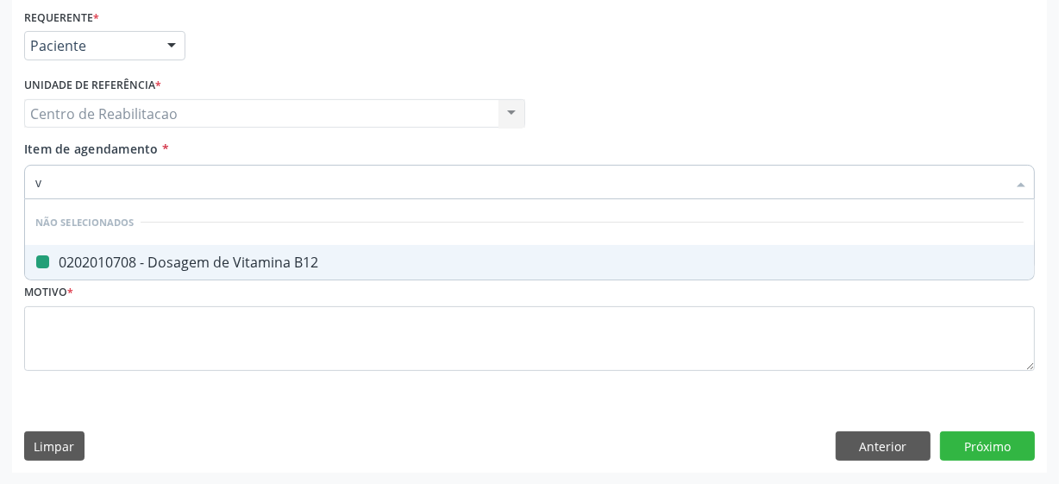
type input "vi"
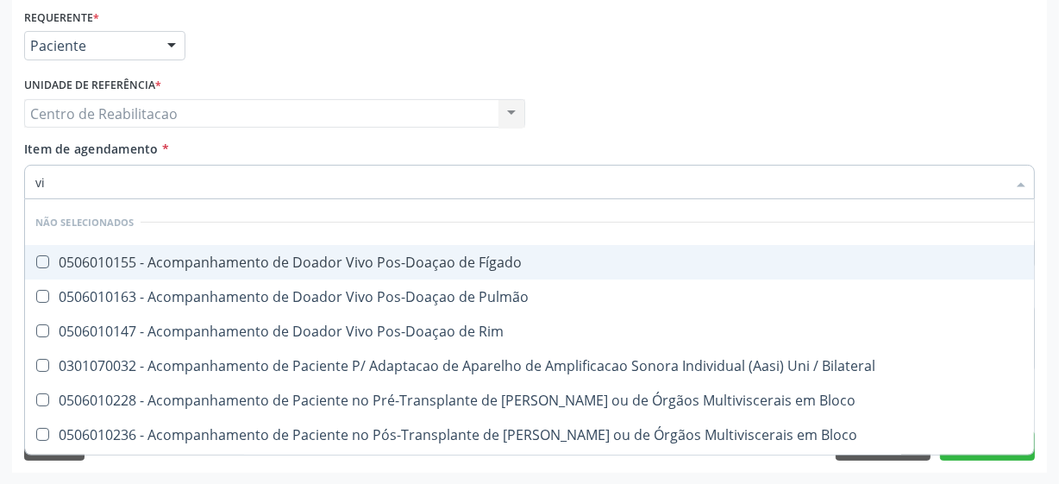
checkbox Fígado "false"
type input "vit"
checkbox Terapêuticas\)\ "true"
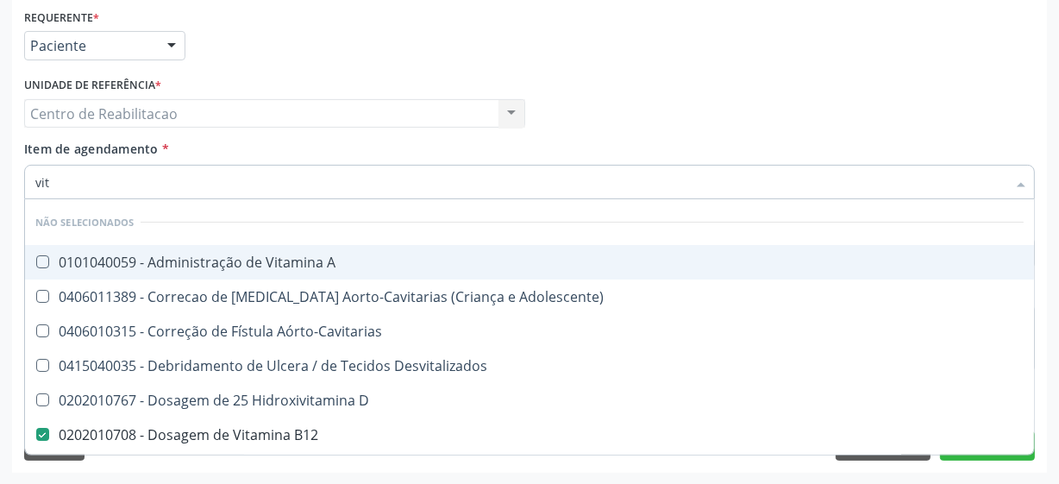
type input "vita"
checkbox B12 "true"
checkbox Cateterismo "false"
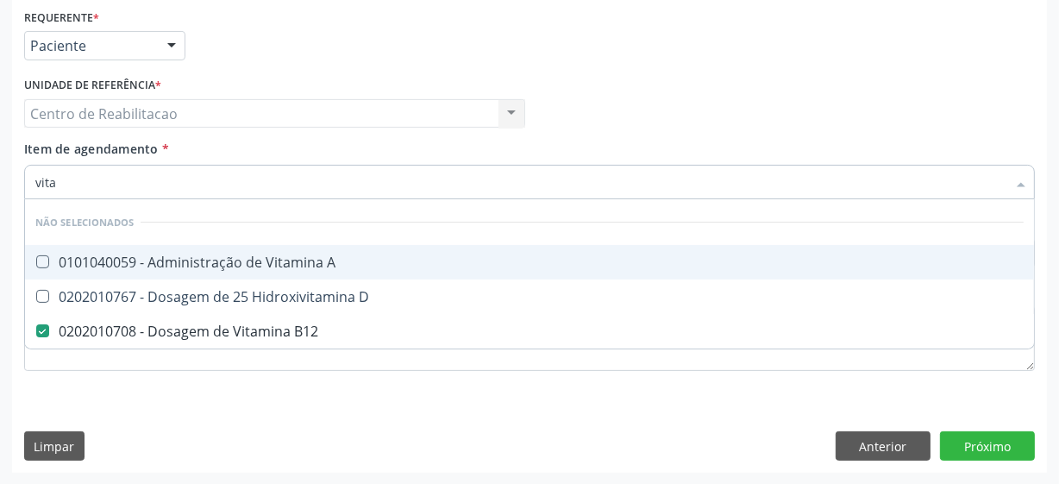
type input "vitam"
checkbox B12 "true"
type input "vitamina d"
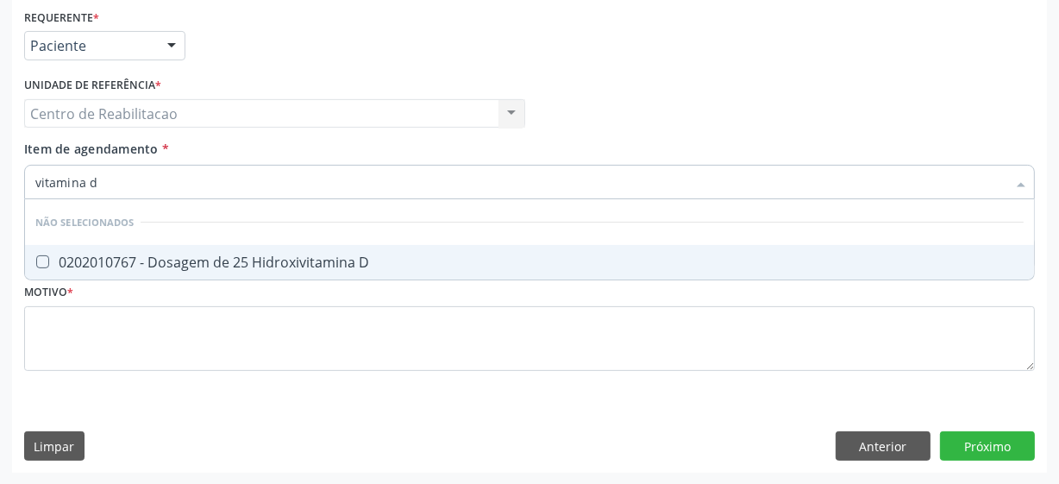
click at [36, 263] on D at bounding box center [42, 261] width 13 height 13
click at [35, 263] on D "checkbox" at bounding box center [30, 261] width 11 height 11
checkbox D "true"
click at [166, 175] on input "vitamina d" at bounding box center [520, 182] width 971 height 34
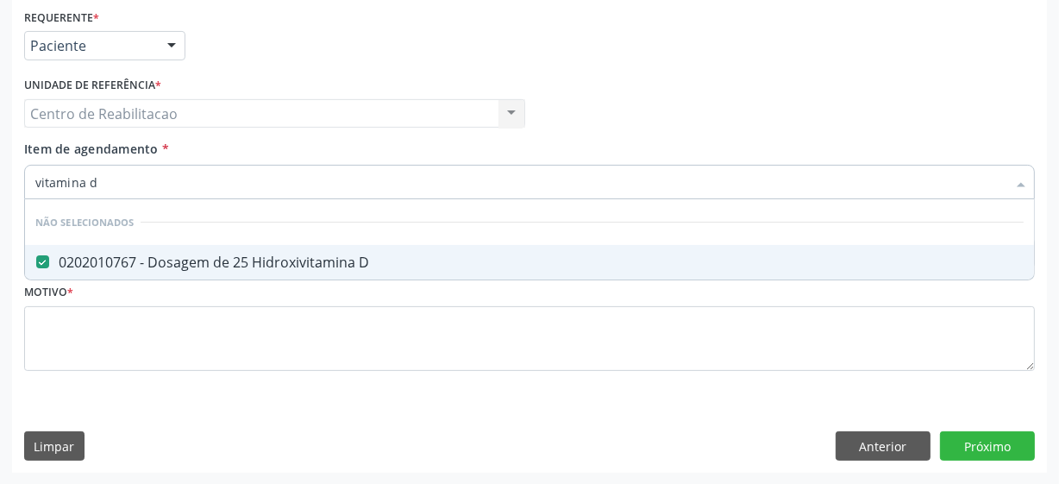
click at [166, 175] on input "vitamina d" at bounding box center [520, 182] width 971 height 34
type input "tg"
checkbox D "false"
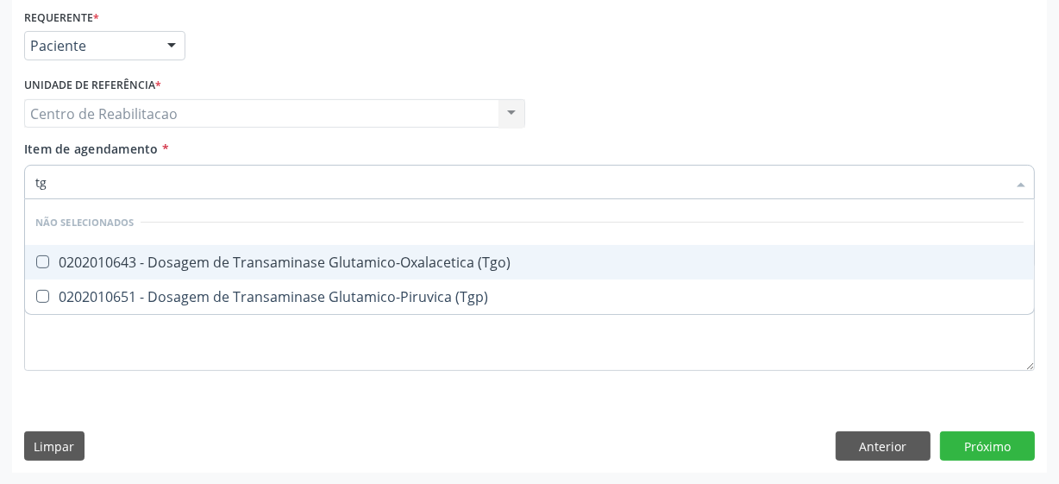
type input "tgo"
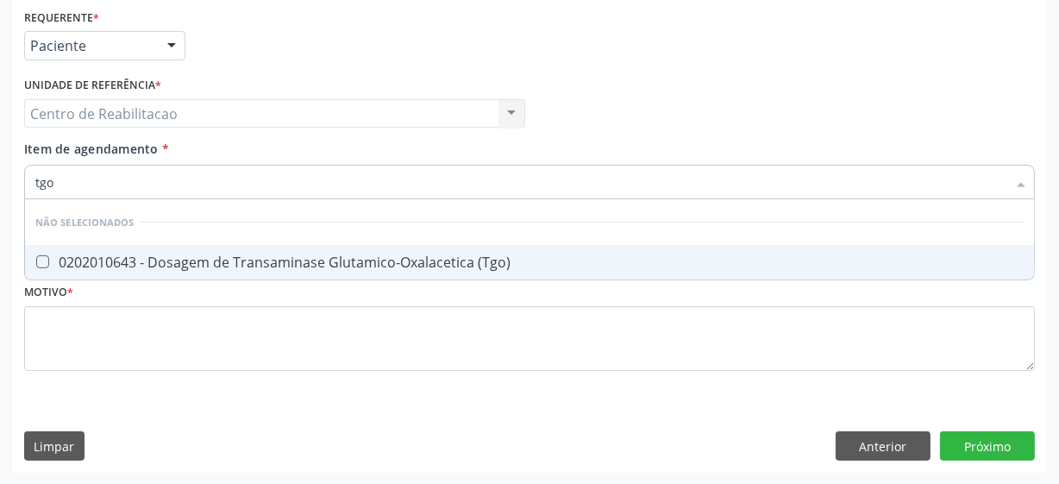
drag, startPoint x: 43, startPoint y: 259, endPoint x: 73, endPoint y: 207, distance: 59.9
click at [46, 252] on span "0202010643 - Dosagem de Transaminase Glutamico-Oxalacetica (Tgo)" at bounding box center [529, 262] width 1009 height 34
checkbox \(Tgo\) "true"
click at [85, 191] on input "tgo" at bounding box center [520, 182] width 971 height 34
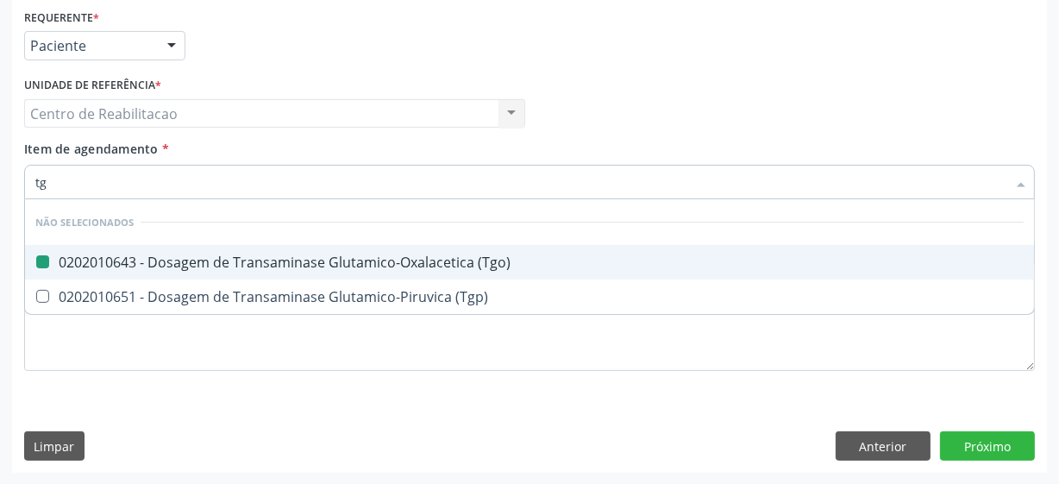
type input "tgp"
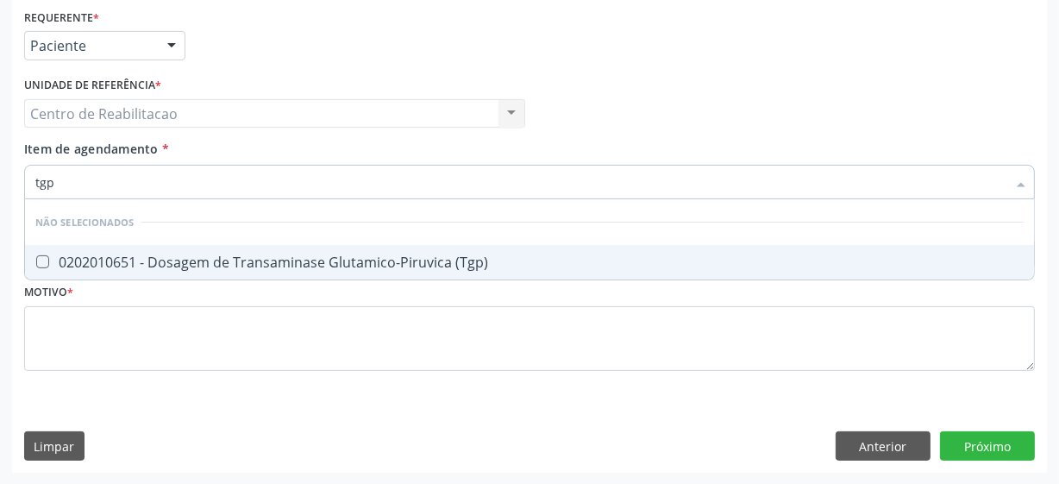
click at [46, 259] on \(Tgp\) at bounding box center [42, 261] width 13 height 13
click at [36, 259] on \(Tgp\) "checkbox" at bounding box center [30, 261] width 11 height 11
checkbox \(Tgp\) "true"
click at [78, 190] on input "tgp" at bounding box center [520, 182] width 971 height 34
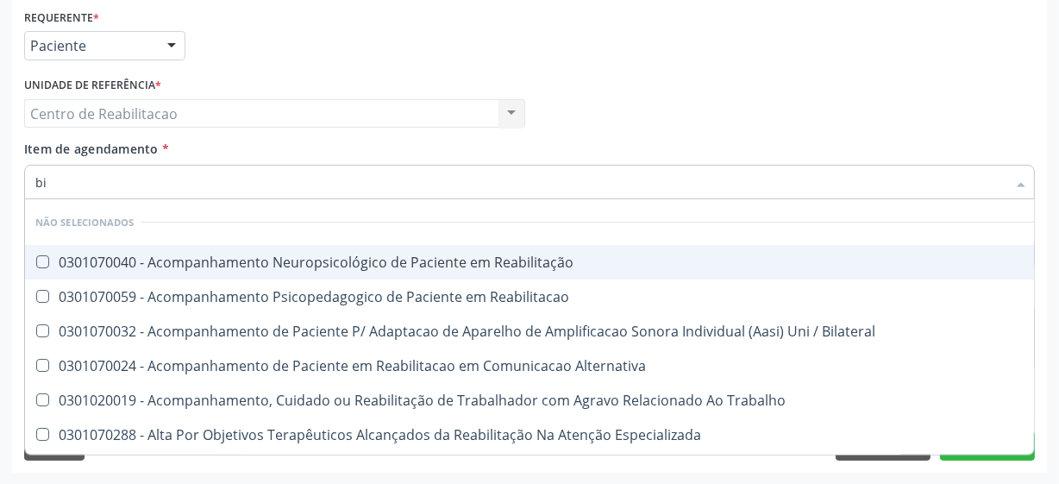
type input "bil"
checkbox Reabilitação "false"
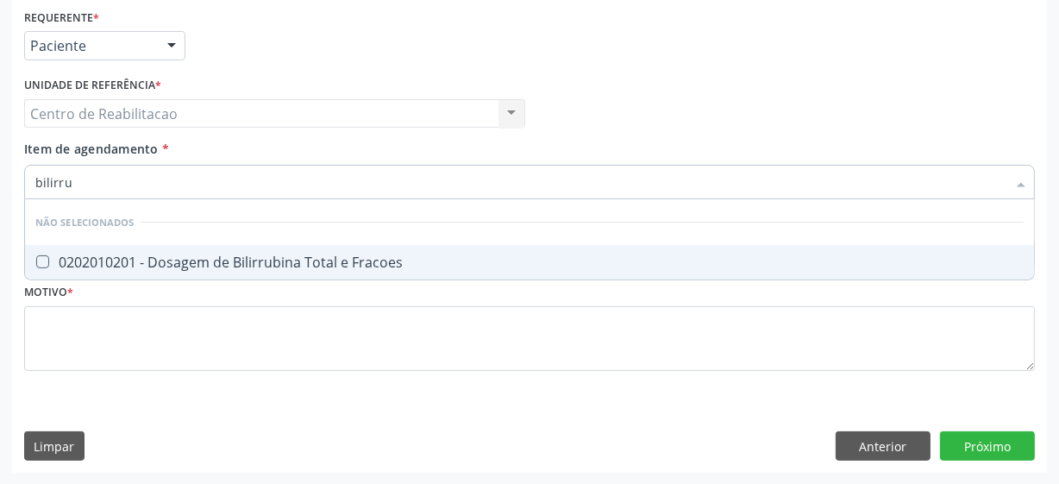
type input "bilirrub"
click at [39, 263] on Fracoes at bounding box center [42, 261] width 13 height 13
click at [36, 263] on Fracoes "checkbox" at bounding box center [30, 261] width 11 height 11
checkbox Fracoes "true"
click at [97, 178] on input "bilirrub" at bounding box center [520, 182] width 971 height 34
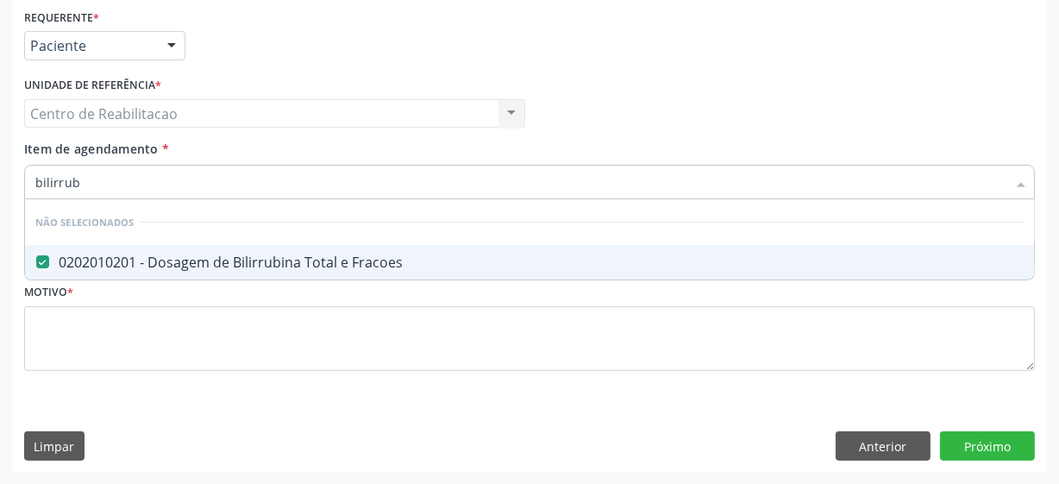
click at [97, 178] on input "bilirrub" at bounding box center [520, 182] width 971 height 34
type input "ac"
checkbox Fracoes "false"
type input "acido uri"
click at [47, 259] on Urico at bounding box center [42, 261] width 13 height 13
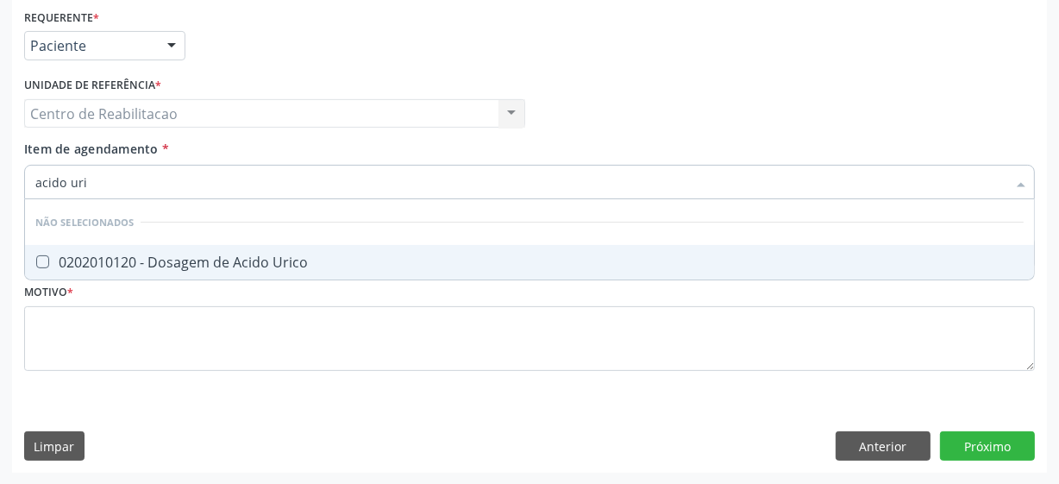
click at [36, 259] on Urico "checkbox" at bounding box center [30, 261] width 11 height 11
checkbox Urico "true"
click at [90, 185] on input "acido uri" at bounding box center [520, 182] width 971 height 34
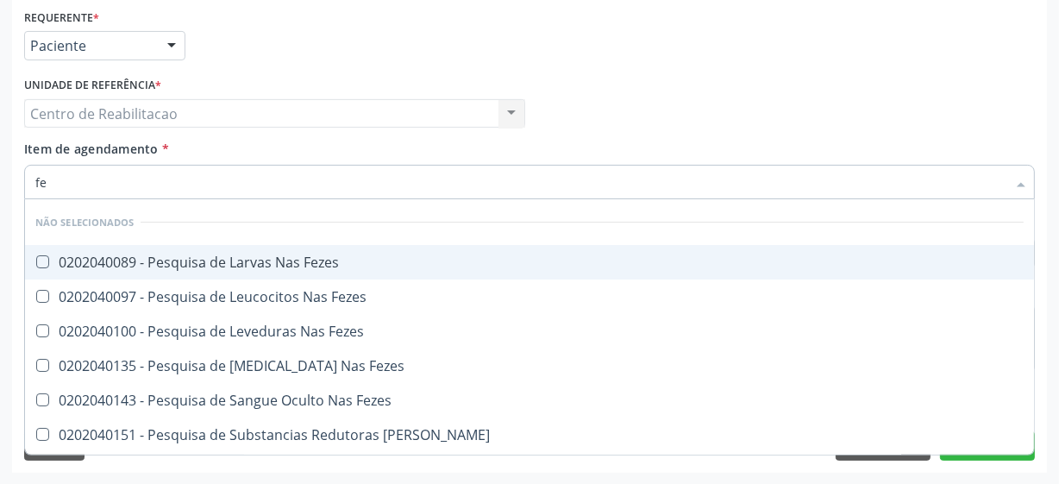
type input "fez"
checkbox Fezes "false"
type input "fezes"
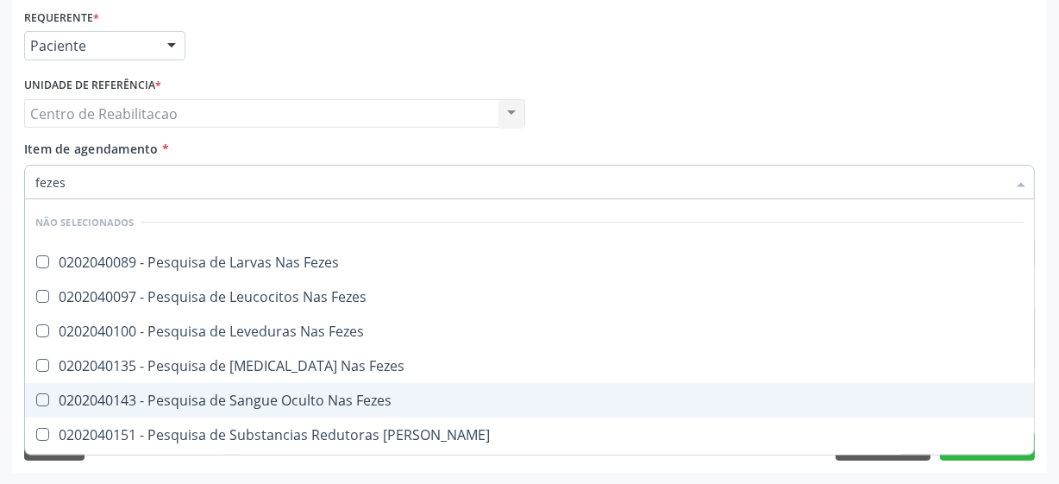
click at [42, 397] on Fezes at bounding box center [42, 399] width 13 height 13
click at [36, 397] on Fezes "checkbox" at bounding box center [30, 399] width 11 height 11
checkbox Fezes "true"
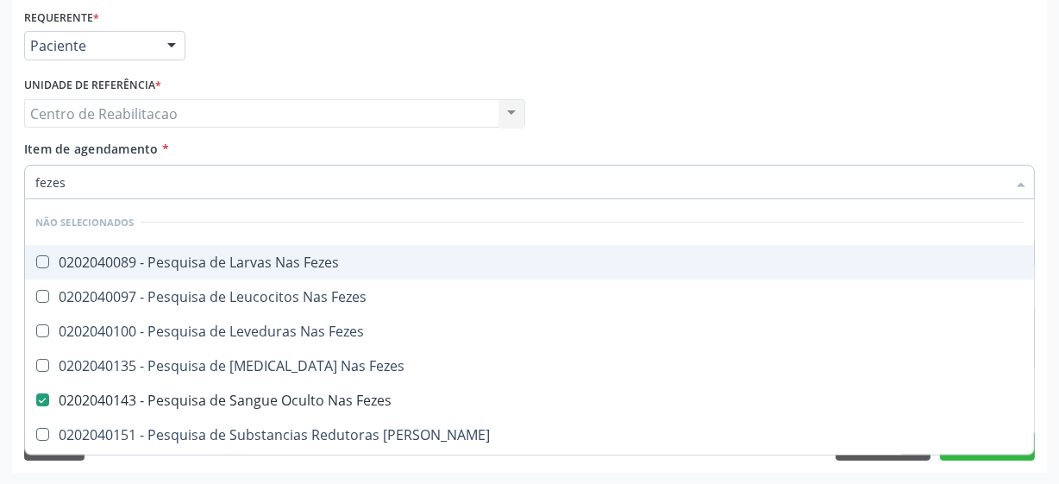
click at [97, 166] on input "fezes" at bounding box center [520, 182] width 971 height 34
type input "para"
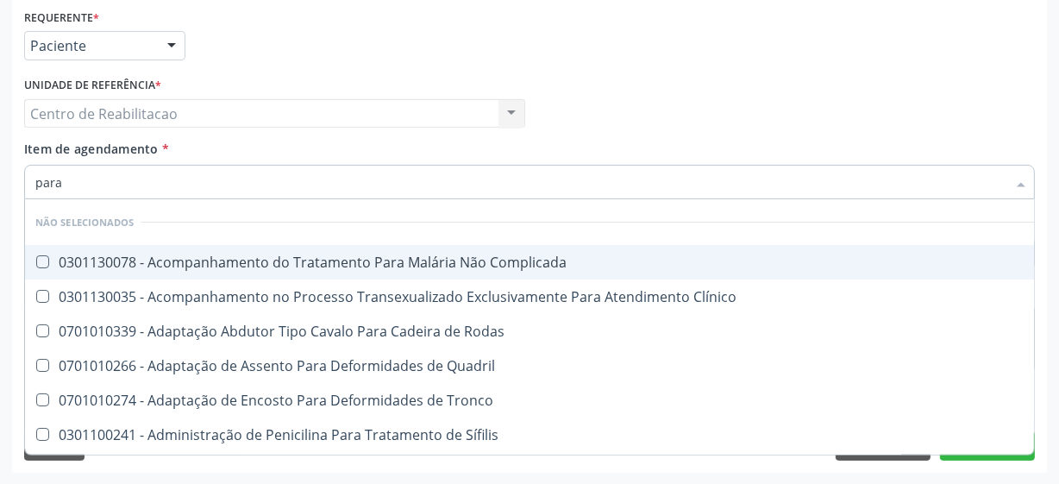
checkbox Complicada "false"
checkbox Tronco "false"
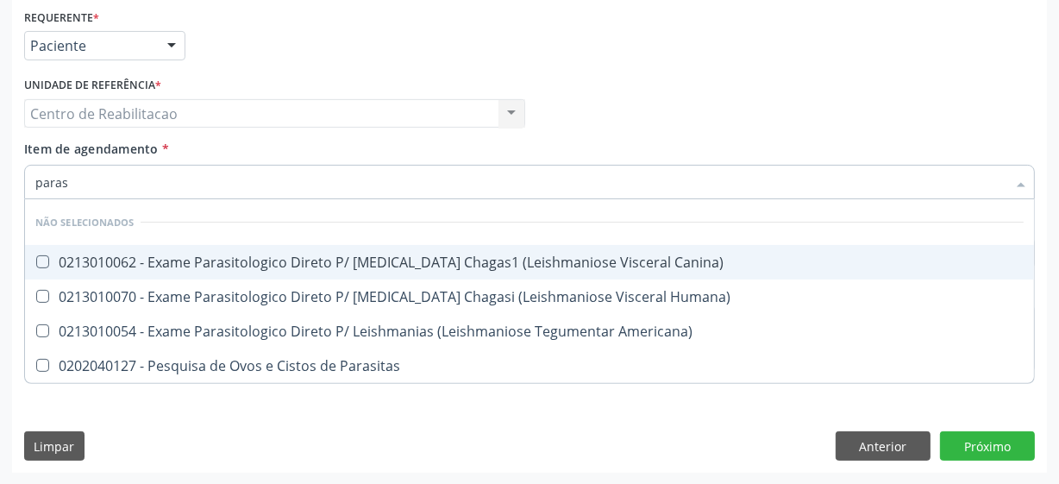
type input "parasi"
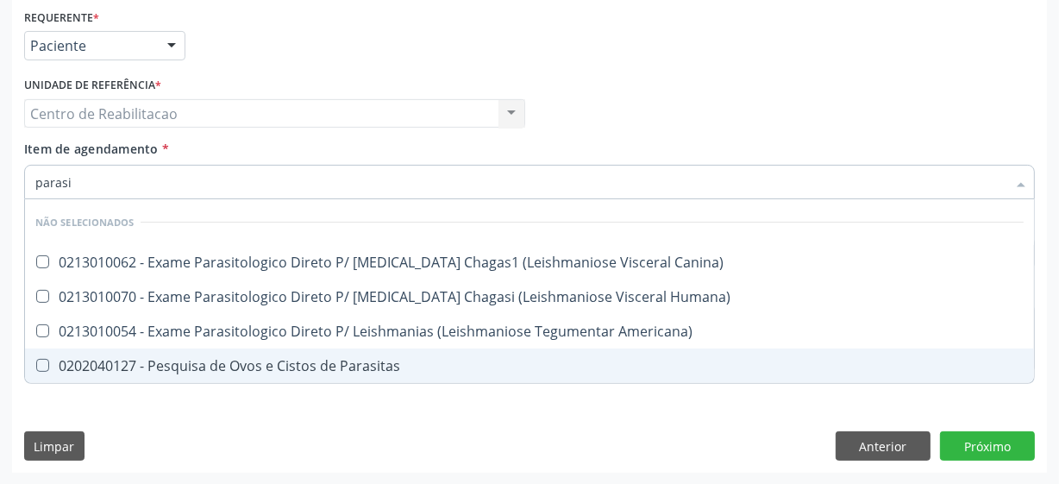
click at [42, 362] on Parasitas at bounding box center [42, 365] width 13 height 13
click at [36, 362] on Parasitas "checkbox" at bounding box center [30, 364] width 11 height 11
checkbox Parasitas "true"
click at [966, 436] on div "Requerente * Paciente Profissional de Saúde Paciente Nenhum resultado encontrad…" at bounding box center [529, 238] width 1034 height 468
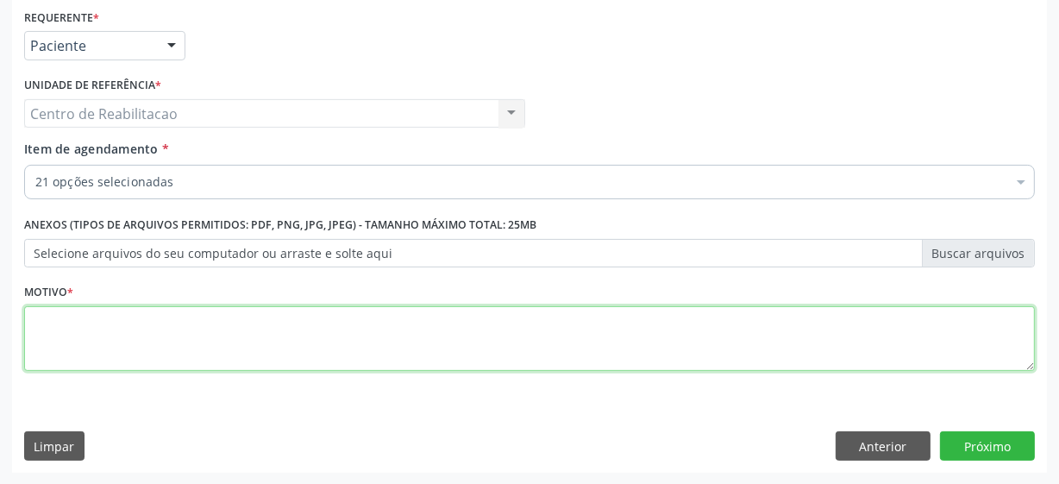
click at [147, 338] on textarea at bounding box center [529, 339] width 1010 height 66
type textarea "**"
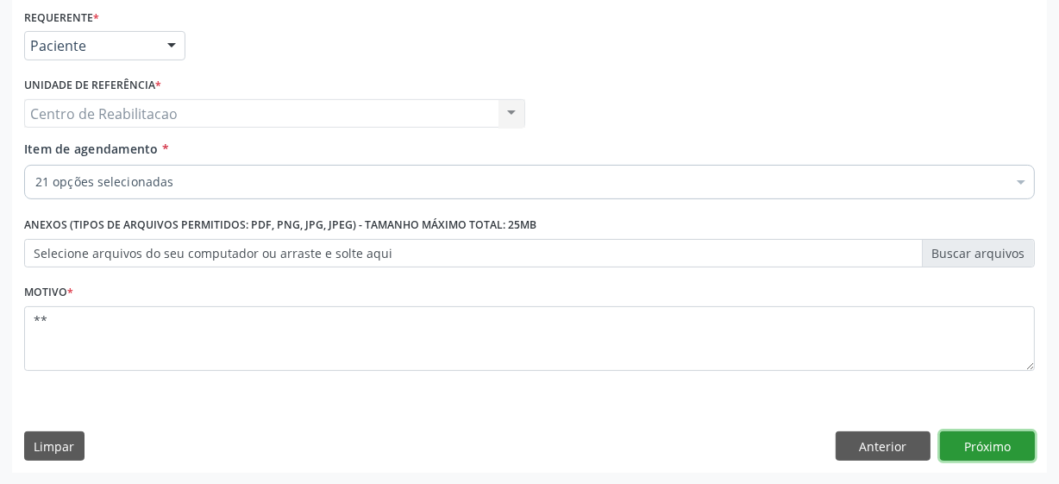
click at [983, 448] on button "Próximo" at bounding box center [987, 445] width 95 height 29
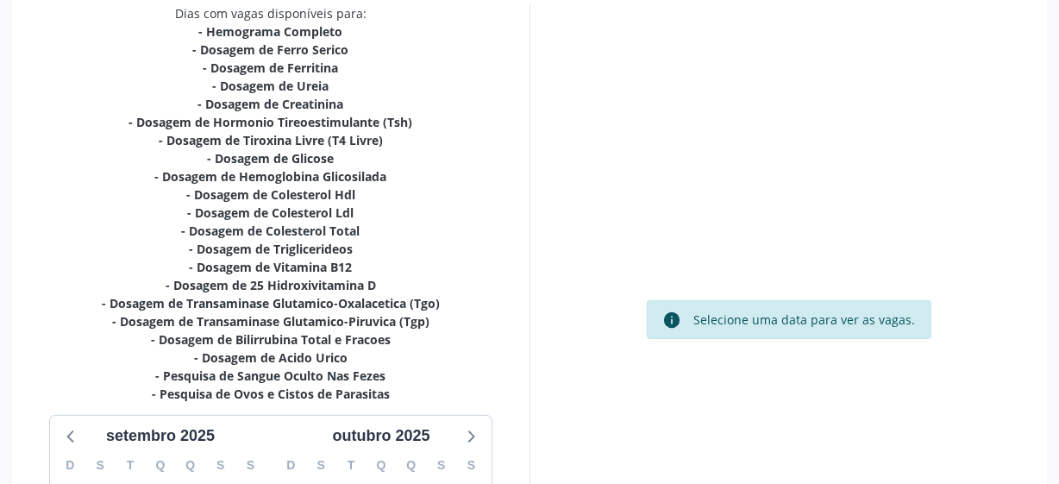
scroll to position [628, 0]
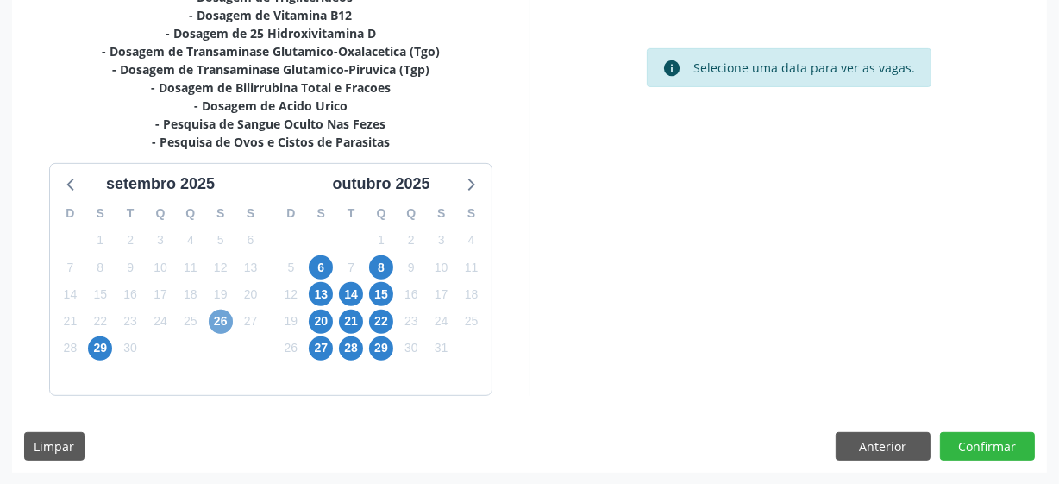
click at [224, 324] on span "26" at bounding box center [221, 321] width 24 height 24
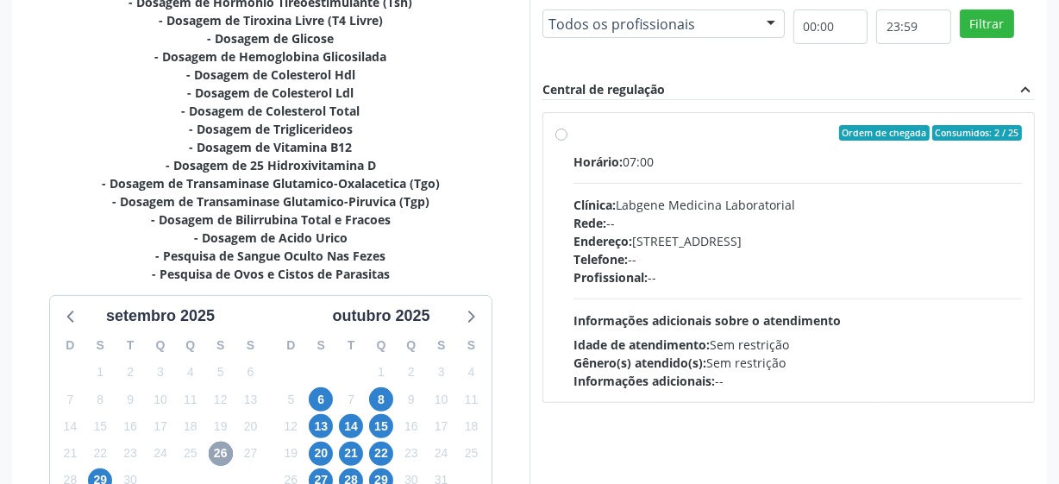
scroll to position [471, 0]
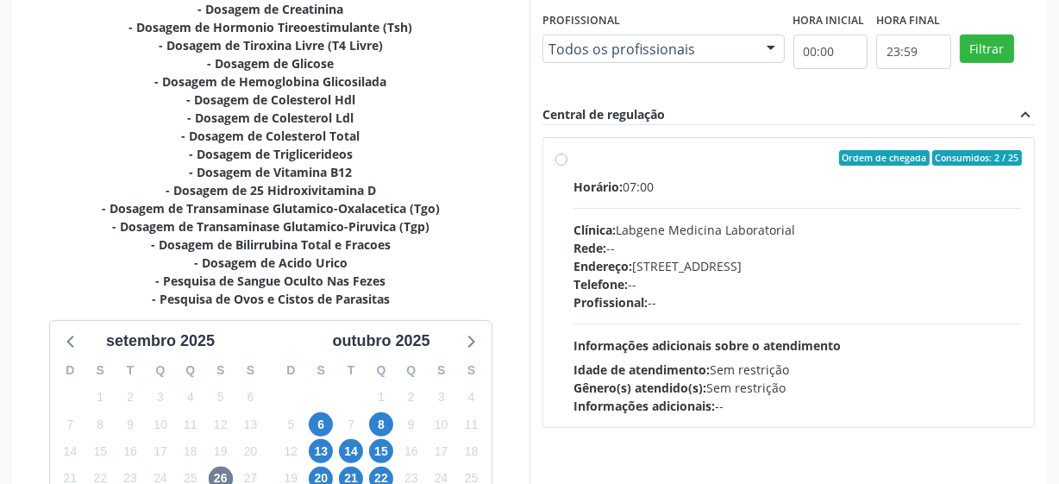
click at [573, 159] on label "Ordem de chegada Consumidos: 2 / 25 Horário: 07:00 Clínica: Labgene Medicina La…" at bounding box center [797, 282] width 448 height 265
click at [559, 159] on input "Ordem de chegada Consumidos: 2 / 25 Horário: 07:00 Clínica: Labgene Medicina La…" at bounding box center [561, 158] width 12 height 16
radio input "true"
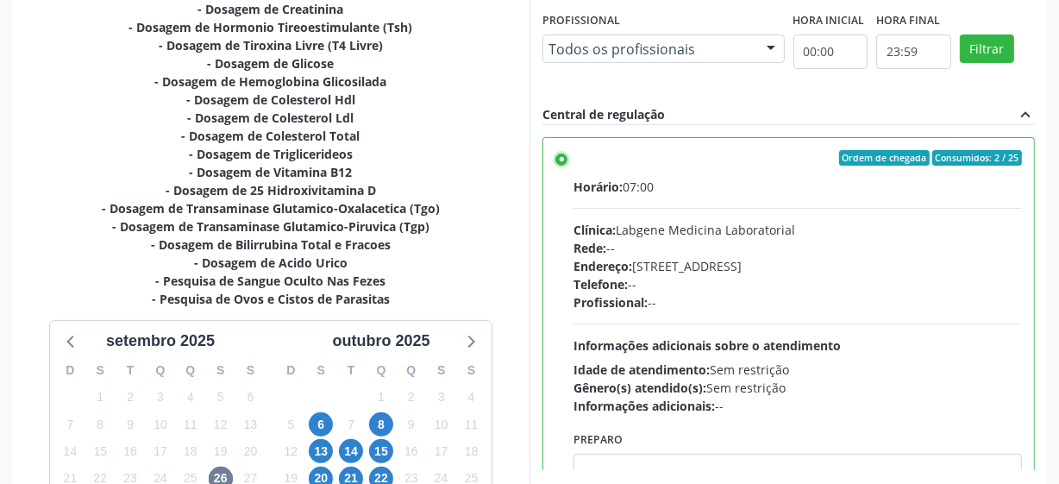
scroll to position [628, 0]
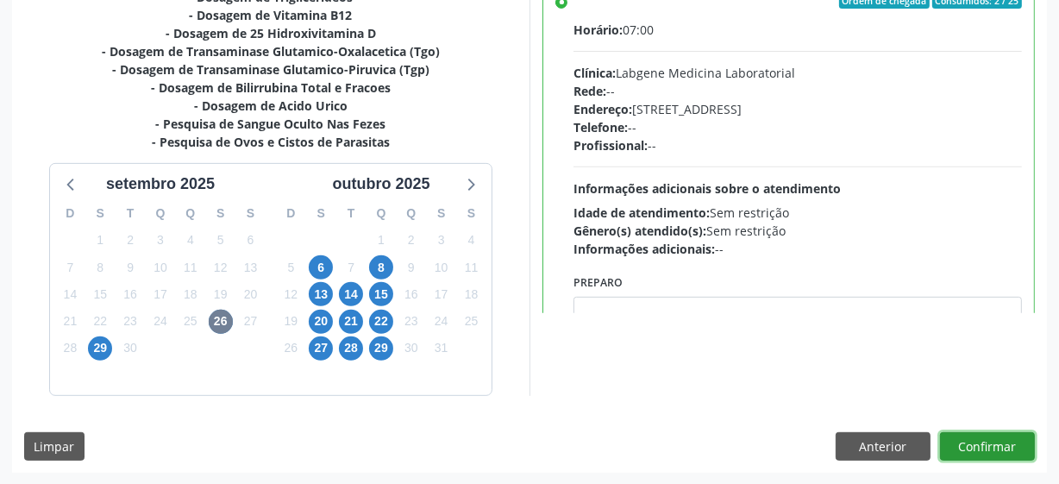
click at [958, 434] on button "Confirmar" at bounding box center [987, 446] width 95 height 29
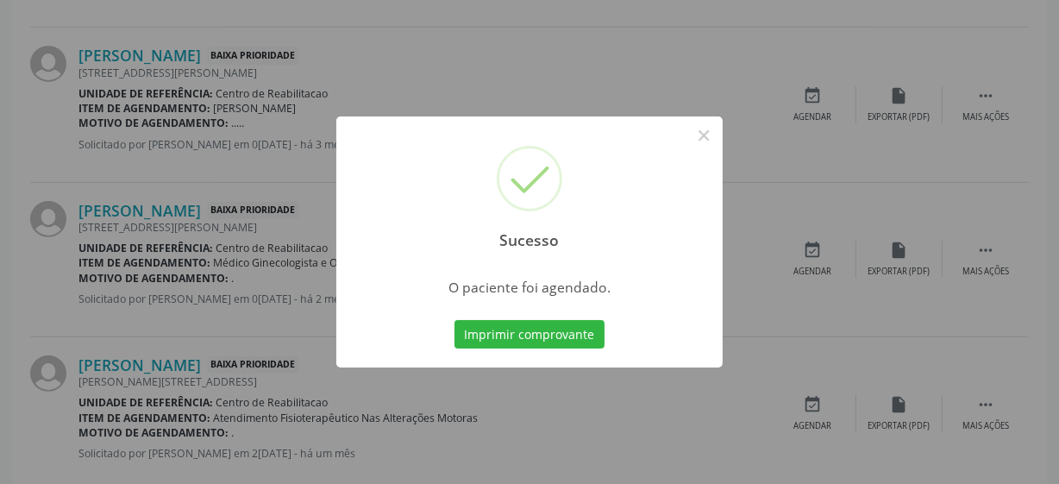
scroll to position [84, 0]
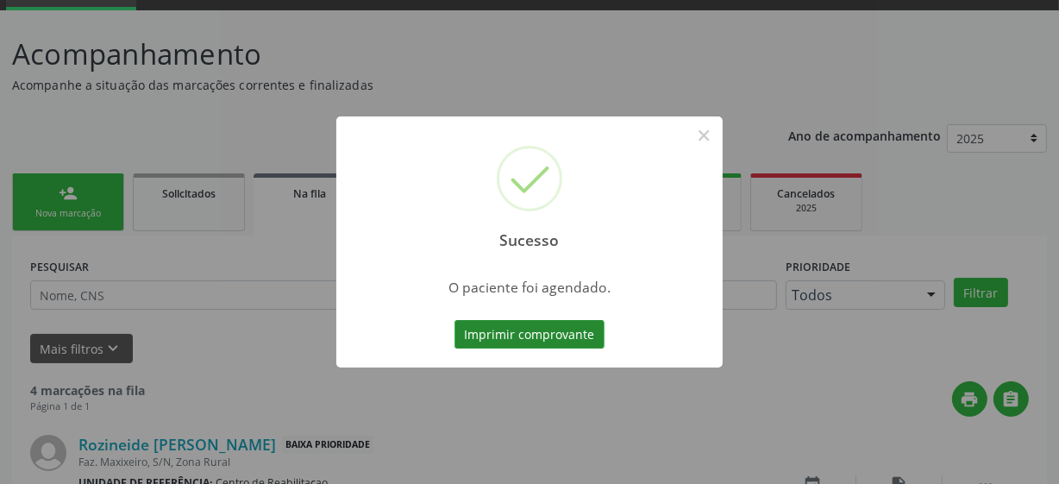
drag, startPoint x: 541, startPoint y: 312, endPoint x: 545, endPoint y: 322, distance: 11.2
click at [544, 318] on div "Sucesso × O paciente foi agendado. Imprimir comprovante Cancel" at bounding box center [529, 242] width 386 height 252
click at [545, 322] on button "Imprimir comprovante" at bounding box center [529, 334] width 150 height 29
